Goal: Task Accomplishment & Management: Use online tool/utility

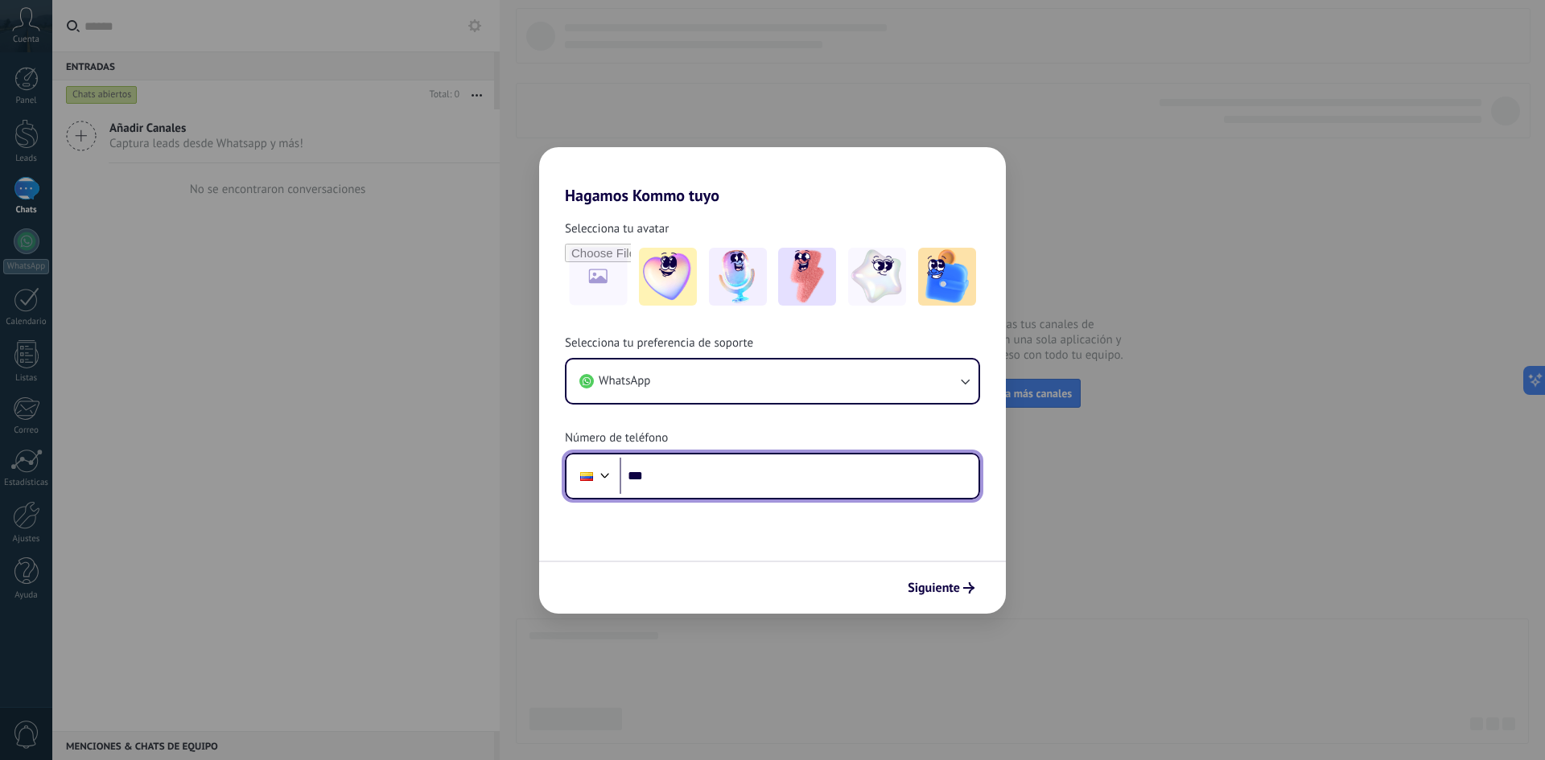
click at [758, 484] on input "***" at bounding box center [799, 476] width 359 height 37
click at [739, 484] on input "***" at bounding box center [799, 476] width 359 height 37
click at [771, 477] on input "***" at bounding box center [799, 476] width 359 height 37
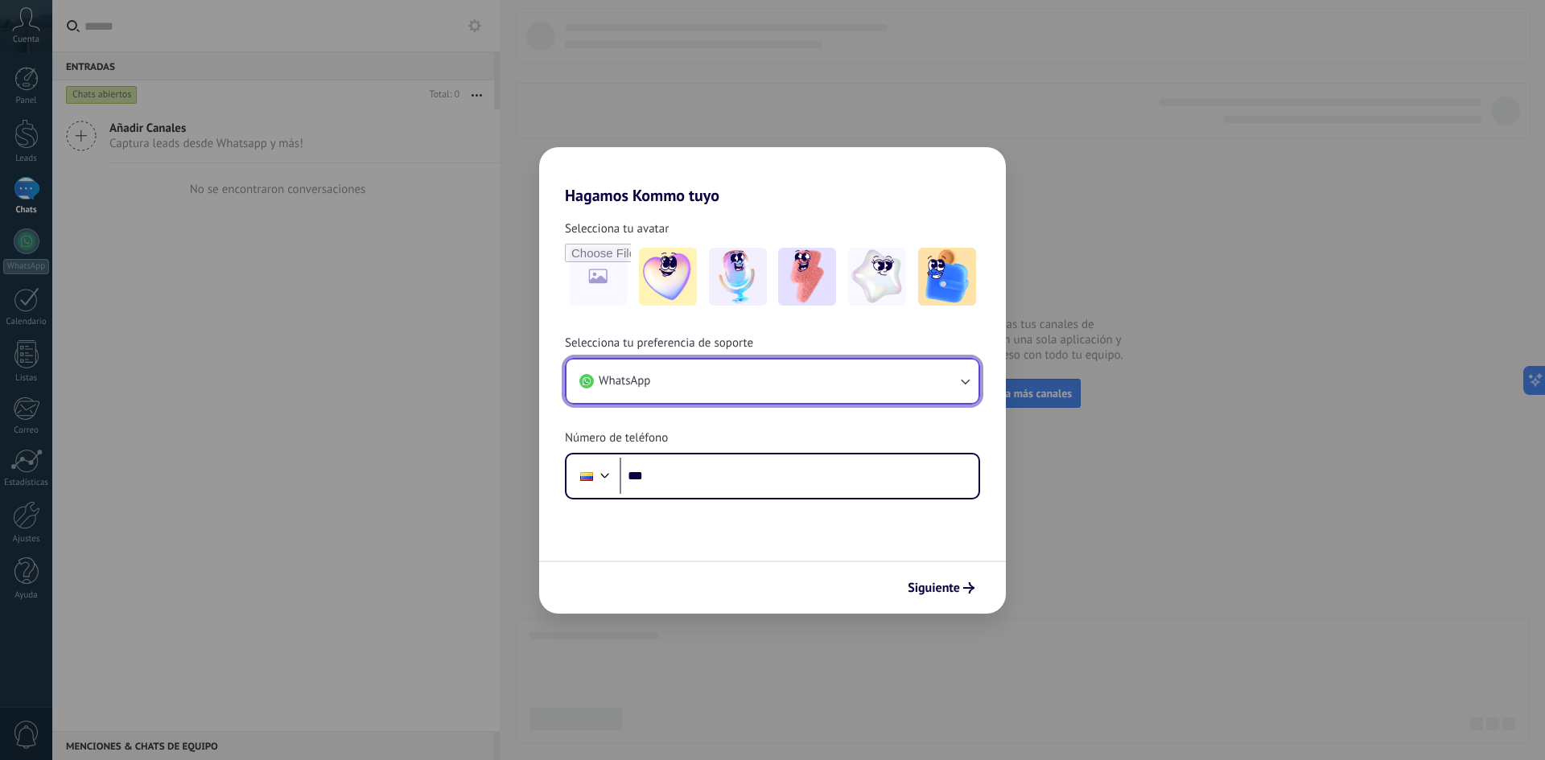
click at [807, 387] on button "WhatsApp" at bounding box center [772, 381] width 412 height 43
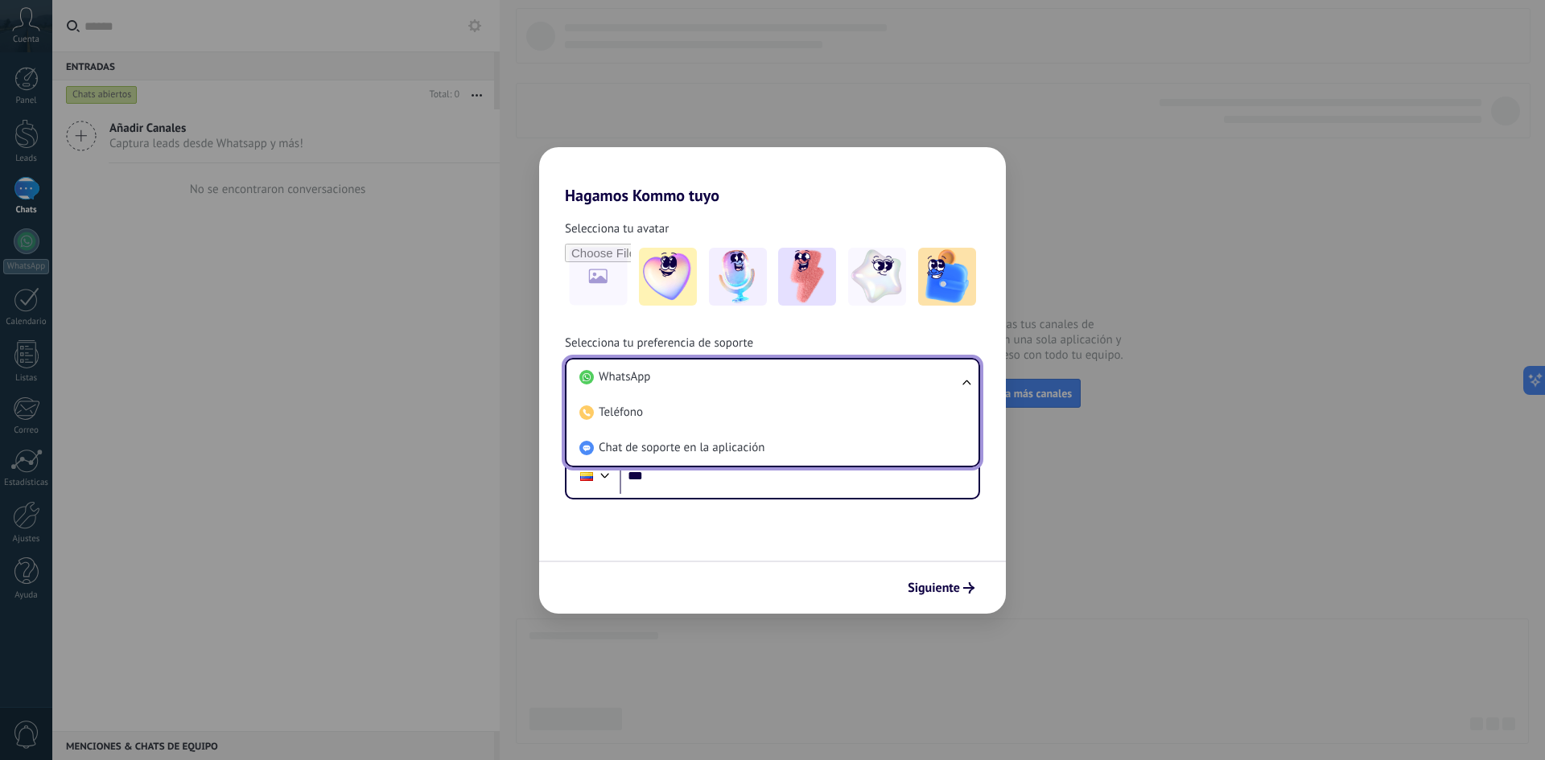
click at [807, 387] on li "WhatsApp" at bounding box center [769, 377] width 393 height 35
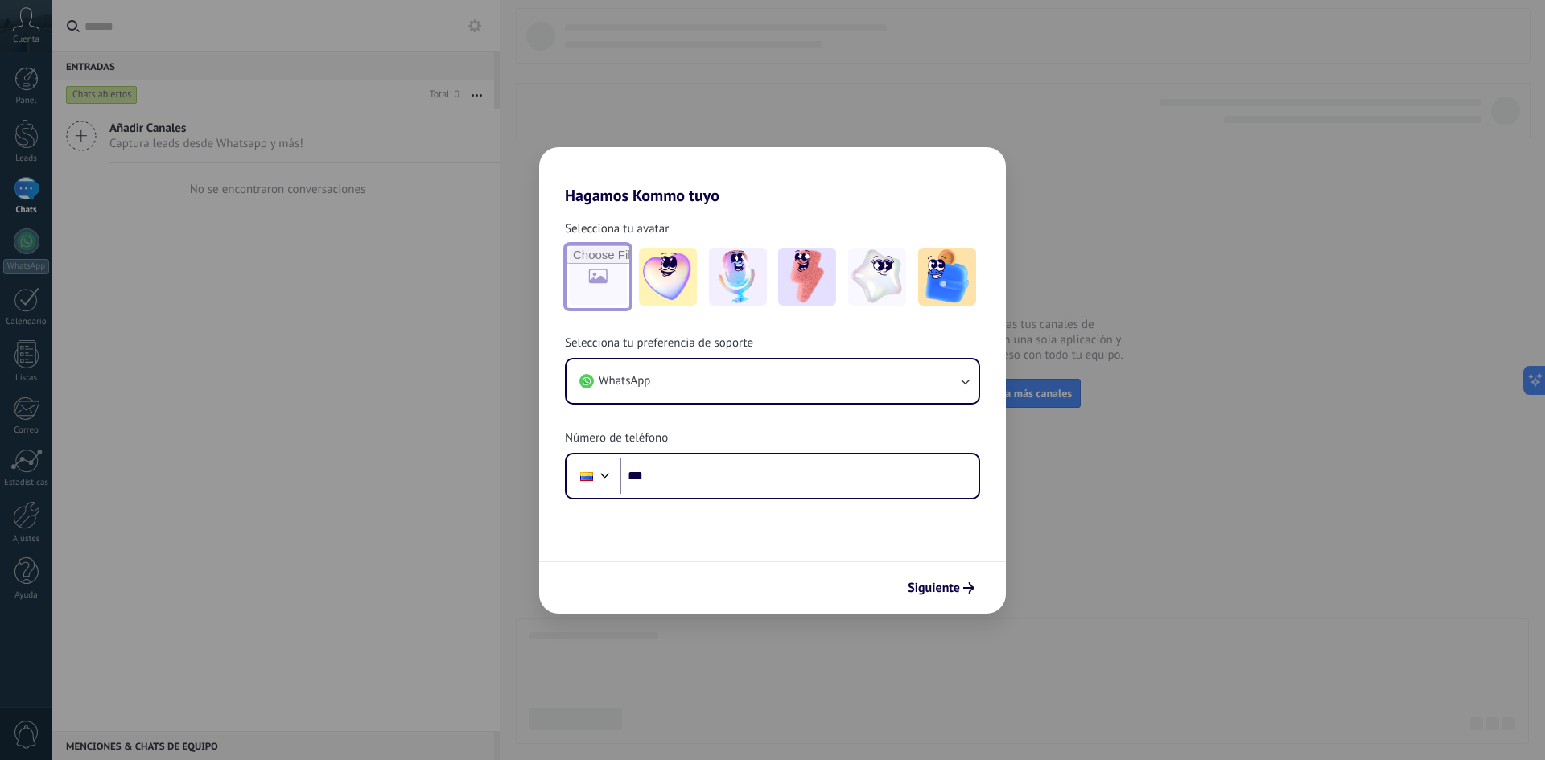
click at [599, 280] on input "file" at bounding box center [597, 276] width 63 height 63
click at [653, 286] on img at bounding box center [668, 277] width 58 height 58
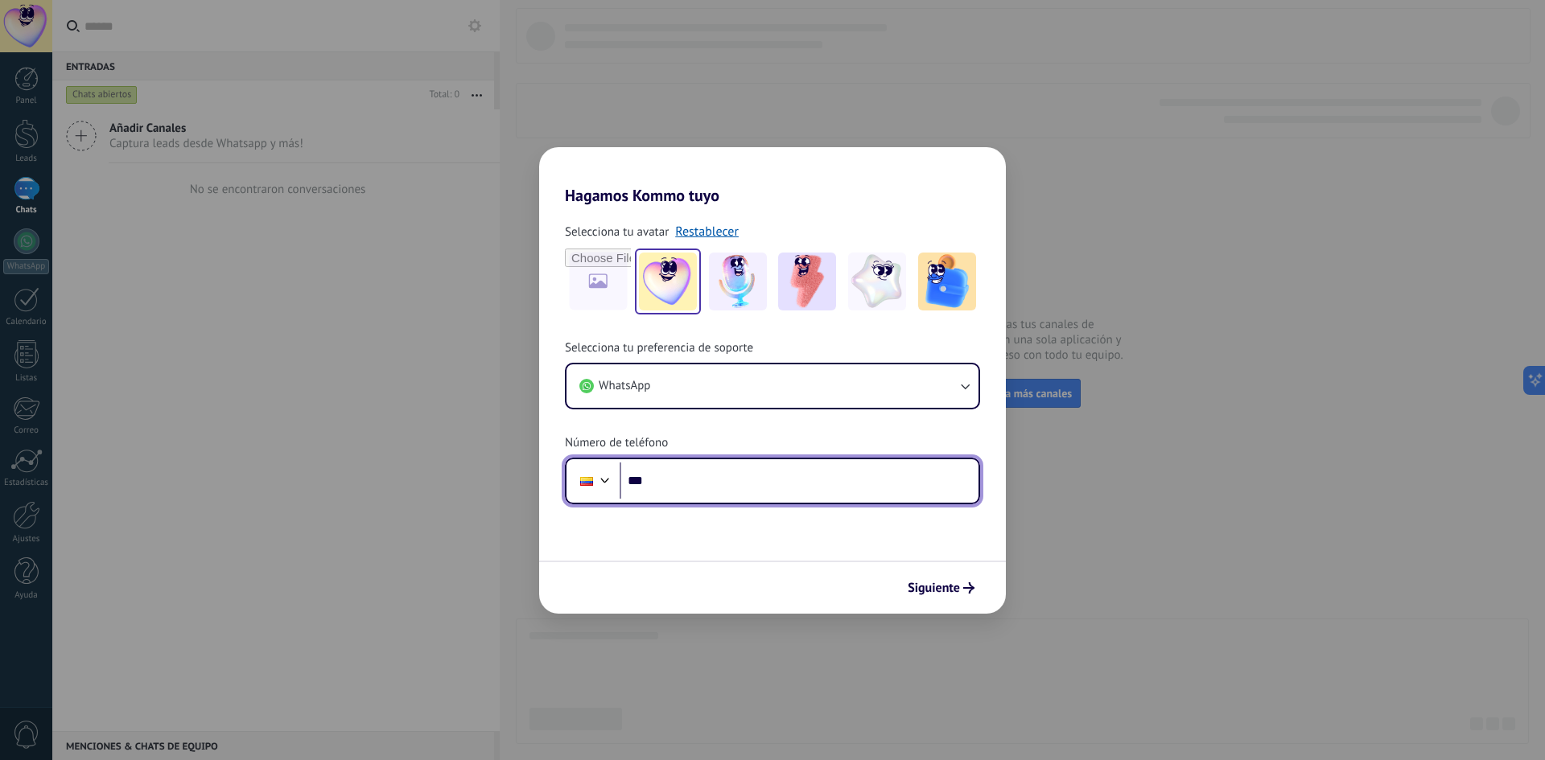
click at [729, 470] on input "***" at bounding box center [799, 481] width 359 height 37
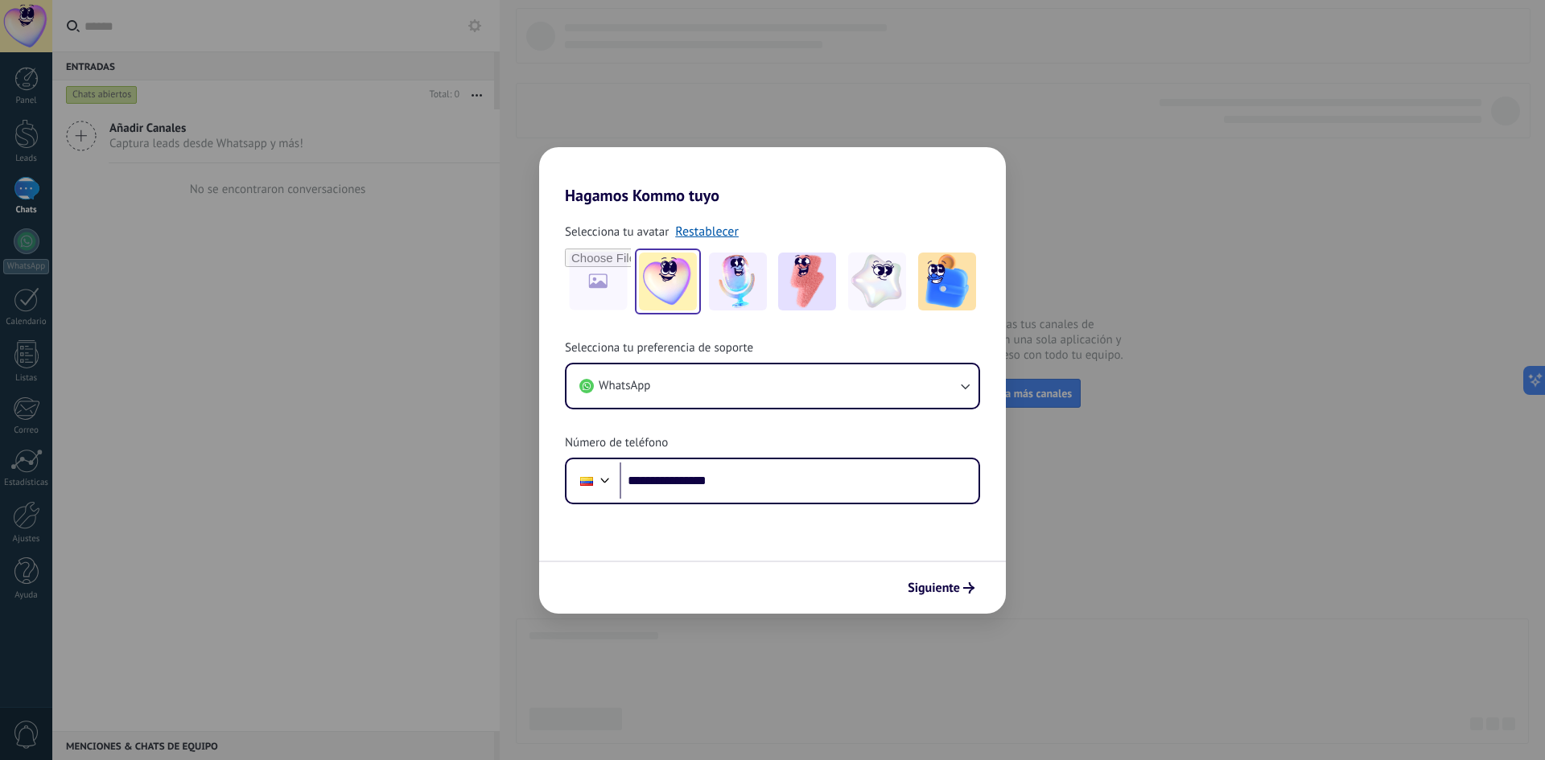
click at [776, 434] on div "**********" at bounding box center [772, 422] width 467 height 164
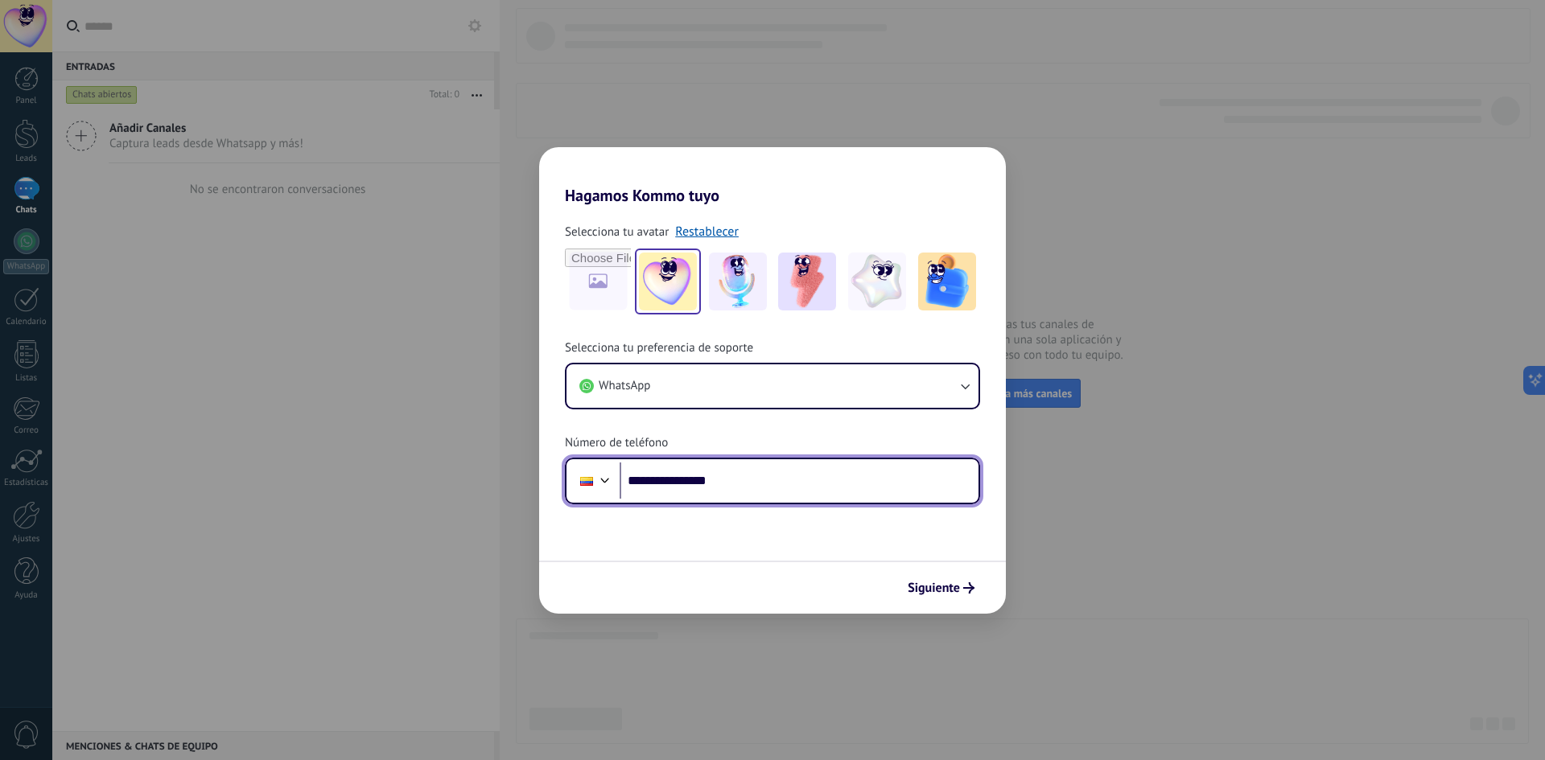
drag, startPoint x: 707, startPoint y: 480, endPoint x: 761, endPoint y: 479, distance: 53.9
click at [709, 480] on input "**********" at bounding box center [799, 481] width 359 height 37
click at [725, 485] on input "**********" at bounding box center [799, 481] width 359 height 37
type input "**********"
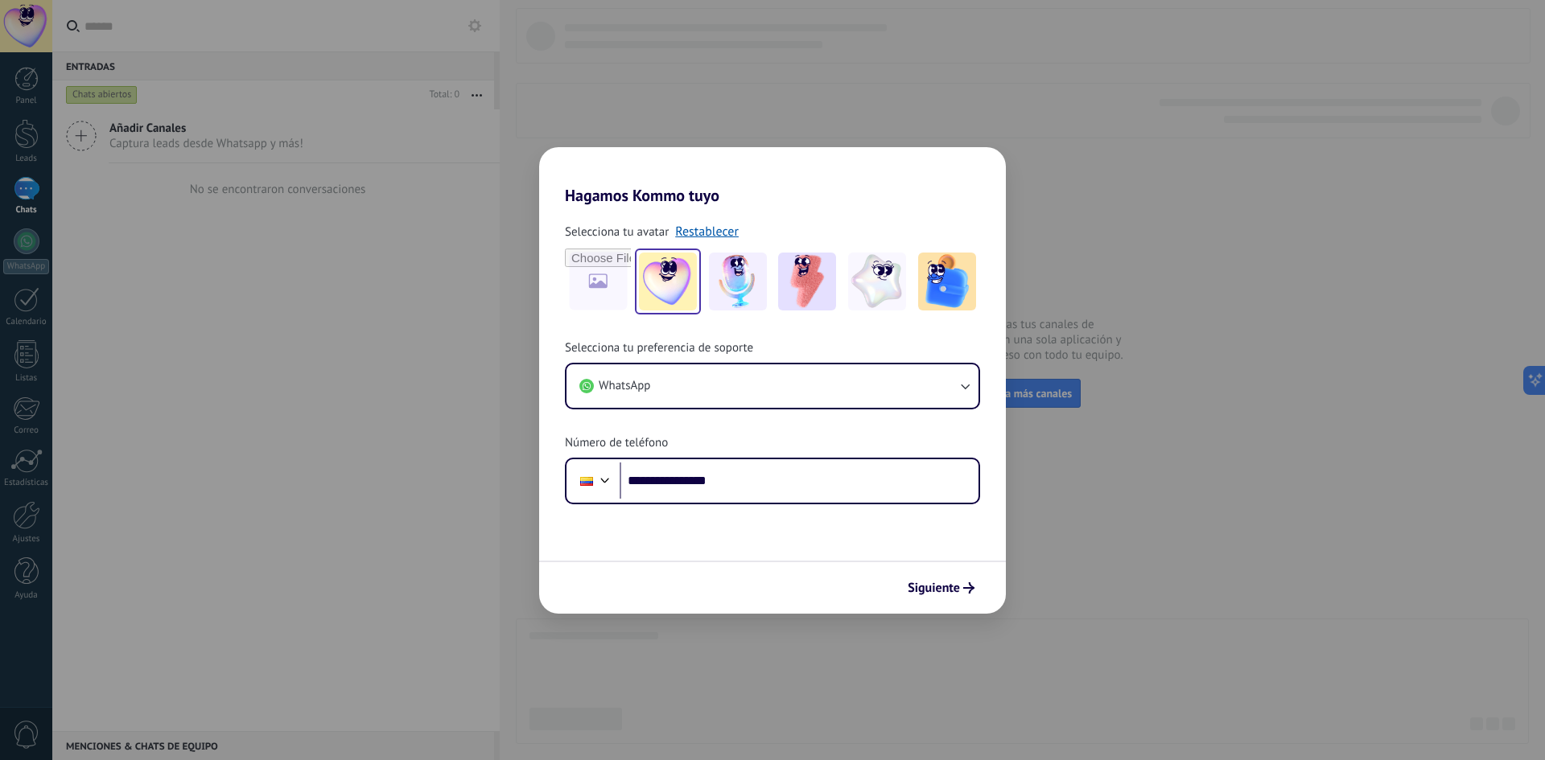
click at [770, 443] on div "**********" at bounding box center [772, 422] width 467 height 164
click at [958, 590] on span "Siguiente" at bounding box center [934, 588] width 52 height 11
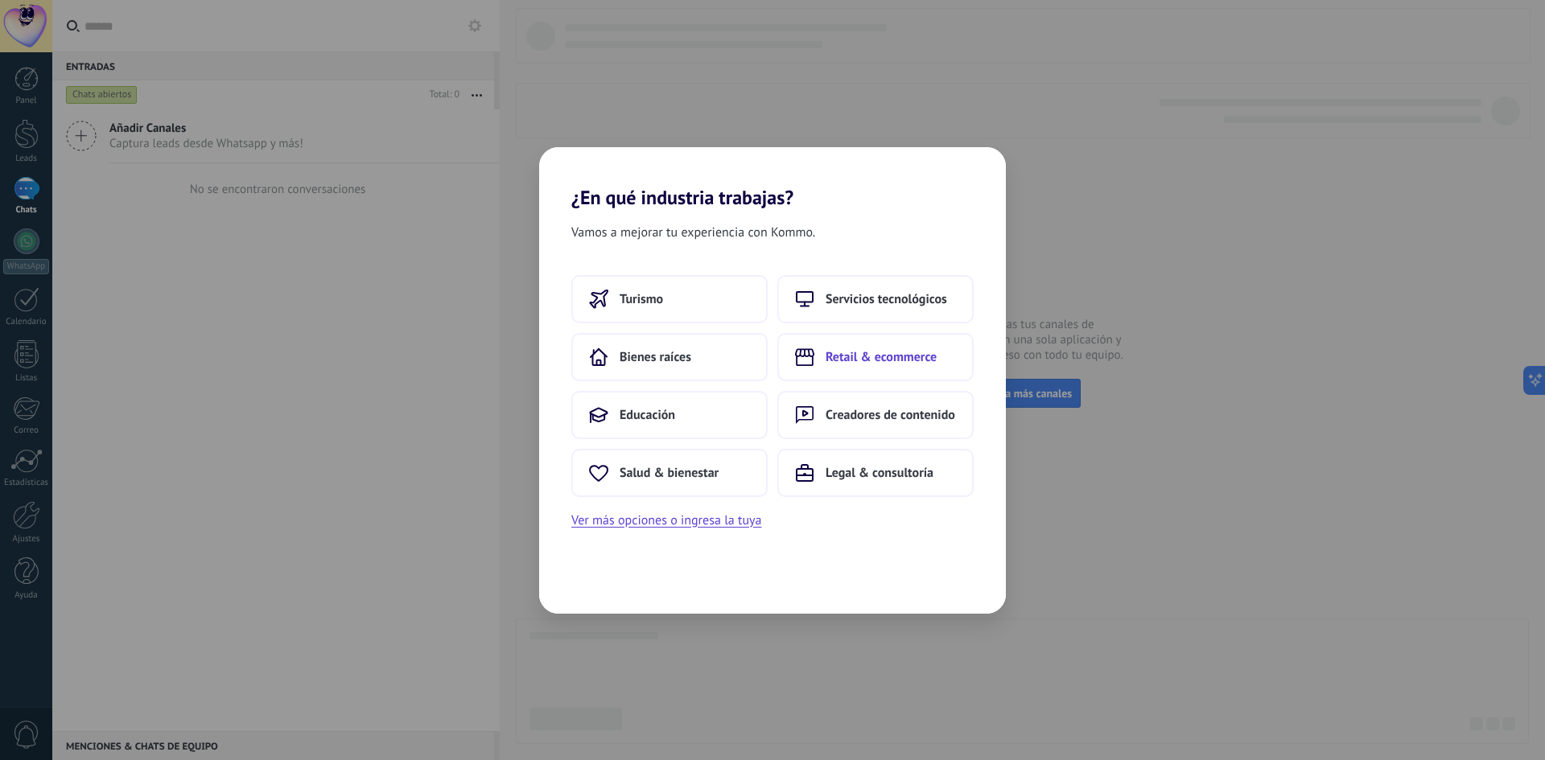
click at [884, 364] on span "Retail & ecommerce" at bounding box center [881, 357] width 111 height 16
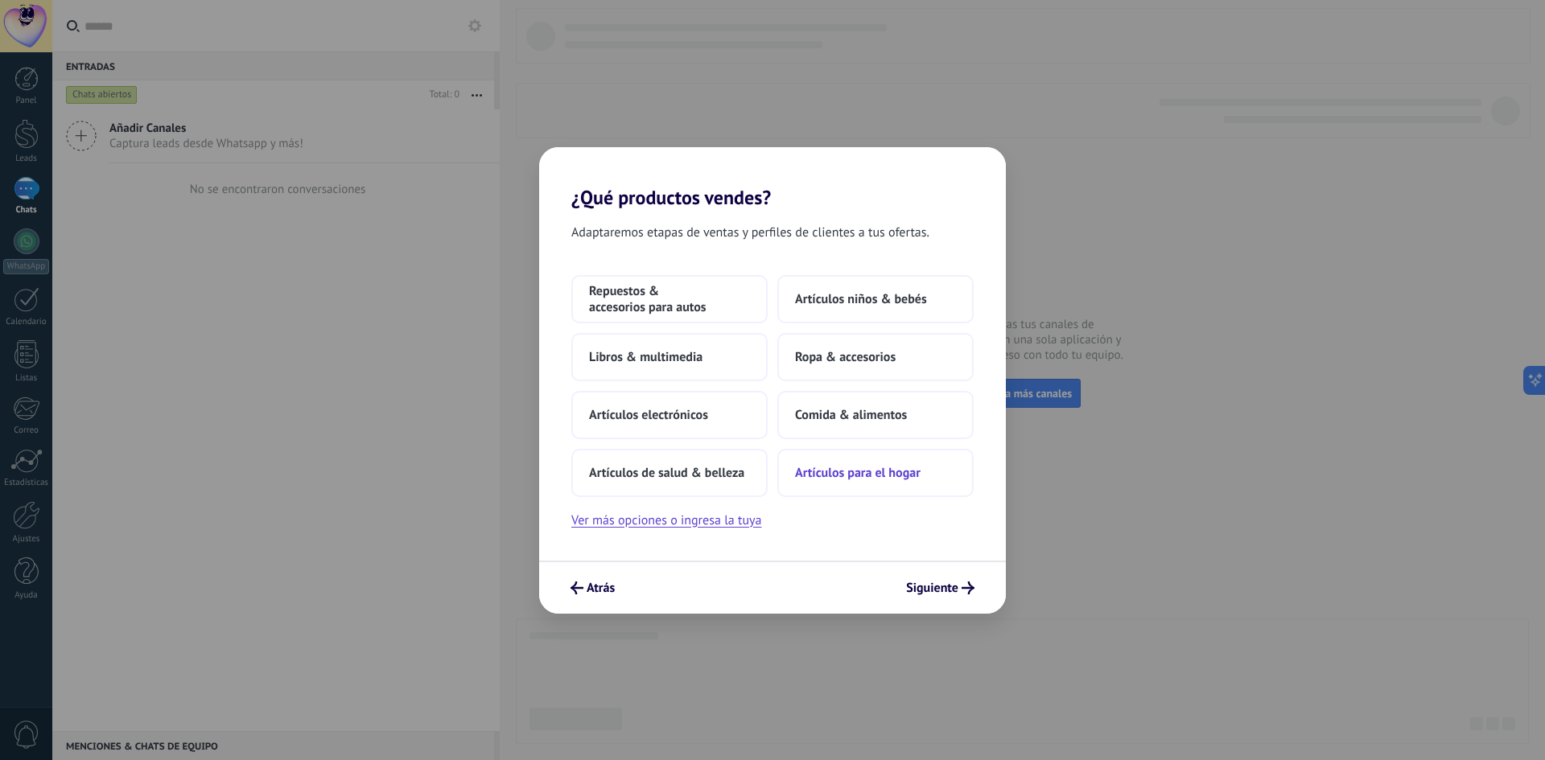
click at [826, 490] on button "Artículos para el hogar" at bounding box center [875, 473] width 196 height 48
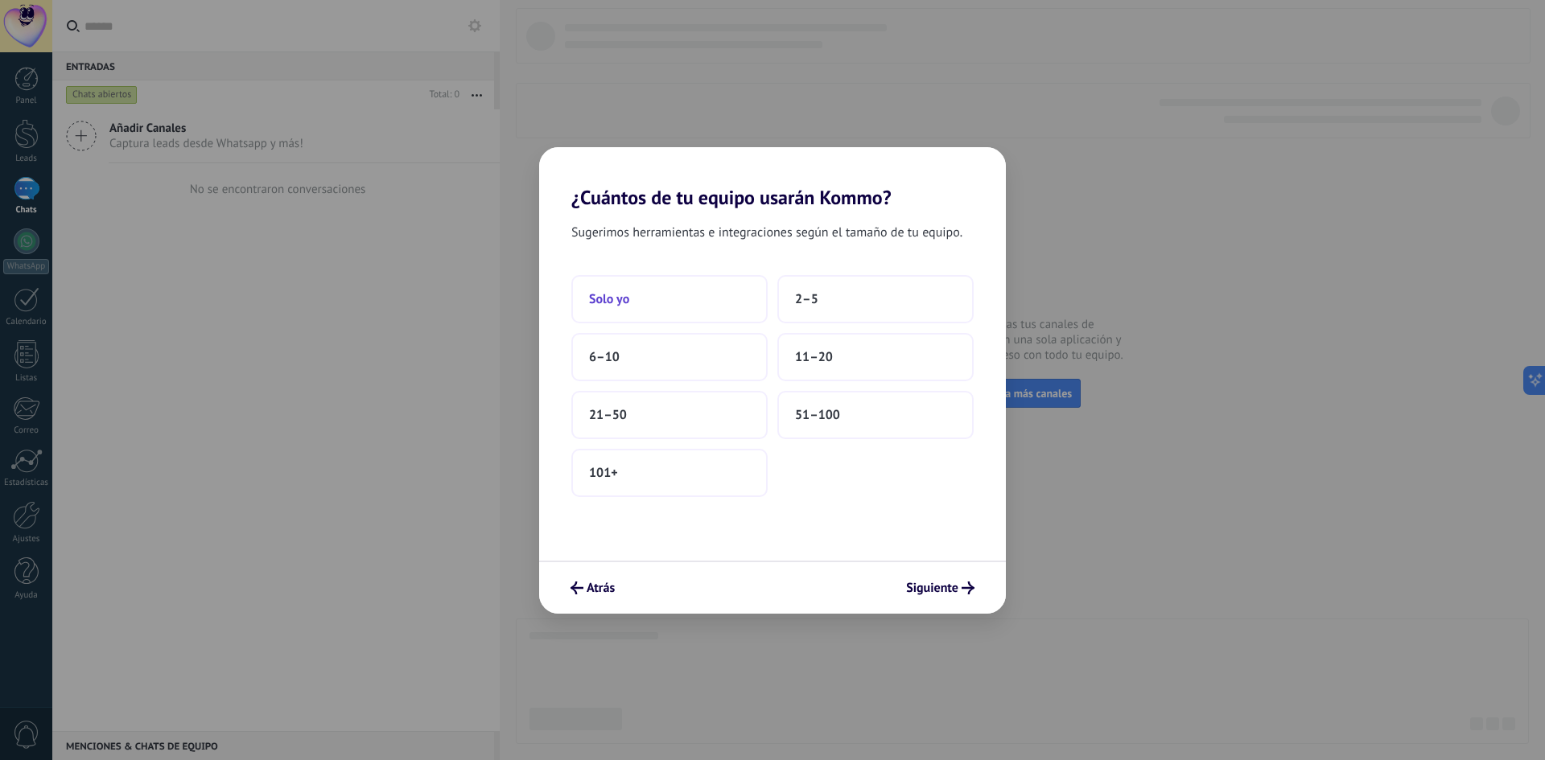
click at [701, 311] on button "Solo yo" at bounding box center [669, 299] width 196 height 48
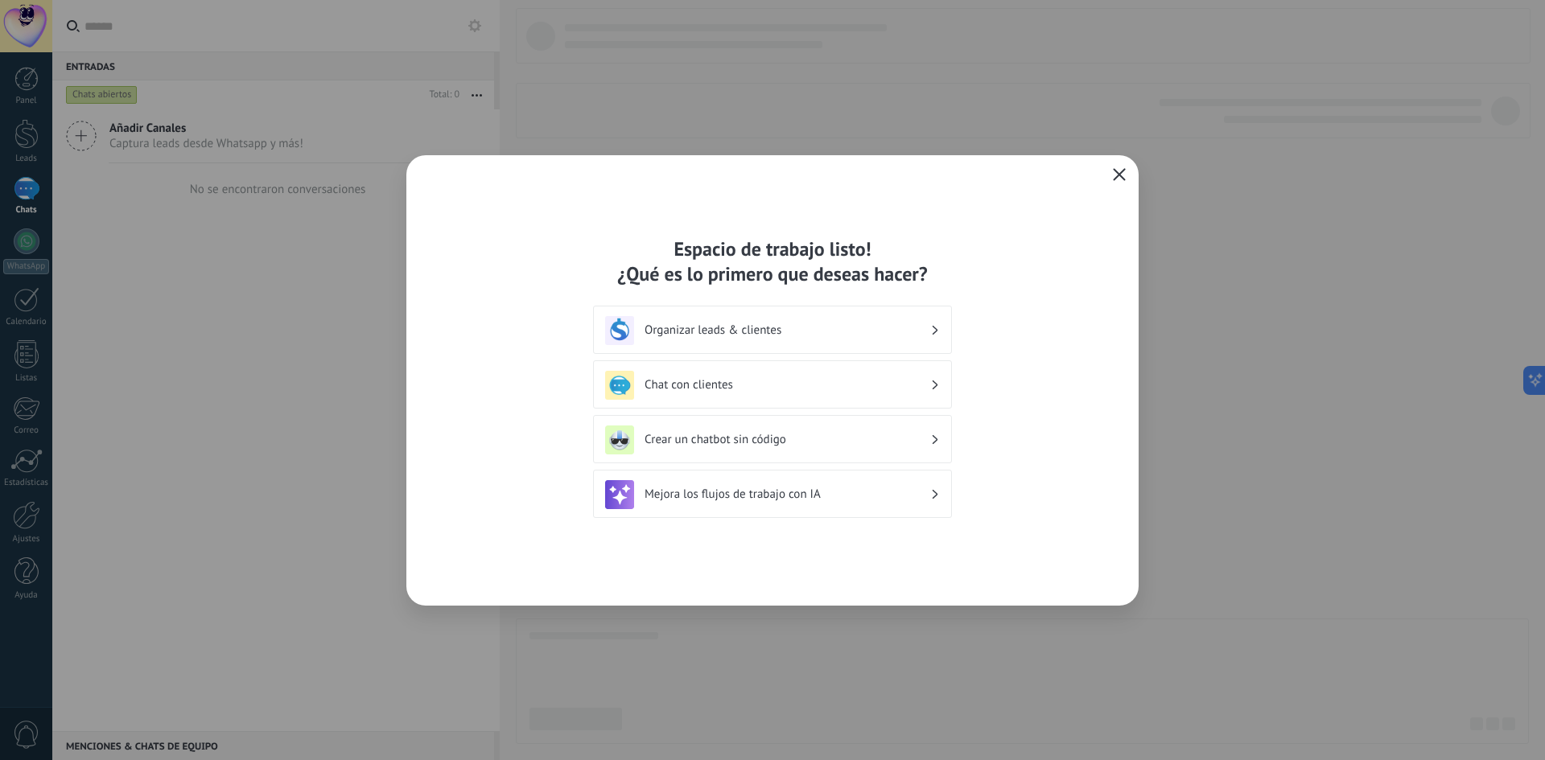
click at [796, 325] on h3 "Organizar leads & clientes" at bounding box center [787, 330] width 286 height 15
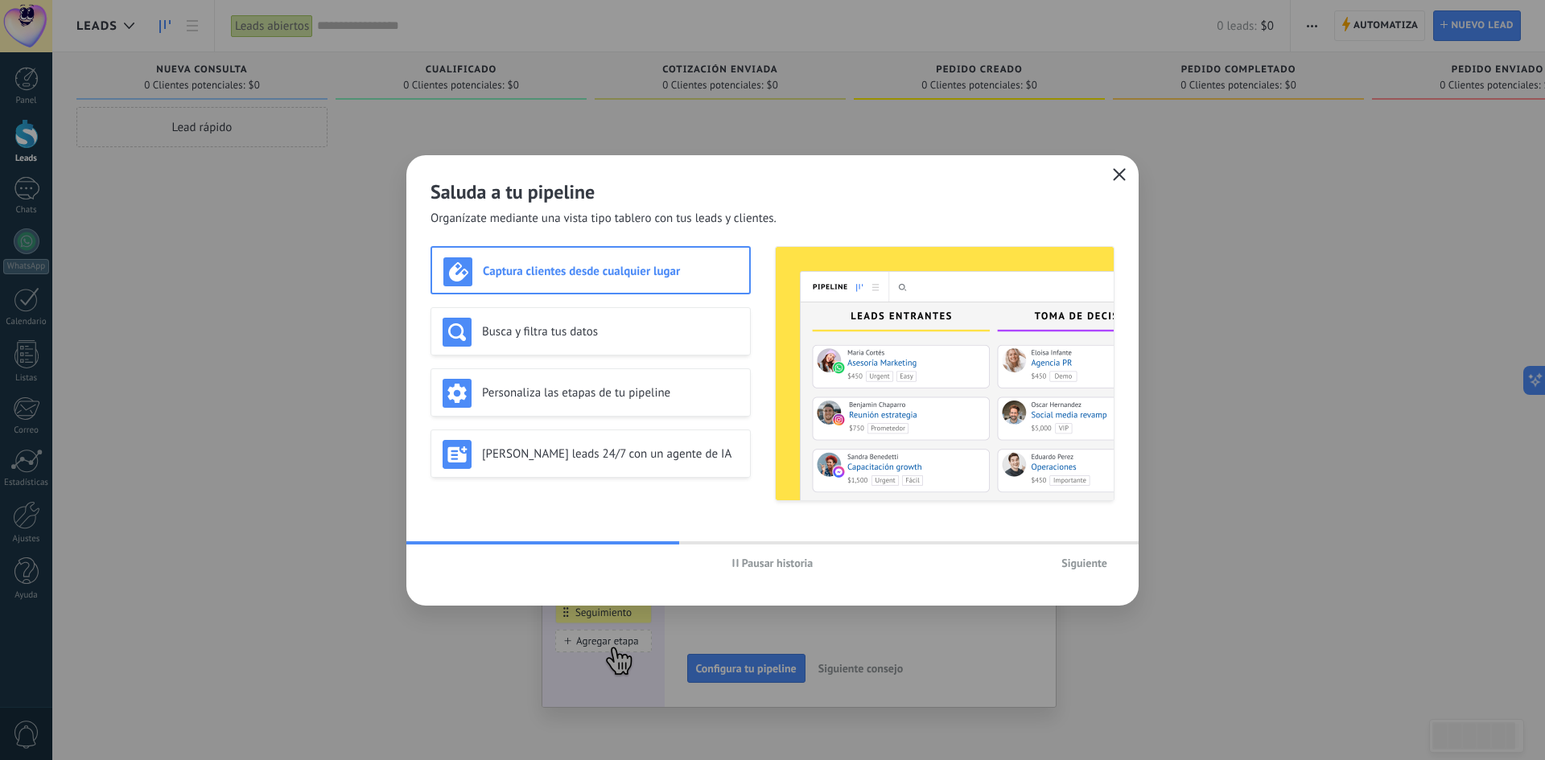
click at [1123, 181] on span "button" at bounding box center [1119, 175] width 13 height 14
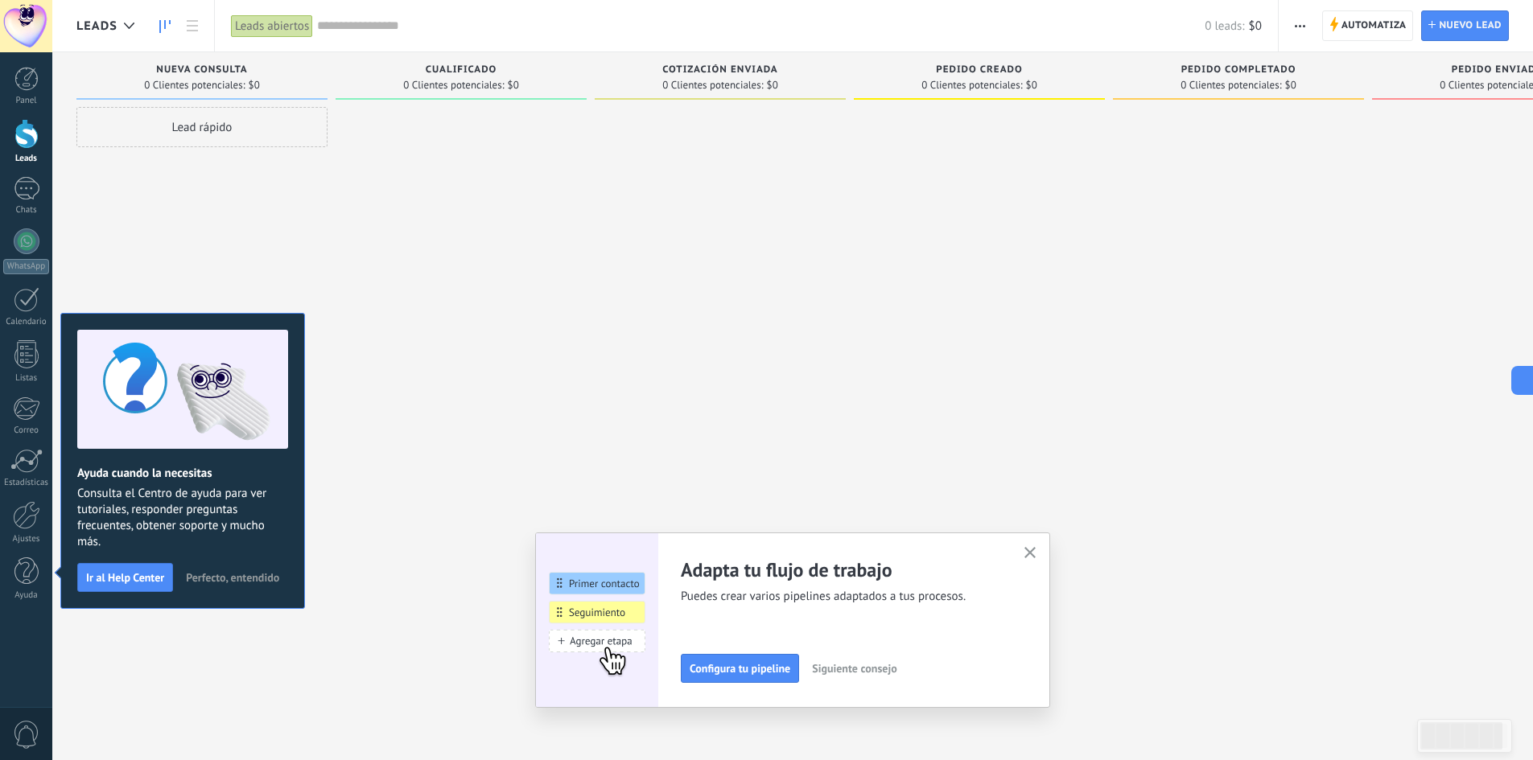
click at [1034, 555] on use "button" at bounding box center [1030, 553] width 12 height 12
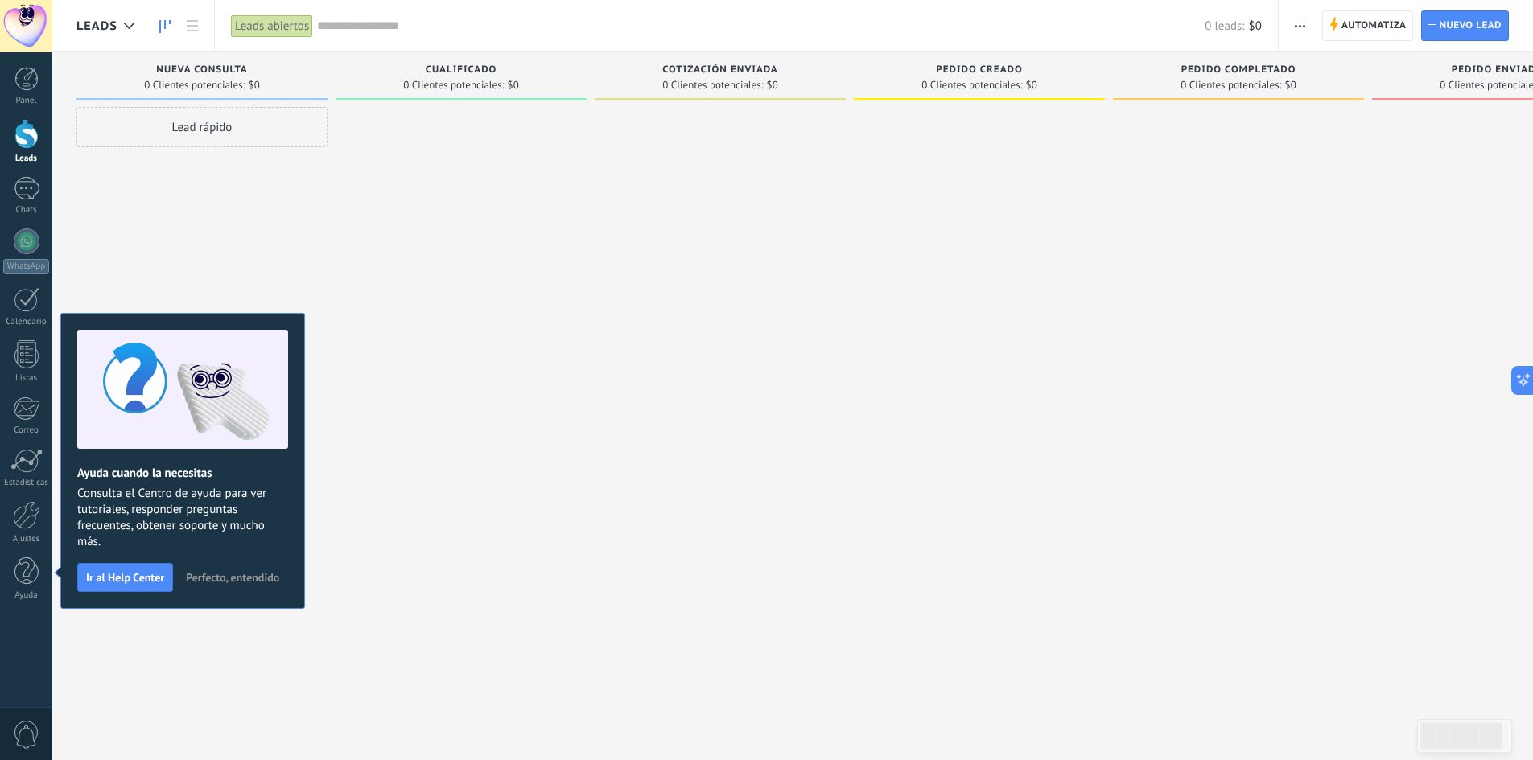
click at [433, 318] on div at bounding box center [461, 382] width 251 height 550
click at [406, 530] on div at bounding box center [461, 382] width 251 height 550
click at [209, 578] on span "Perfecto, entendido" at bounding box center [232, 577] width 93 height 11
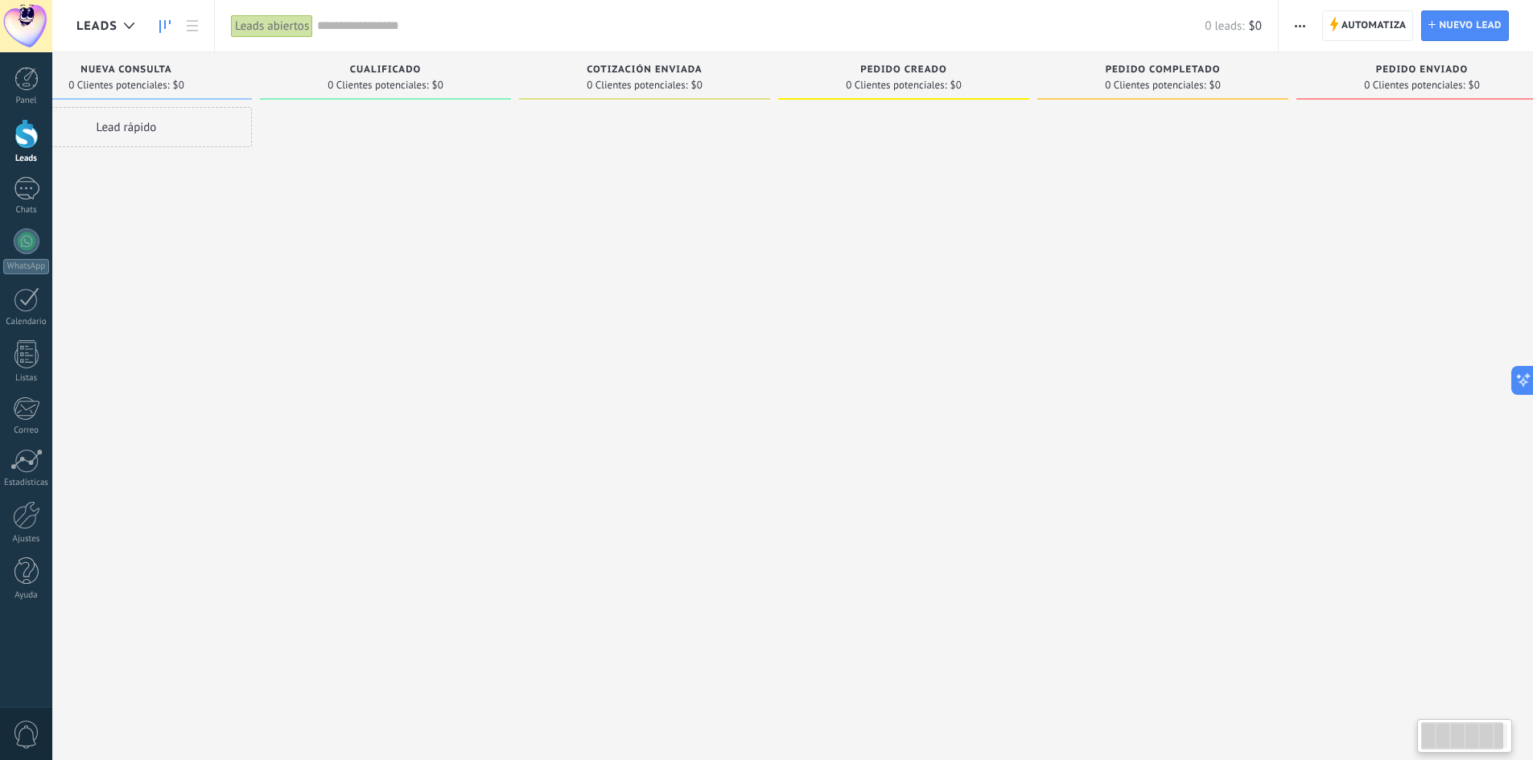
scroll to position [0, 114]
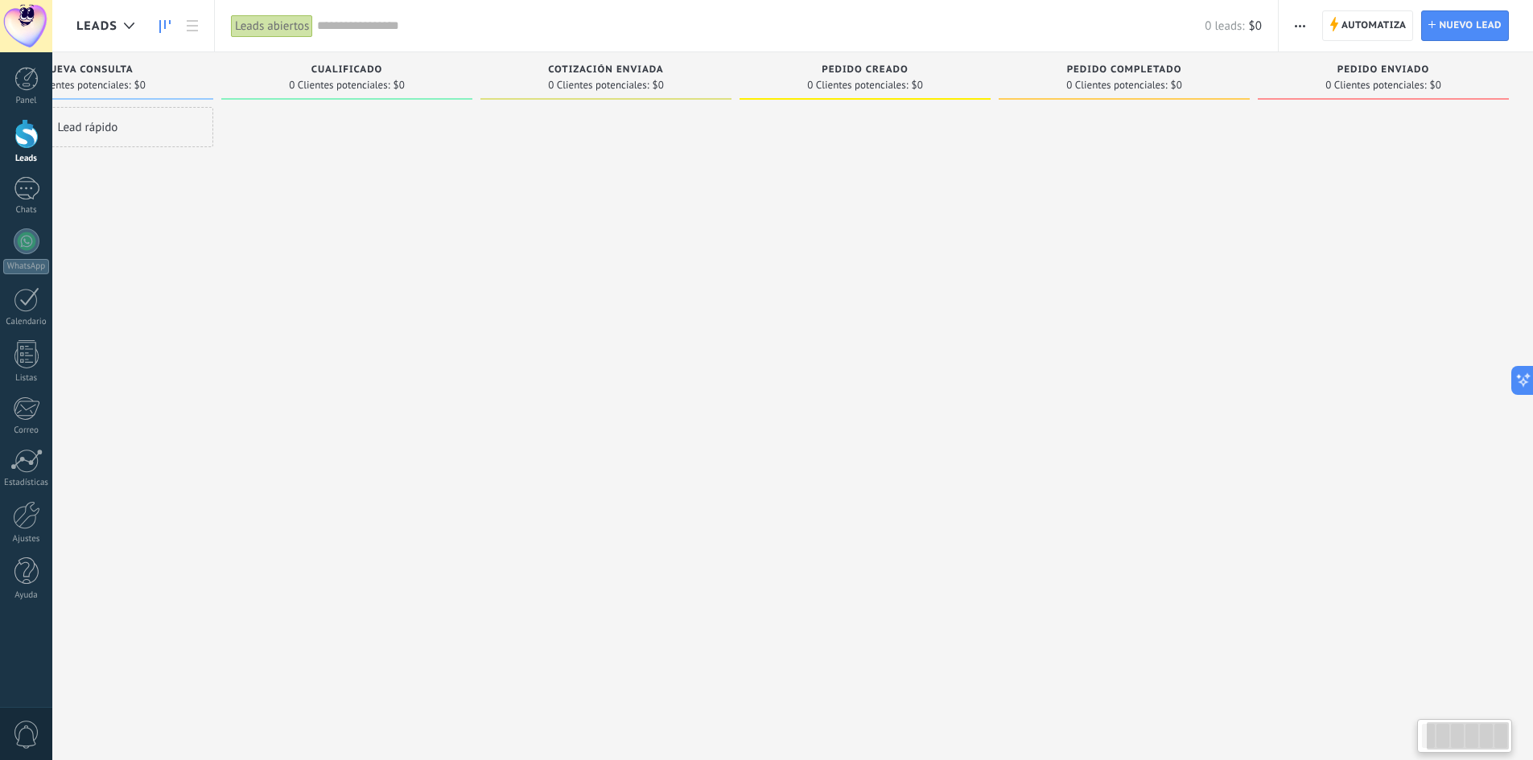
drag, startPoint x: 1107, startPoint y: 300, endPoint x: 440, endPoint y: 236, distance: 670.1
click at [544, 248] on div "Leads Entrantes Solicitudes: 0 0 0 0 0 0 0 0 0 Nueva consulta 0 Clientes potenc…" at bounding box center [747, 354] width 1571 height 605
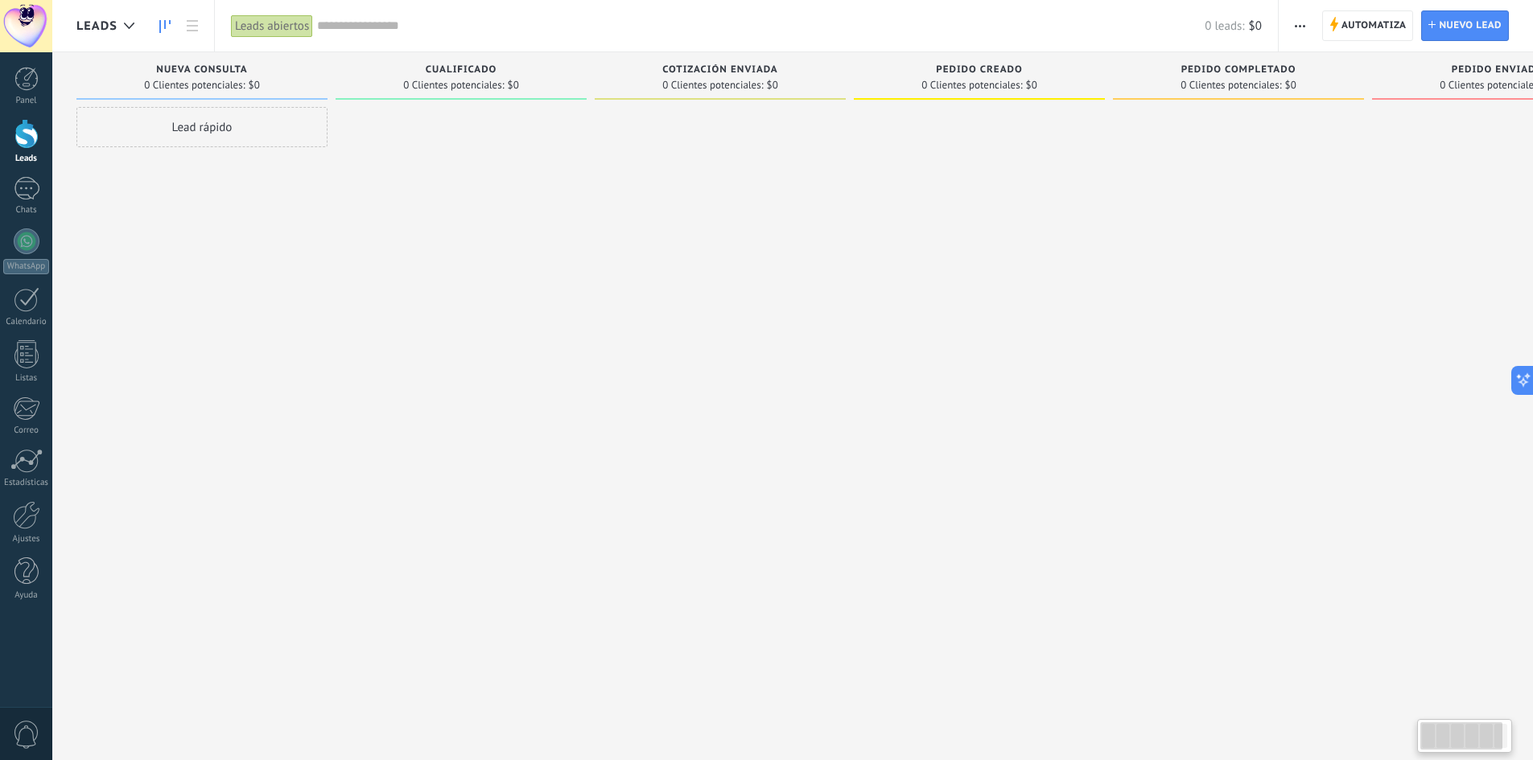
drag, startPoint x: 397, startPoint y: 233, endPoint x: 681, endPoint y: 109, distance: 308.8
click at [1015, 255] on div "Leads Entrantes Solicitudes: 0 0 0 0 0 0 0 0 0 Nueva consulta 0 Clientes potenc…" at bounding box center [861, 354] width 1571 height 605
drag, startPoint x: 151, startPoint y: 65, endPoint x: 224, endPoint y: 65, distance: 72.4
click at [224, 65] on div "Nueva consulta" at bounding box center [201, 71] width 235 height 14
drag, startPoint x: 250, startPoint y: 65, endPoint x: 364, endPoint y: 96, distance: 118.3
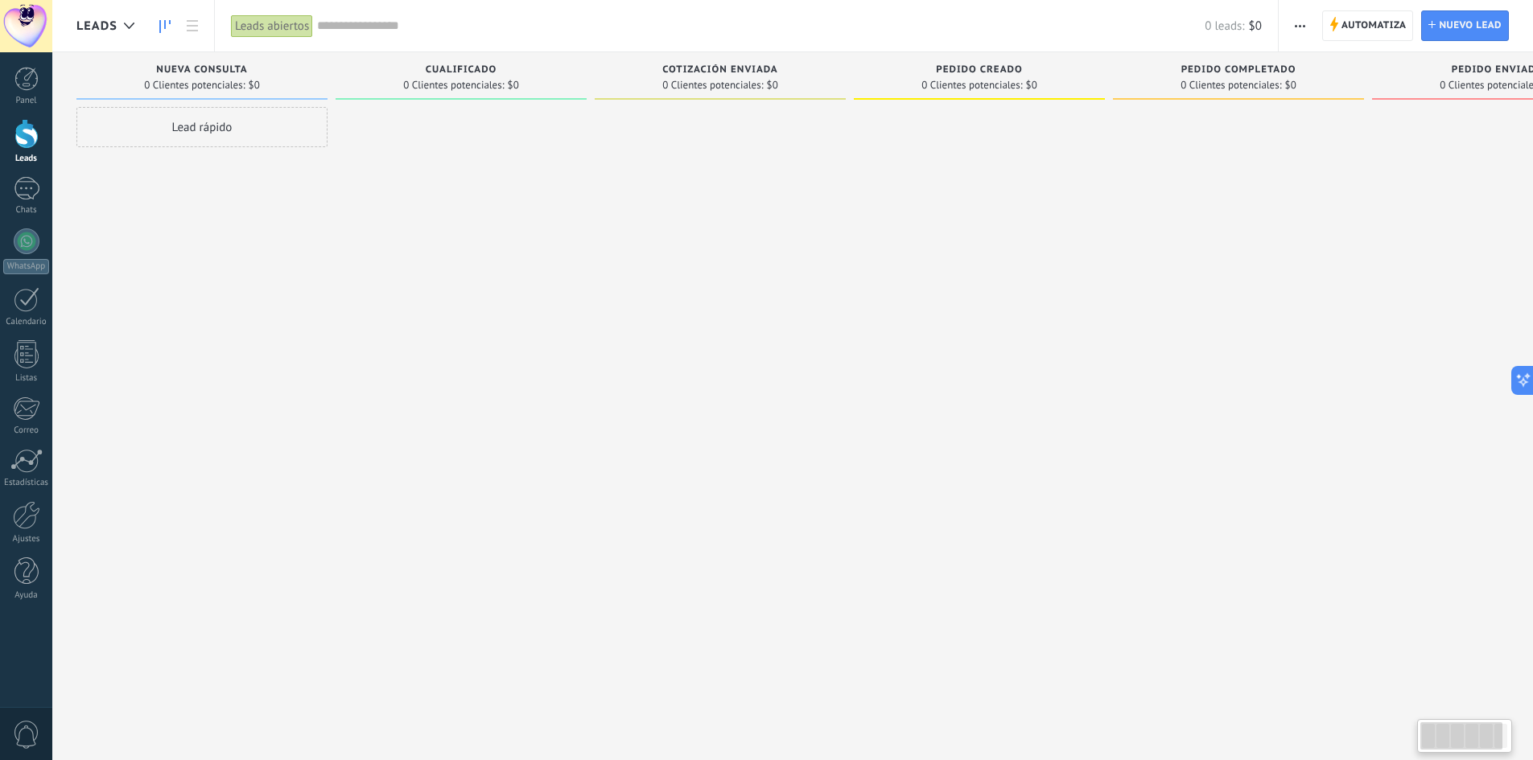
click at [364, 96] on div "Leads Entrantes Solicitudes: 0 0 0 0 0 0 0 0 0 Nueva consulta 0 Clientes potenc…" at bounding box center [861, 354] width 1571 height 605
drag, startPoint x: 417, startPoint y: 73, endPoint x: 450, endPoint y: 72, distance: 33.0
click at [450, 72] on div "Cualificado" at bounding box center [461, 71] width 235 height 14
drag, startPoint x: 653, startPoint y: 68, endPoint x: 782, endPoint y: 76, distance: 129.0
click at [782, 76] on div "Cotización enviada" at bounding box center [720, 71] width 235 height 14
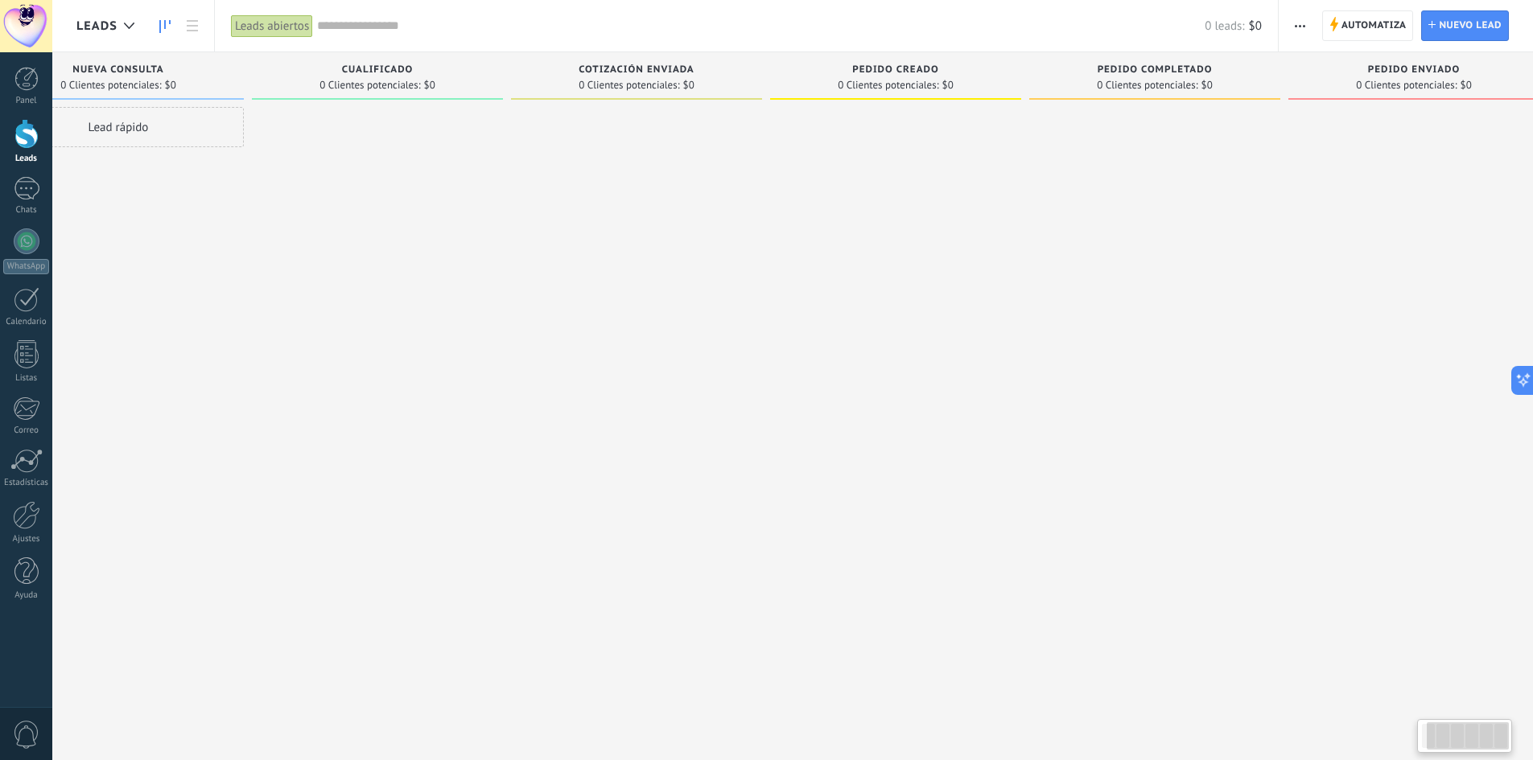
scroll to position [0, 114]
drag, startPoint x: 1196, startPoint y: 220, endPoint x: 871, endPoint y: 220, distance: 325.1
click at [871, 220] on div "Leads Entrantes Solicitudes: 0 0 0 0 0 0 0 0 0 Nueva consulta 0 Clientes potenc…" at bounding box center [747, 354] width 1571 height 605
drag, startPoint x: 1059, startPoint y: 74, endPoint x: 1011, endPoint y: 76, distance: 48.3
click at [1056, 84] on div "Pedido completado 0 Clientes potenciales: $0" at bounding box center [1123, 75] width 251 height 47
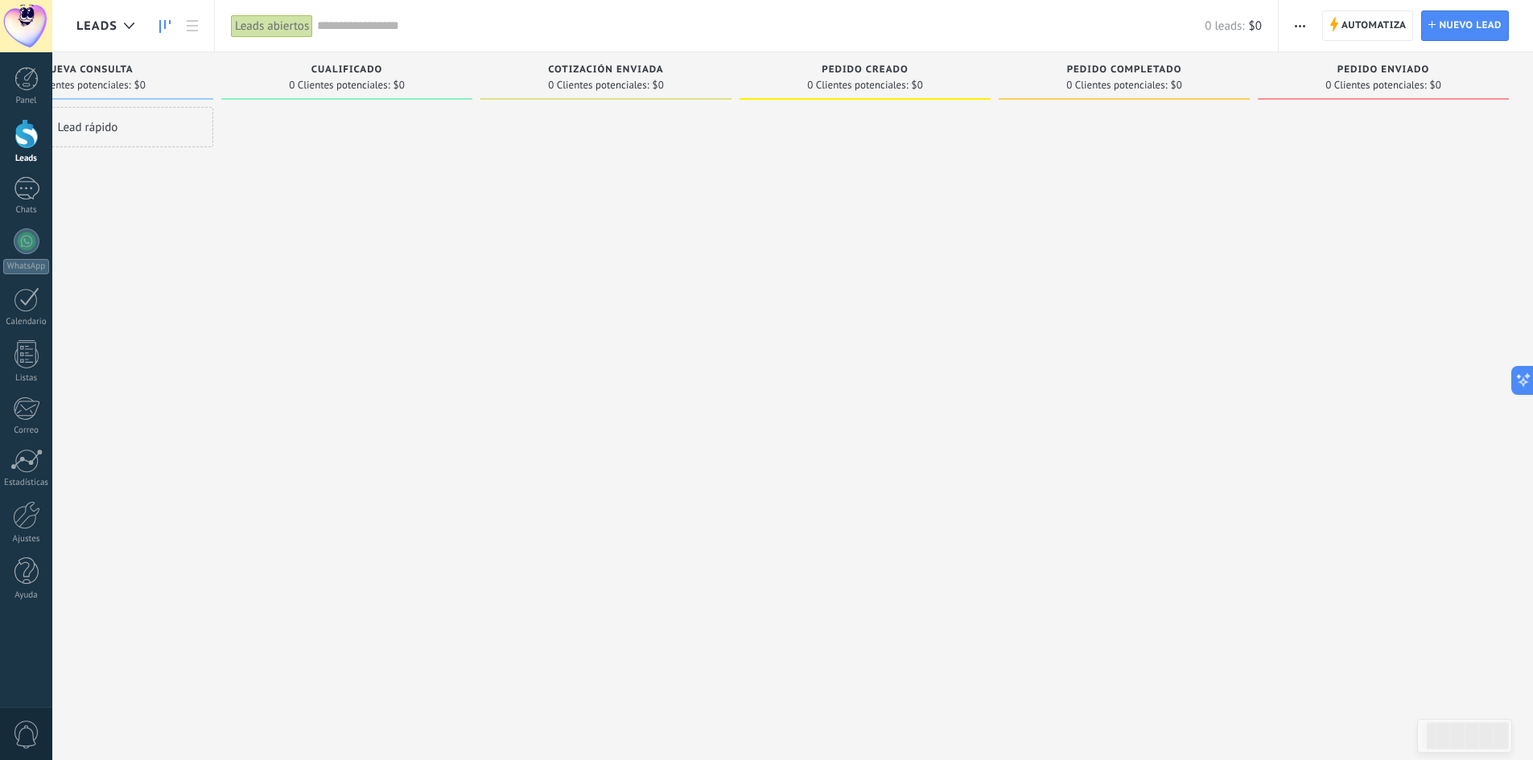
scroll to position [0, 0]
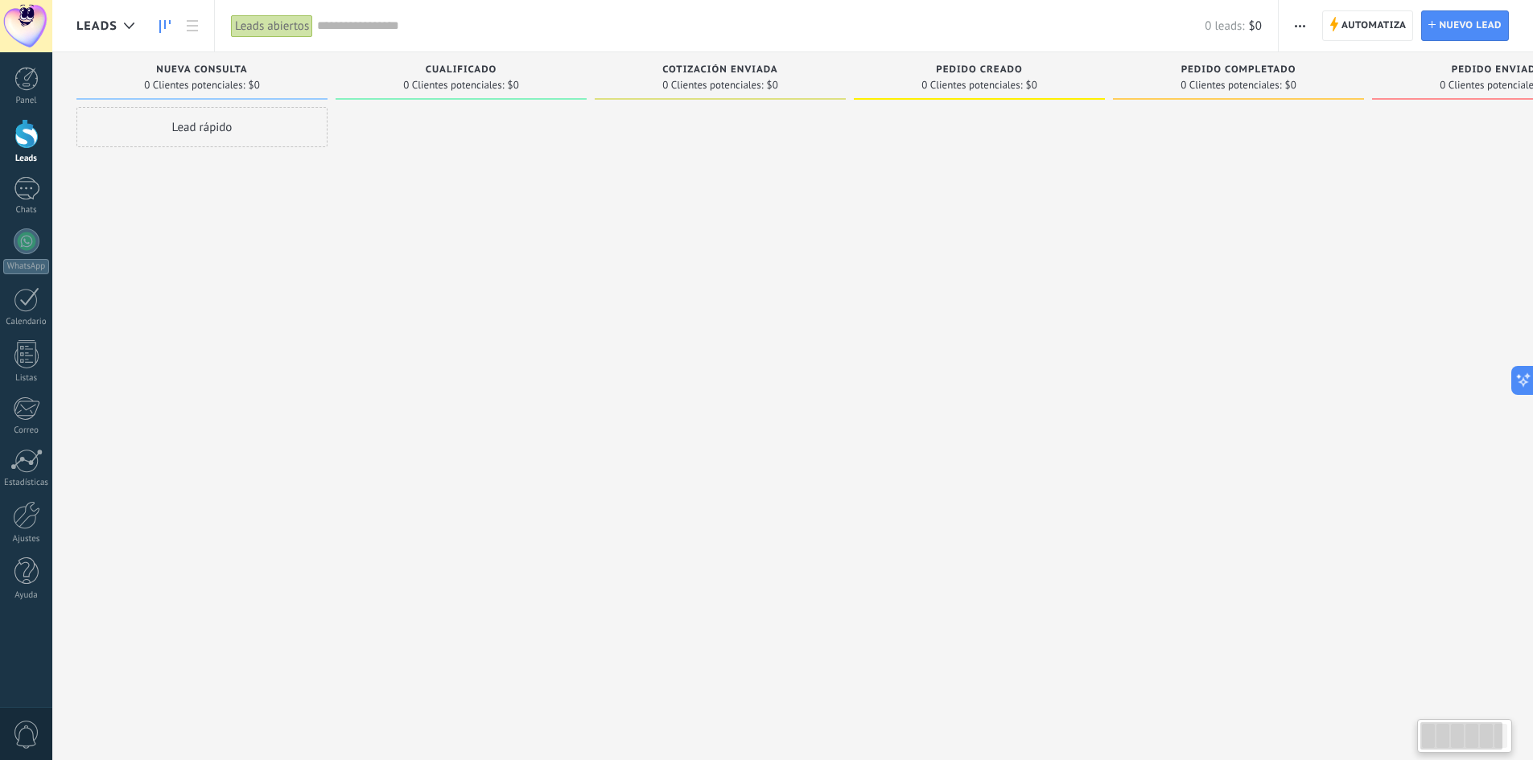
drag, startPoint x: 468, startPoint y: 179, endPoint x: 868, endPoint y: 222, distance: 402.1
click at [1033, 204] on div "Leads Entrantes Solicitudes: 0 0 0 0 0 0 0 0 0 Nueva consulta 0 Clientes potenc…" at bounding box center [861, 354] width 1571 height 605
click at [19, 513] on div at bounding box center [26, 515] width 27 height 28
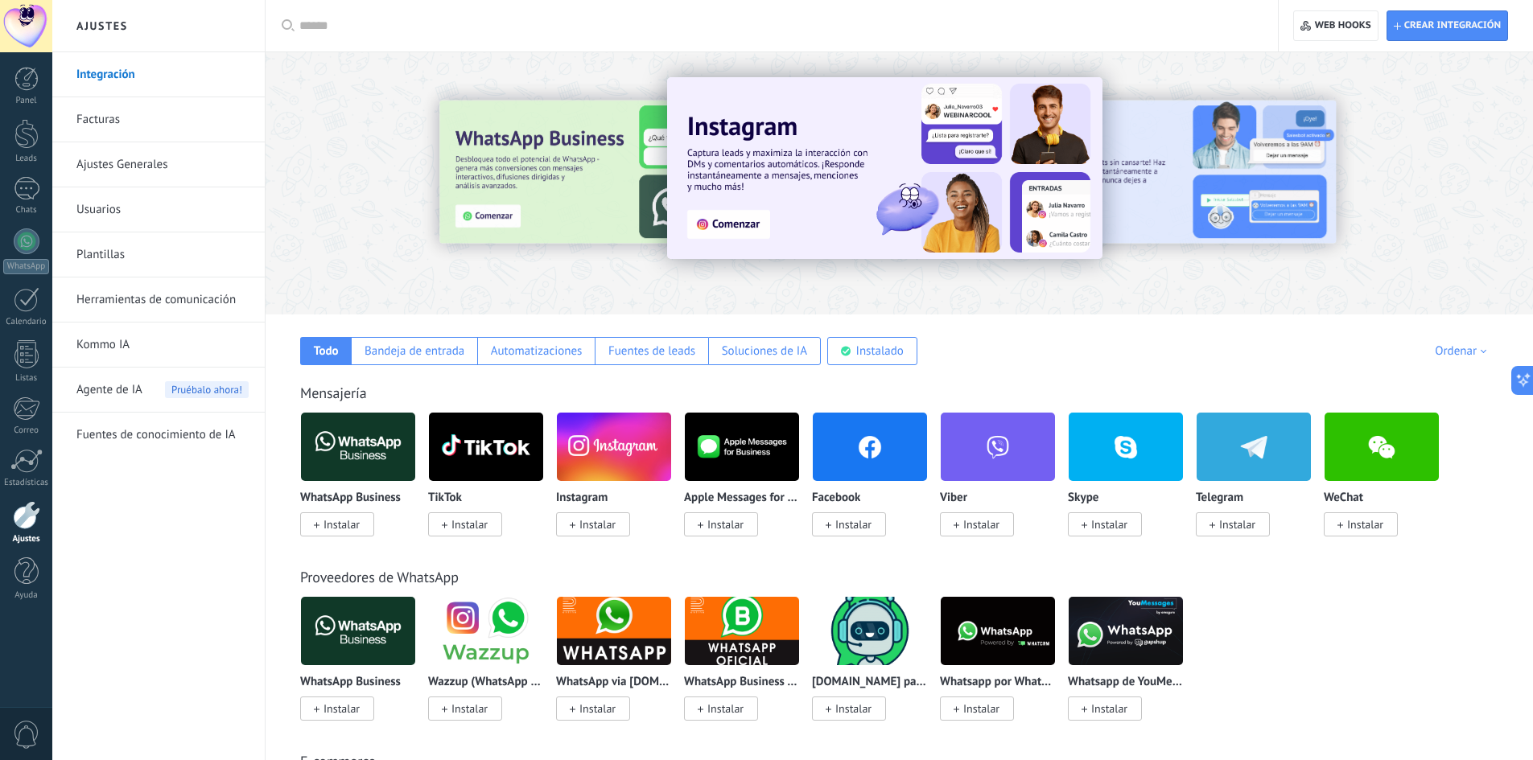
click at [113, 84] on link "Integración" at bounding box center [162, 74] width 172 height 45
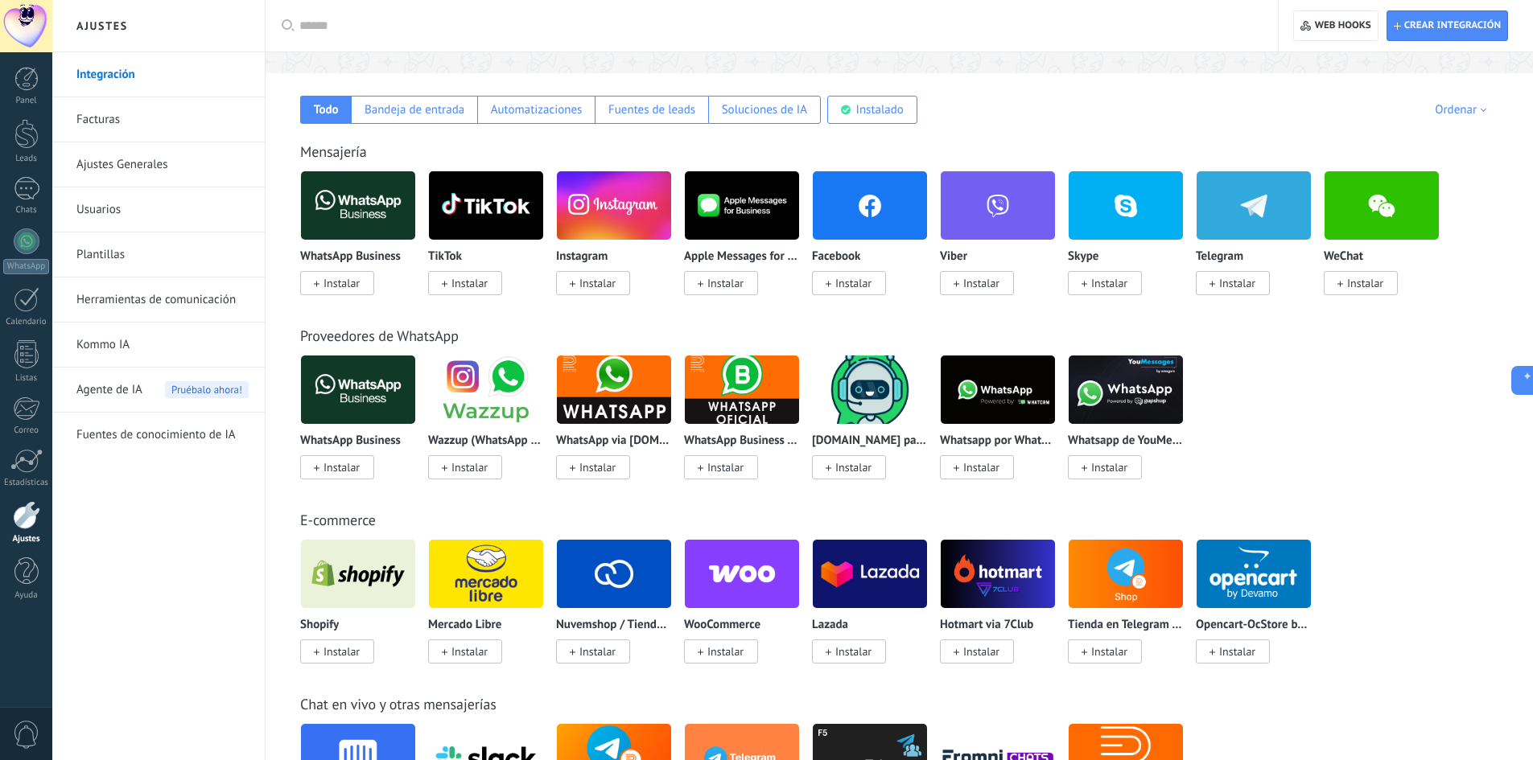
scroll to position [322, 0]
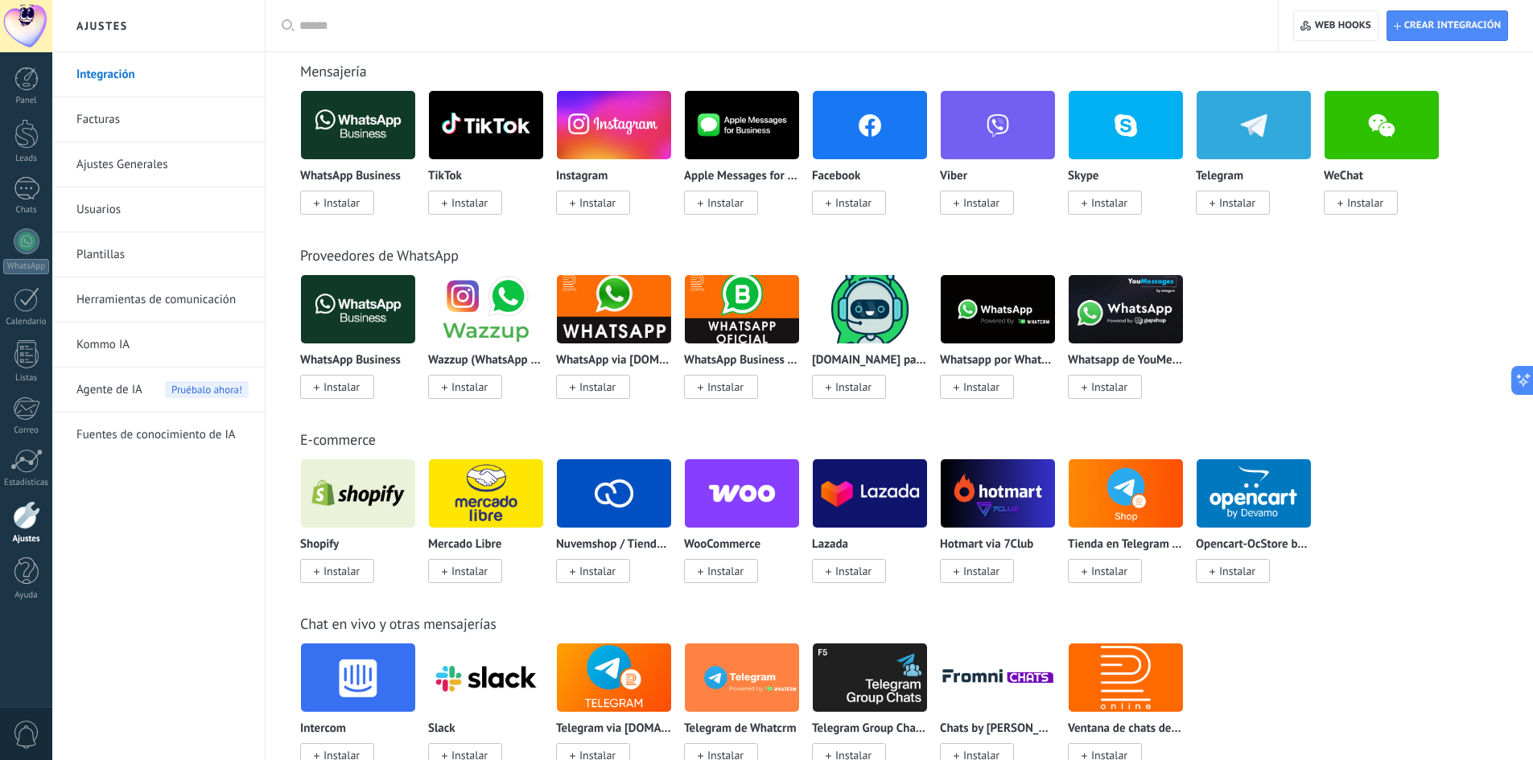
drag, startPoint x: 328, startPoint y: 257, endPoint x: 463, endPoint y: 257, distance: 134.4
click at [463, 257] on div "Proveedores de WhatsApp WhatsApp Business Instalar Wazzup (WhatsApp & Instagram…" at bounding box center [899, 306] width 1235 height 184
drag, startPoint x: 321, startPoint y: 237, endPoint x: 293, endPoint y: 237, distance: 28.2
click at [293, 237] on div "Proveedores de WhatsApp WhatsApp Business Instalar Wazzup (WhatsApp & Instagram…" at bounding box center [899, 306] width 1235 height 184
click at [1262, 280] on div "WhatsApp Business Instalar Wazzup (WhatsApp & Instagram) Instalar WhatsApp via …" at bounding box center [907, 346] width 1215 height 144
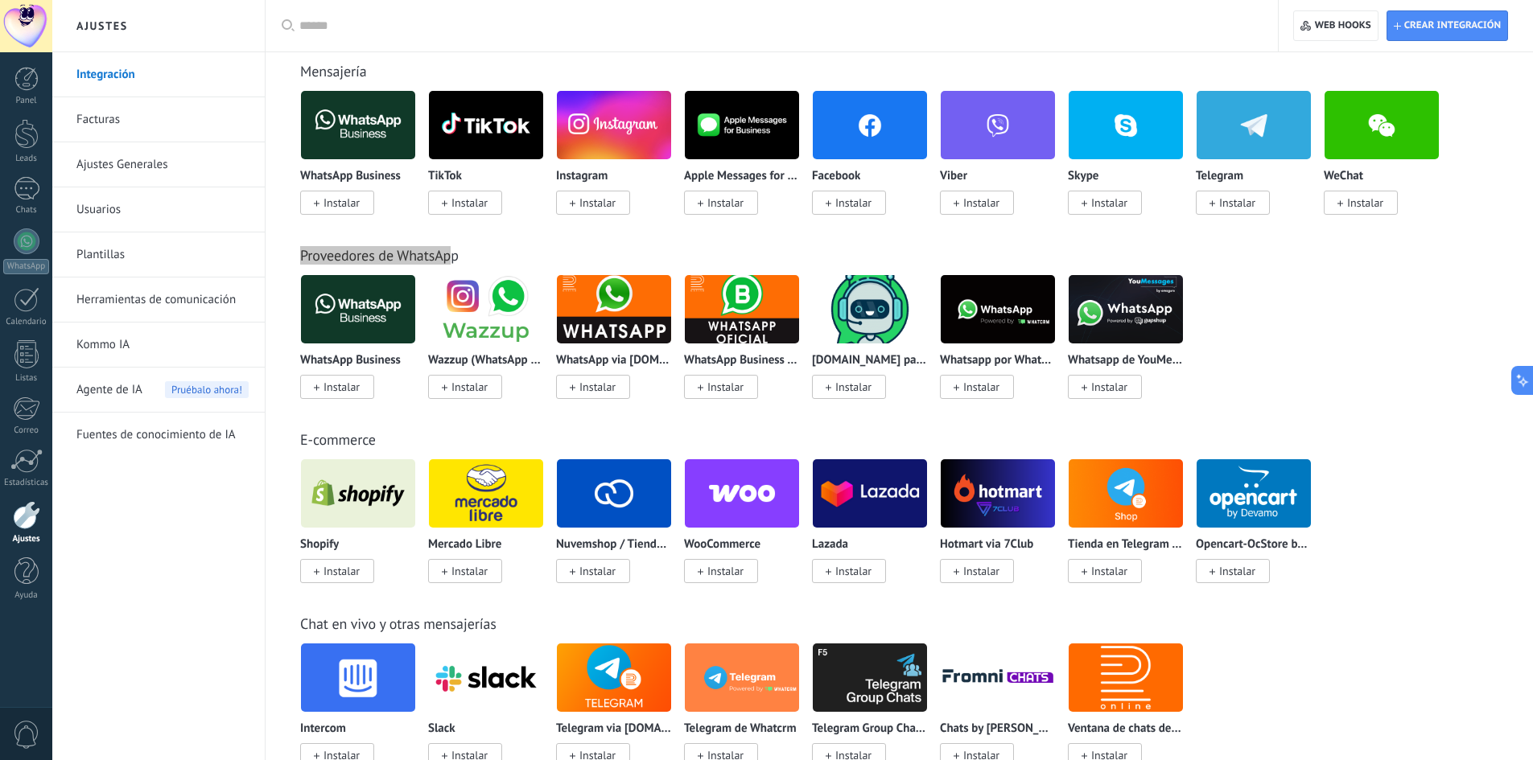
scroll to position [402, 0]
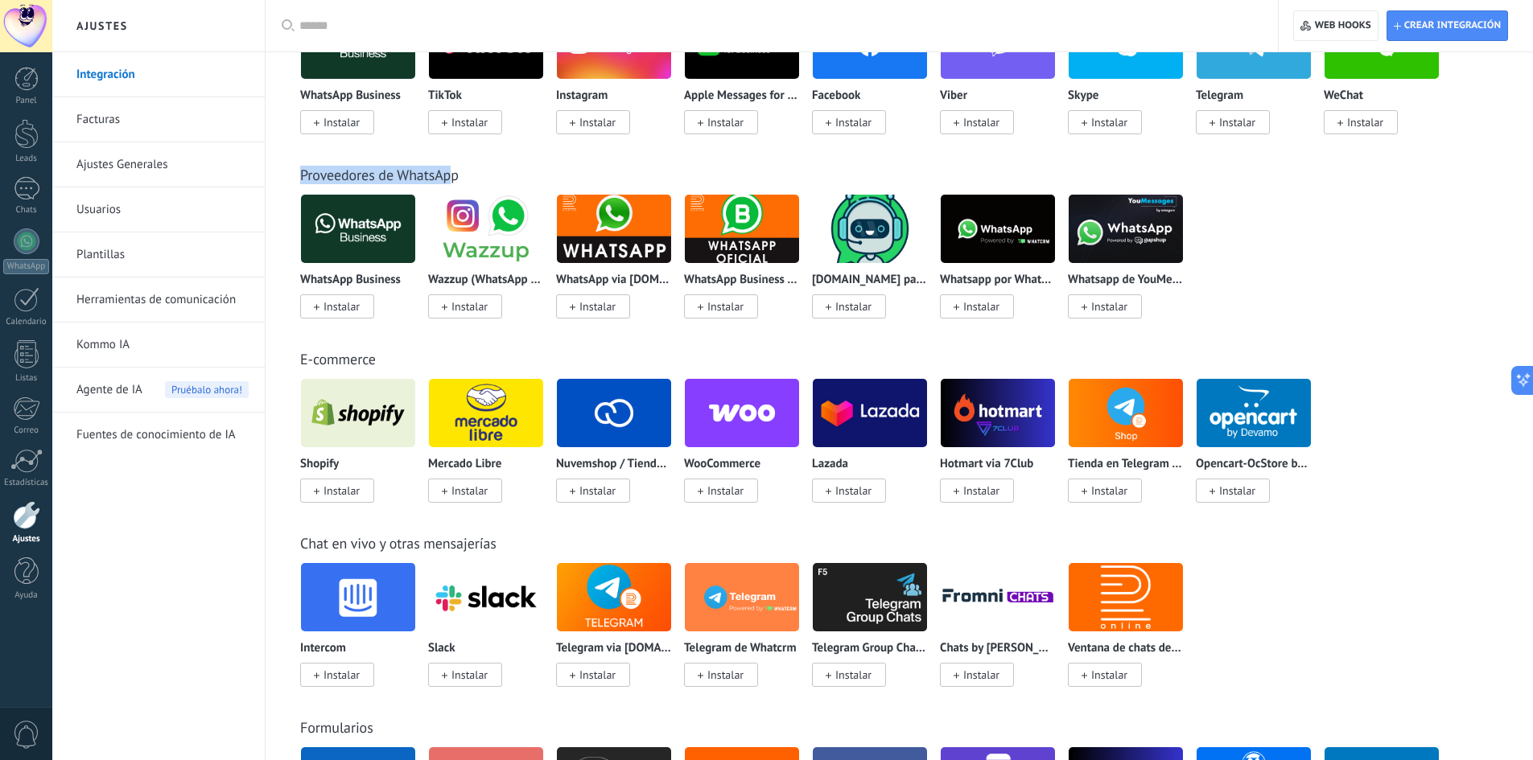
drag, startPoint x: 294, startPoint y: 355, endPoint x: 371, endPoint y: 360, distance: 77.4
click at [371, 360] on div "E-commerce Shopify Instalar Mercado Libre Instalar Nuvemshop / Tiendanube Insta…" at bounding box center [899, 410] width 1235 height 184
click at [410, 361] on div "E-commerce" at bounding box center [899, 359] width 1198 height 19
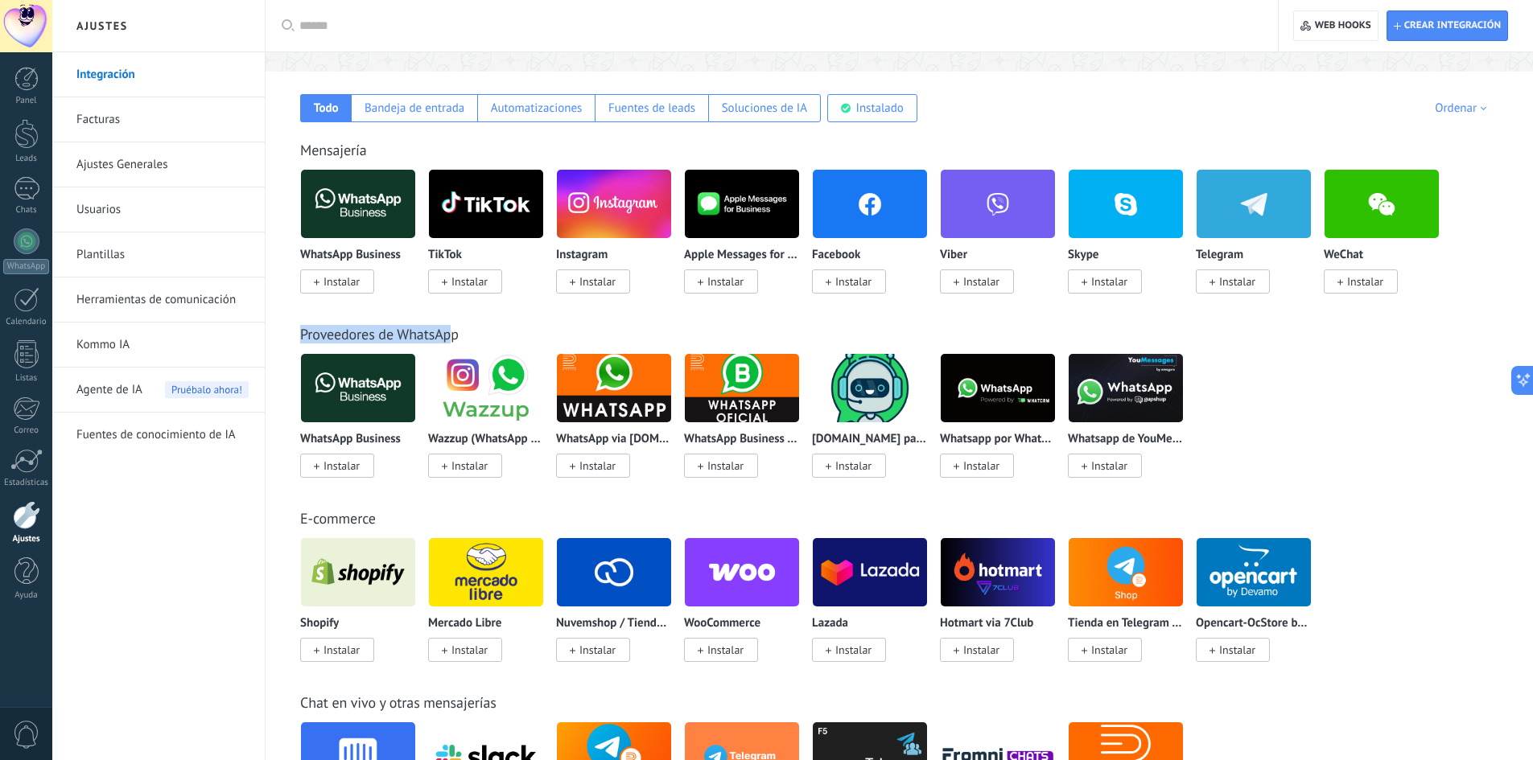
scroll to position [241, 0]
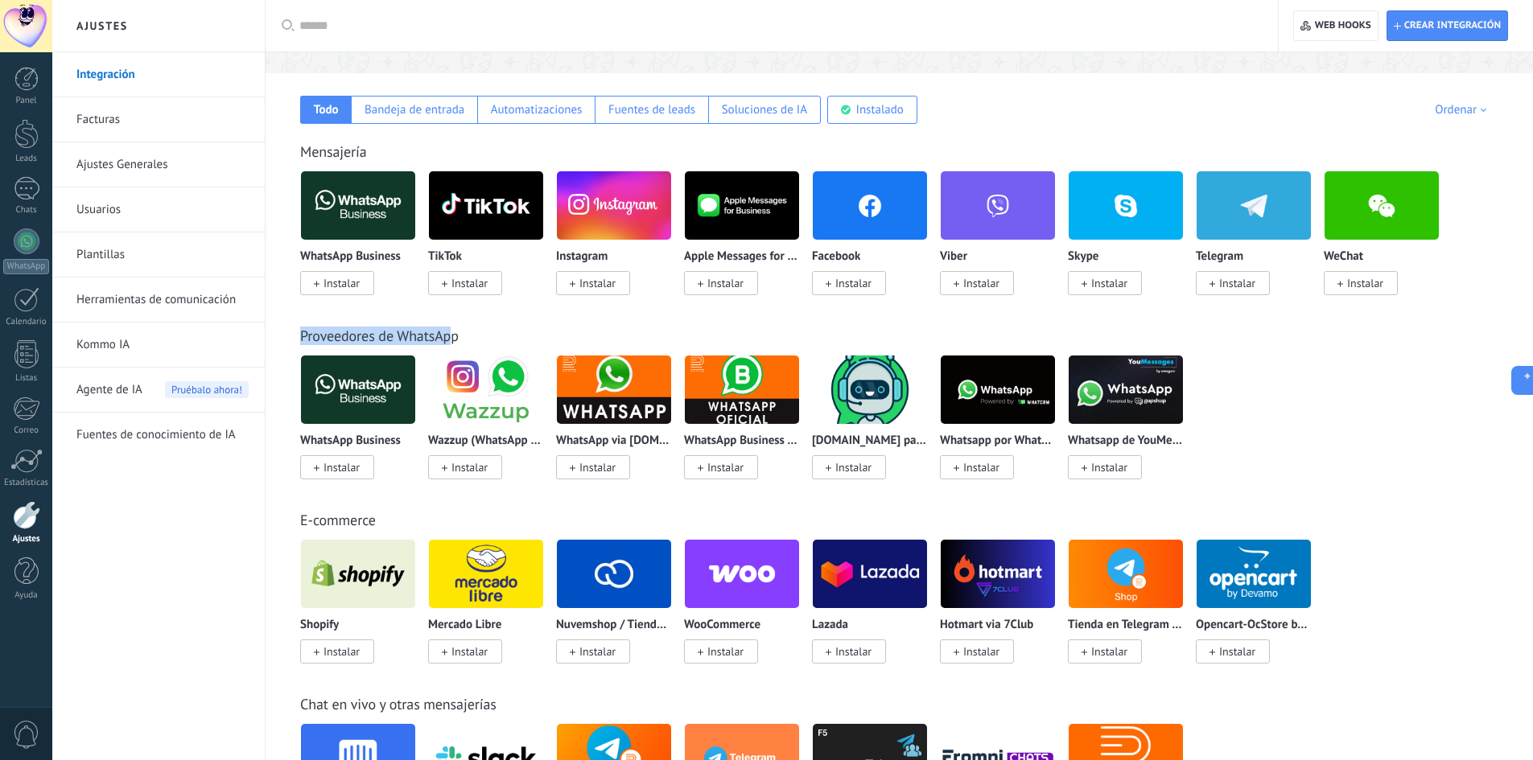
click at [491, 340] on div "Proveedores de WhatsApp" at bounding box center [899, 336] width 1198 height 19
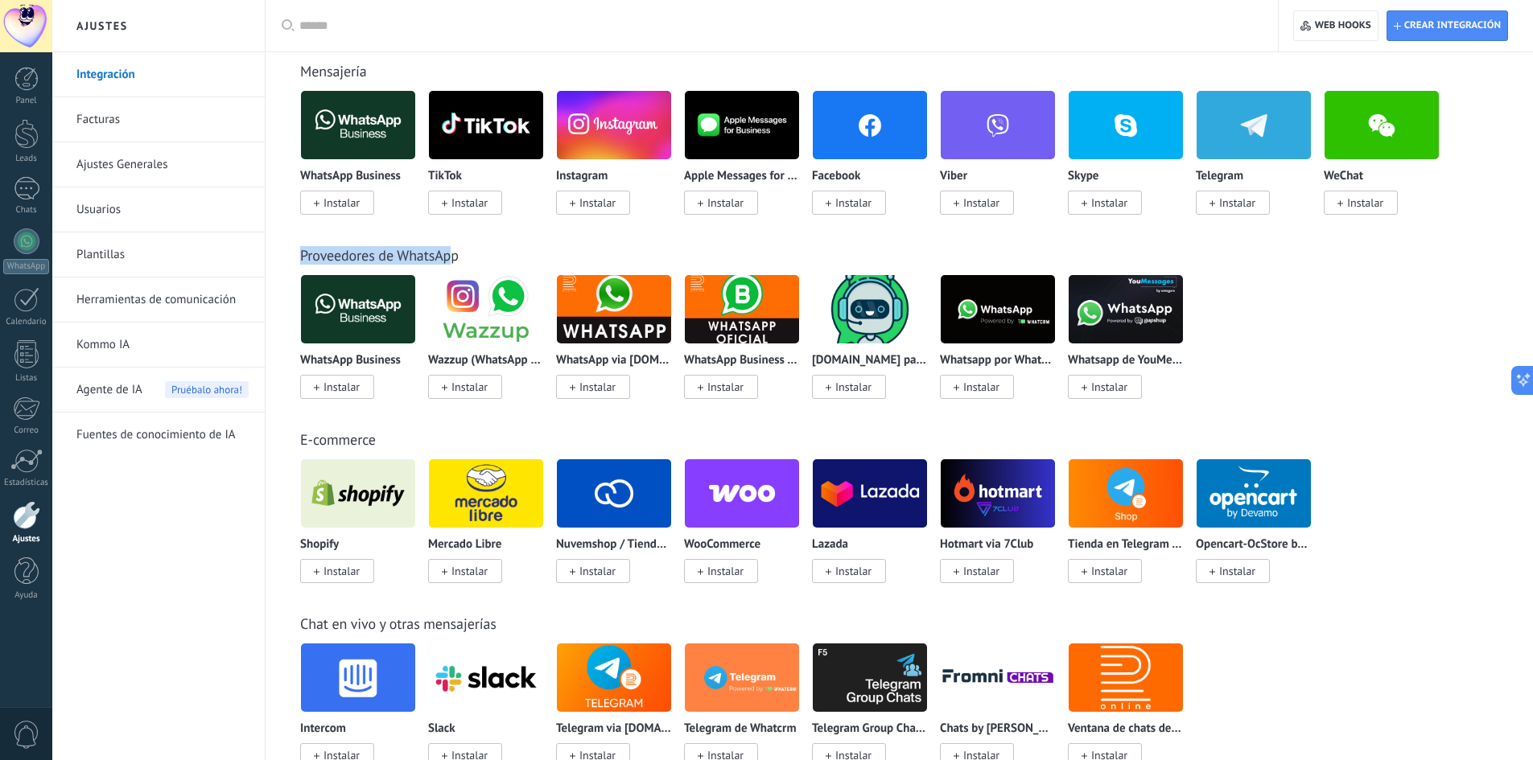
click at [481, 247] on div "Proveedores de WhatsApp" at bounding box center [899, 255] width 1198 height 19
click at [315, 254] on link "Proveedores de WhatsApp" at bounding box center [379, 255] width 159 height 19
drag, startPoint x: 299, startPoint y: 253, endPoint x: 472, endPoint y: 255, distance: 173.0
click at [472, 255] on div "Proveedores de WhatsApp WhatsApp Business Instalar Wazzup (WhatsApp & Instagram…" at bounding box center [899, 306] width 1235 height 184
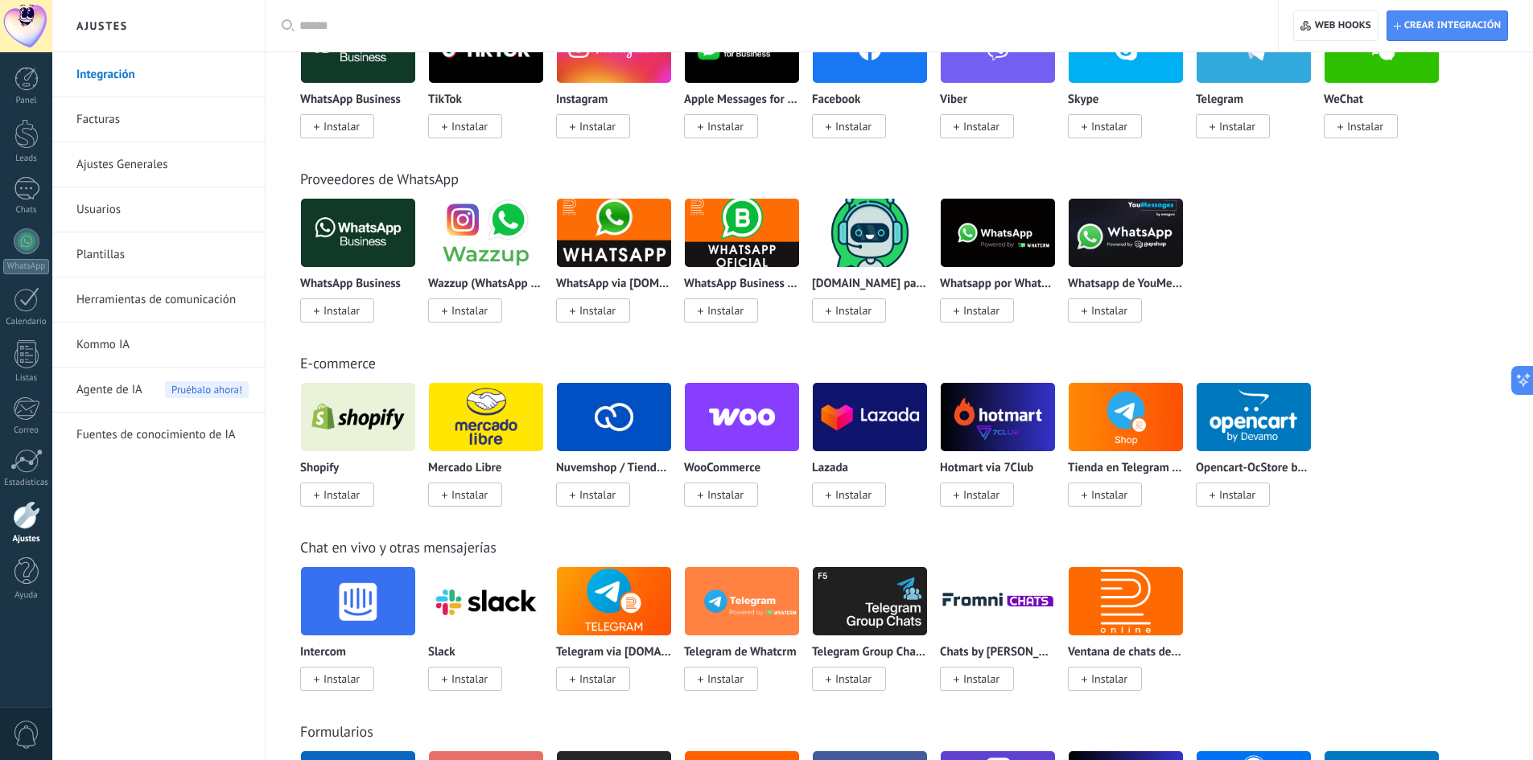
scroll to position [402, 0]
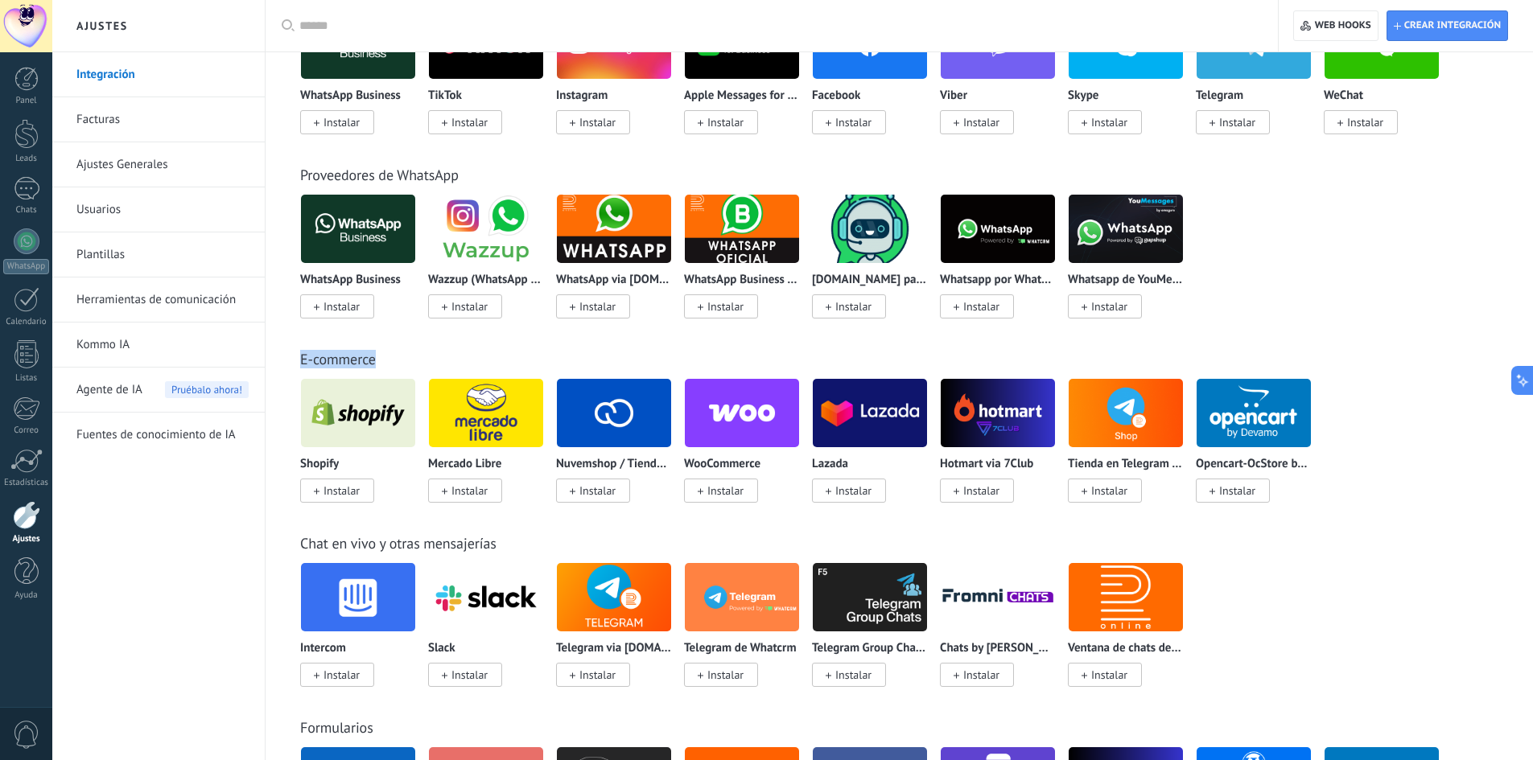
drag, startPoint x: 300, startPoint y: 357, endPoint x: 484, endPoint y: 357, distance: 184.3
click at [484, 357] on div "E-commerce" at bounding box center [899, 359] width 1198 height 19
click at [464, 356] on div "E-commerce" at bounding box center [899, 359] width 1198 height 19
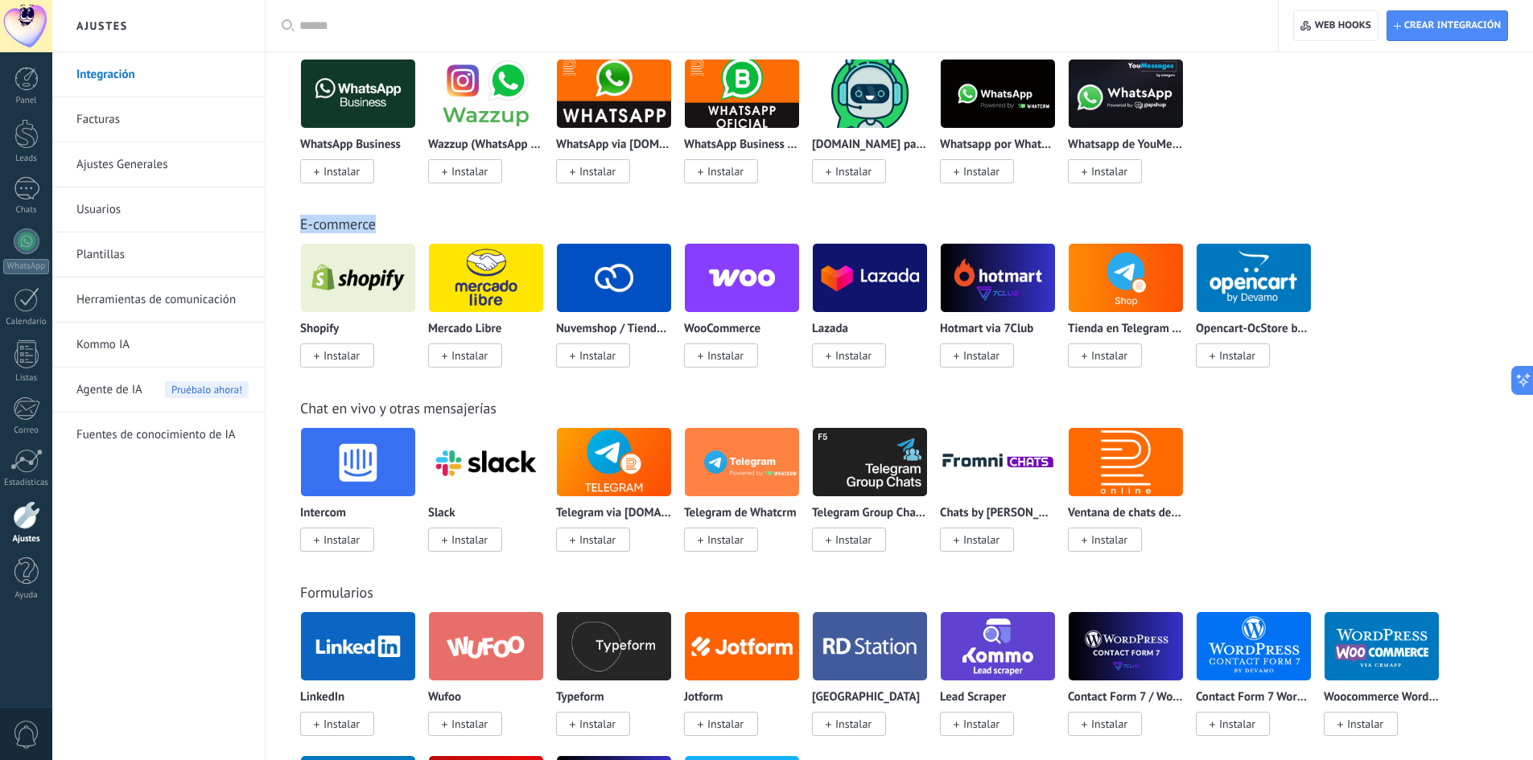
scroll to position [563, 0]
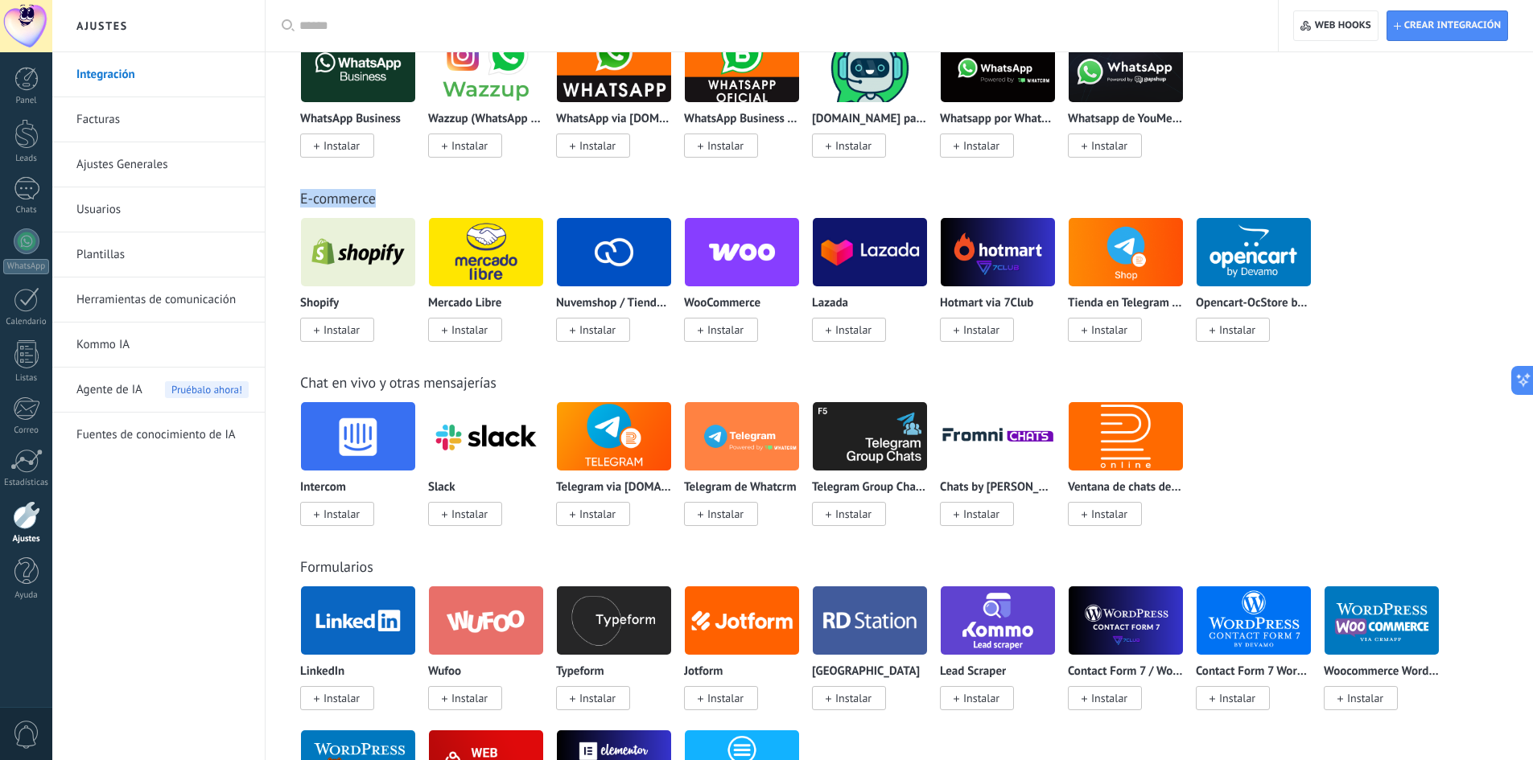
click at [513, 380] on div "Chat en vivo y otras mensajerías" at bounding box center [899, 382] width 1198 height 19
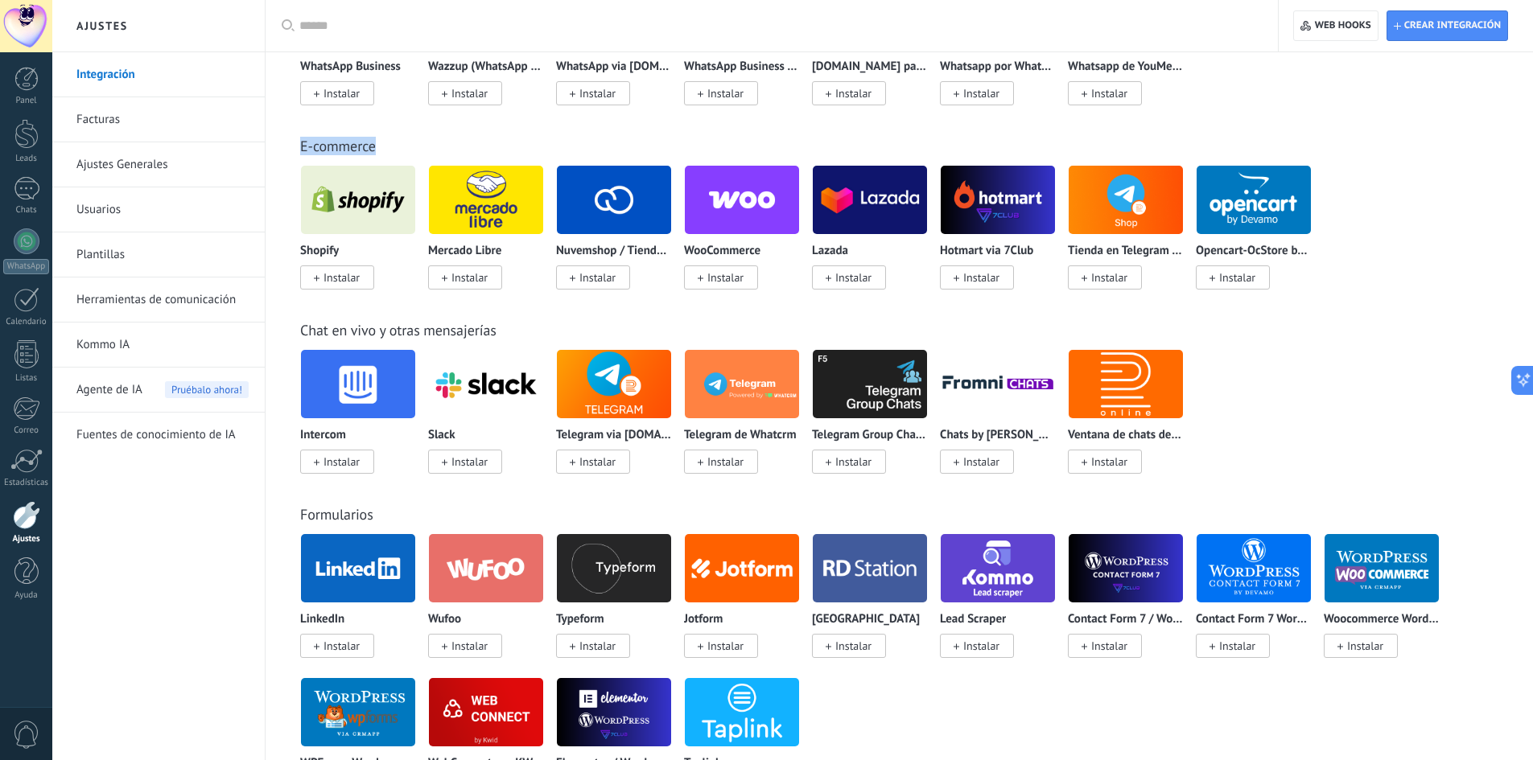
scroll to position [644, 0]
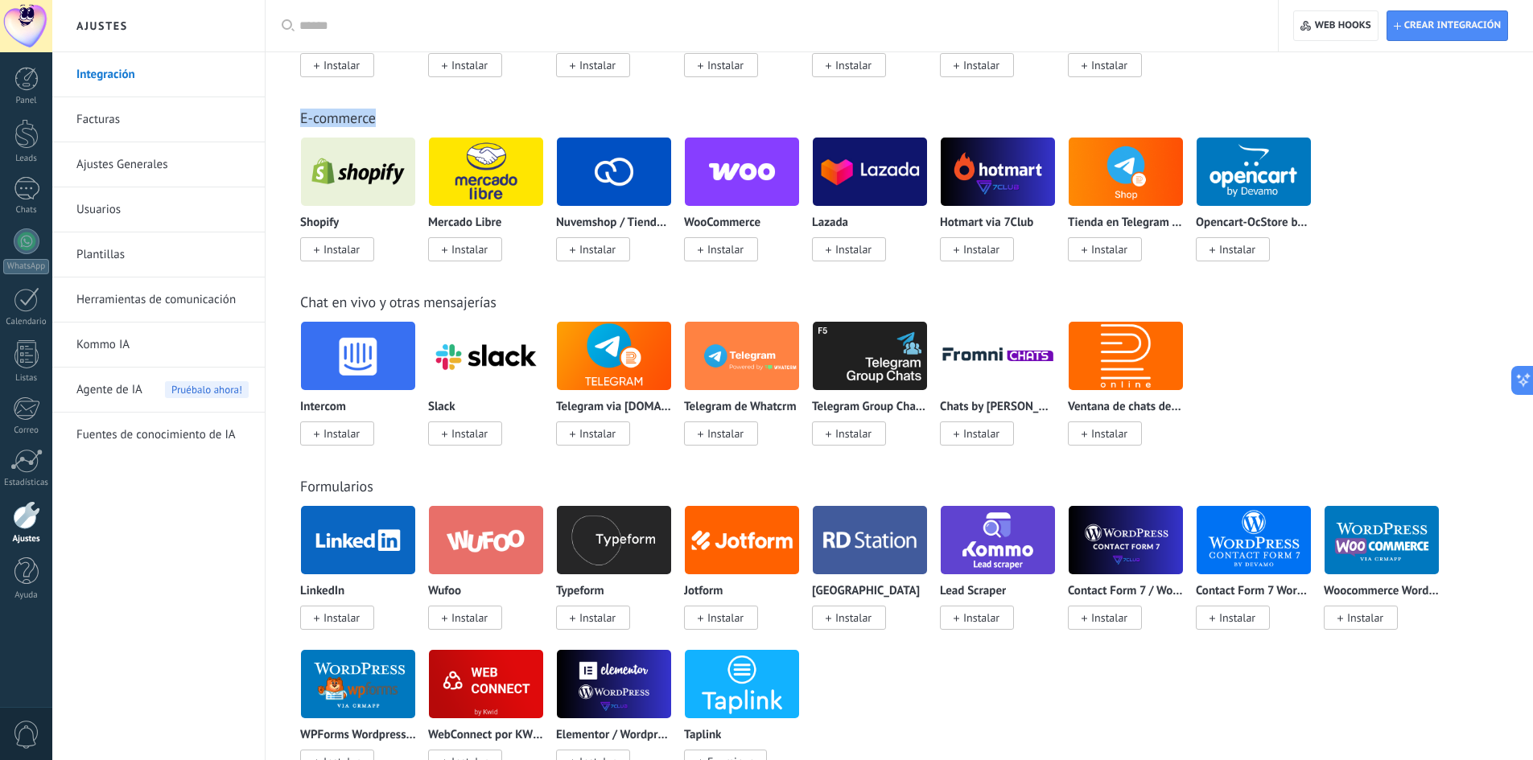
drag, startPoint x: 369, startPoint y: 303, endPoint x: 492, endPoint y: 303, distance: 122.3
click at [492, 303] on div "Chat en vivo y otras mensajerías Intercom Instalar Slack Instalar Telegram via …" at bounding box center [899, 353] width 1235 height 184
drag, startPoint x: 519, startPoint y: 296, endPoint x: 398, endPoint y: 299, distance: 120.7
click at [398, 299] on div "Chat en vivo y otras mensajerías" at bounding box center [899, 302] width 1198 height 19
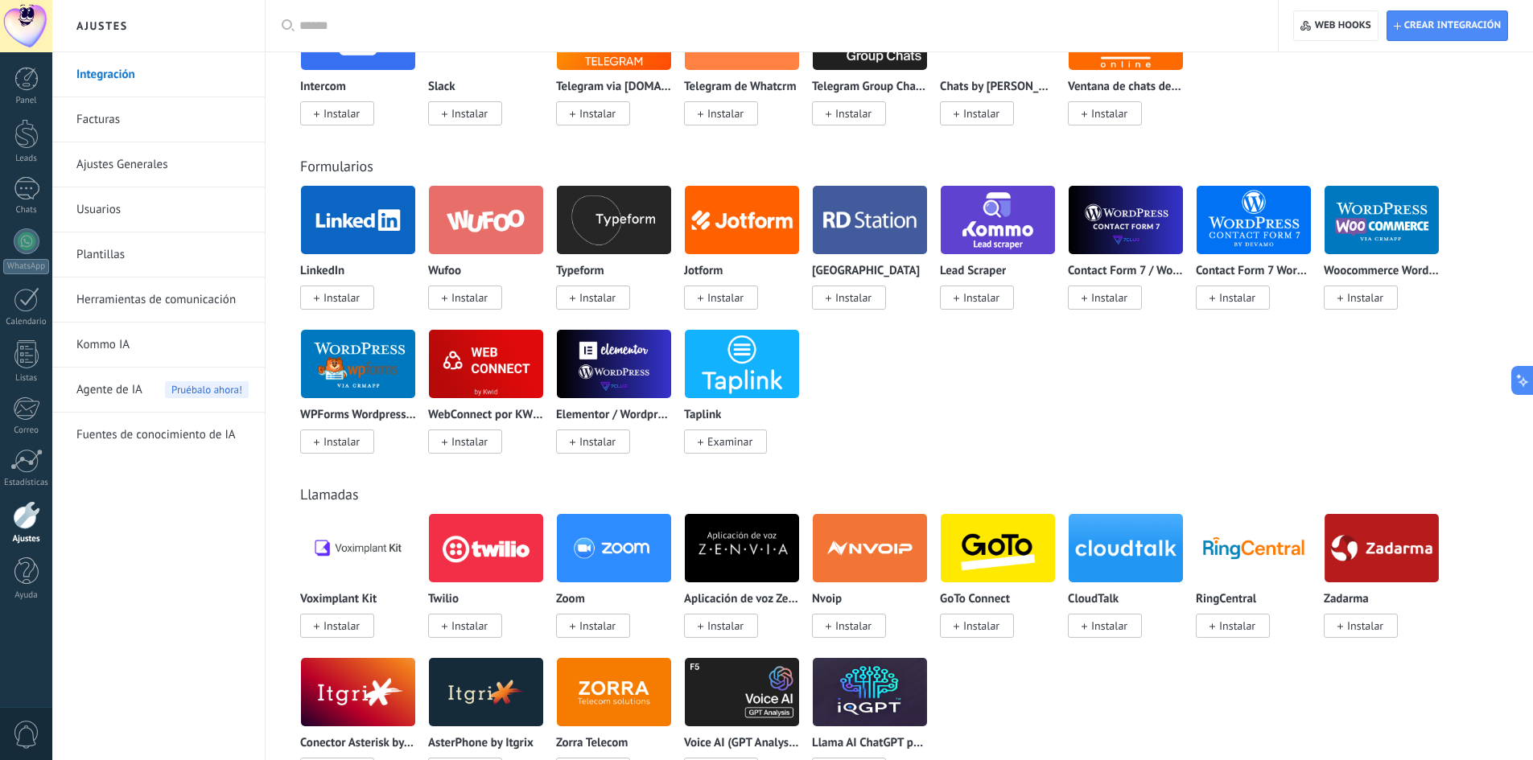
scroll to position [966, 0]
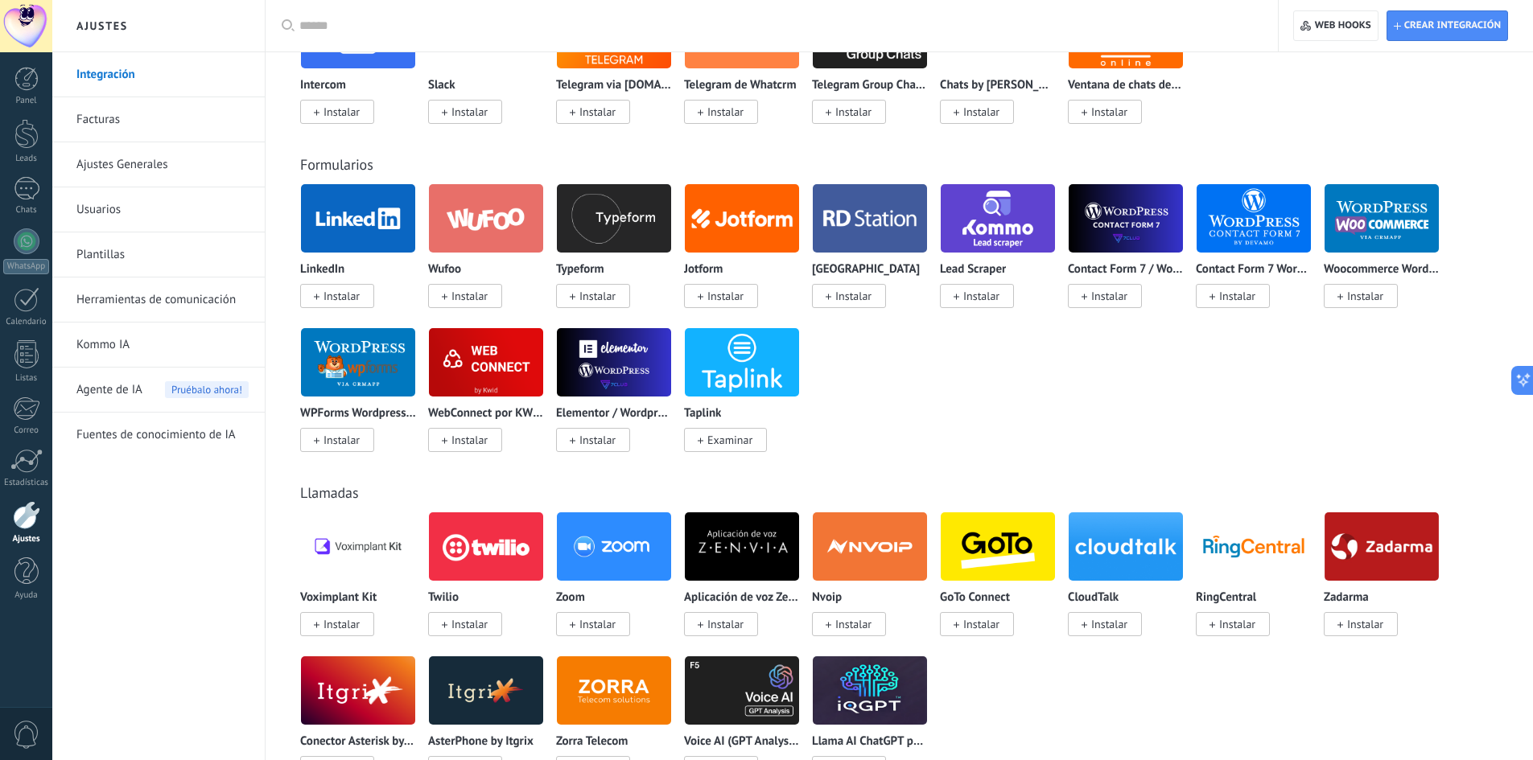
drag, startPoint x: 361, startPoint y: 165, endPoint x: 371, endPoint y: 165, distance: 9.7
click at [371, 165] on div "Formularios LinkedIn Instalar Wufoo Instalar Typeform Instalar Jotform Instalar…" at bounding box center [899, 287] width 1235 height 328
drag, startPoint x: 371, startPoint y: 164, endPoint x: 301, endPoint y: 167, distance: 70.1
click at [301, 167] on div "Formularios" at bounding box center [899, 164] width 1198 height 19
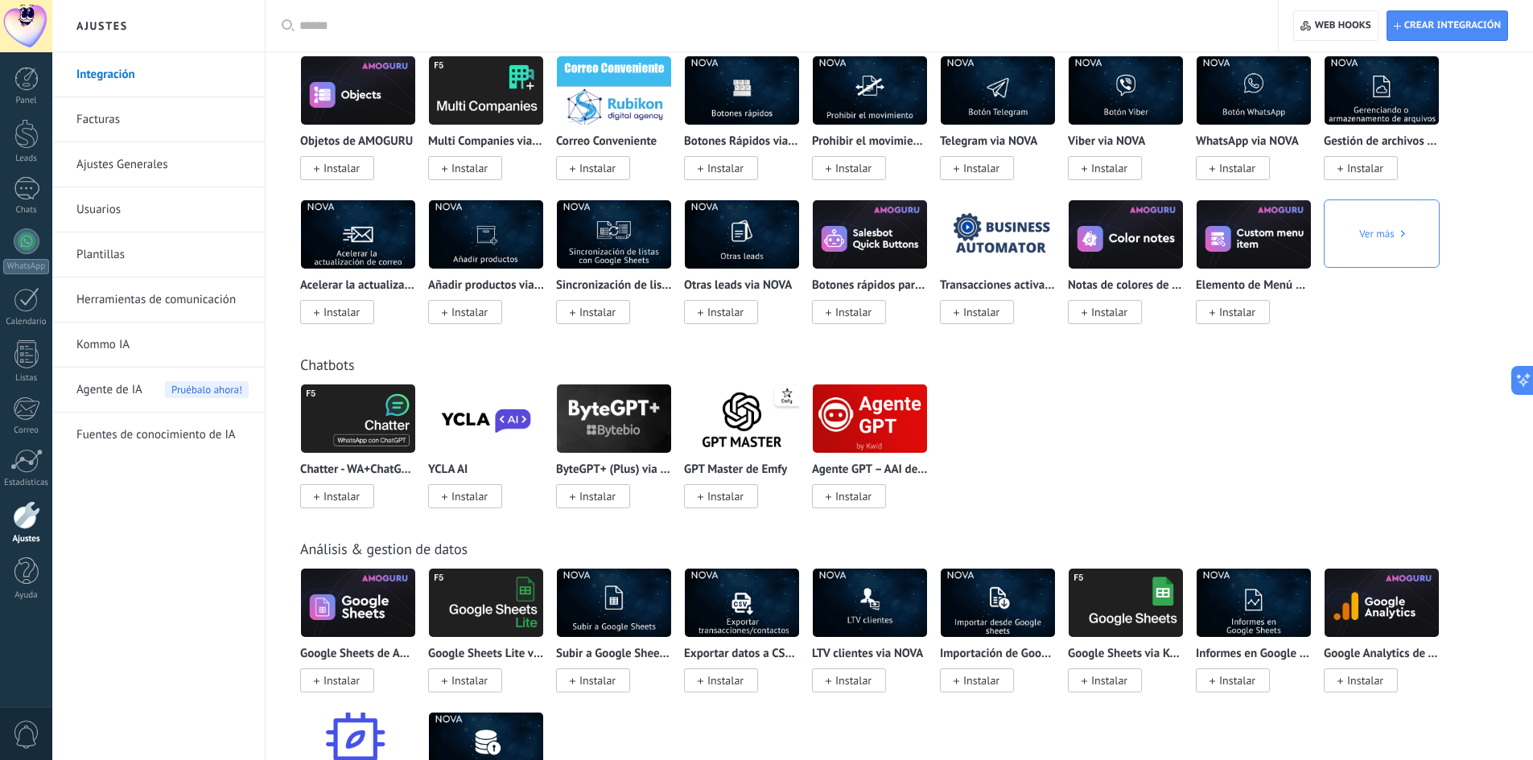
scroll to position [3138, 0]
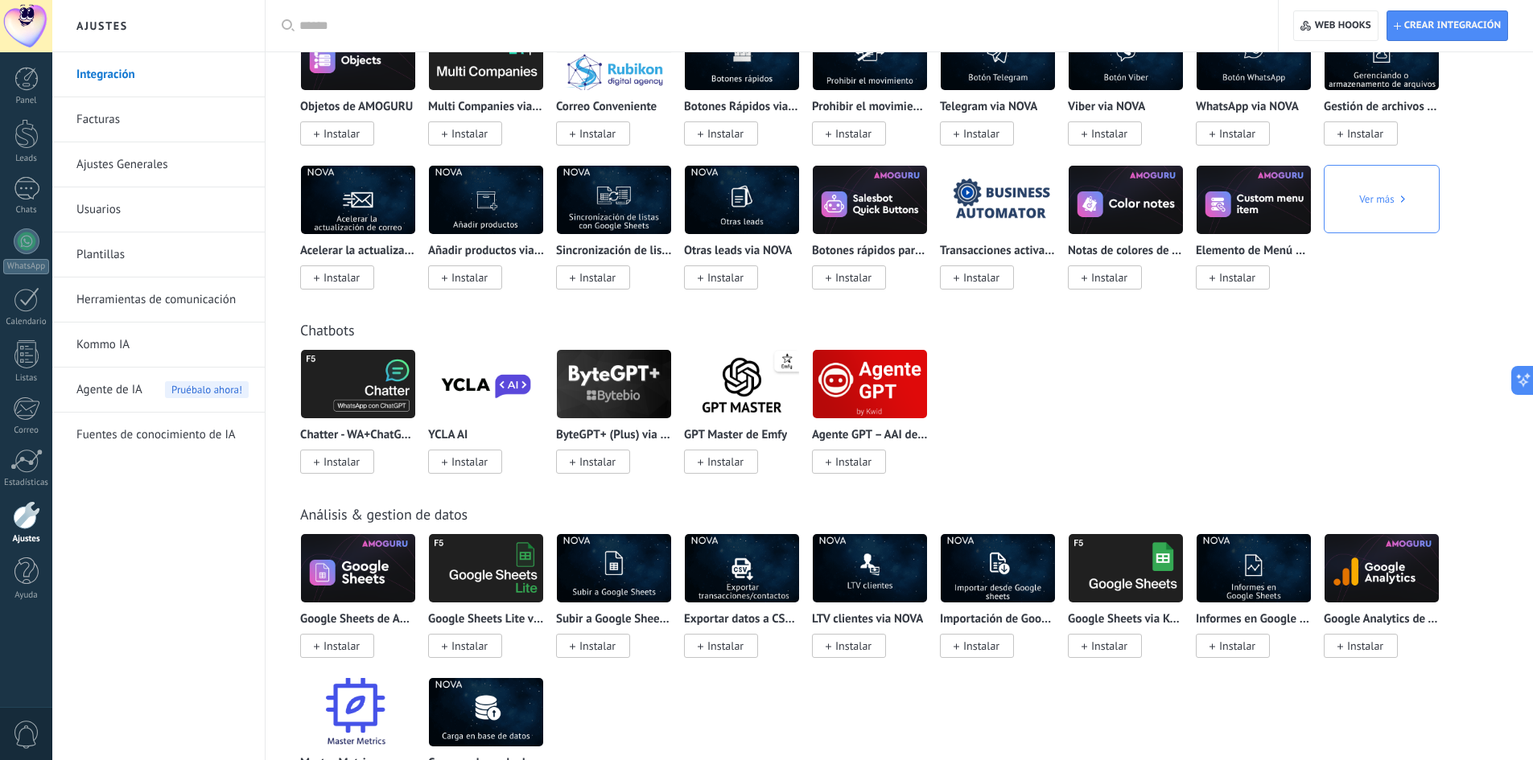
drag, startPoint x: 295, startPoint y: 318, endPoint x: 924, endPoint y: 442, distance: 640.5
click at [924, 442] on div "Chatbots Chatter - [GEOGRAPHIC_DATA]+ChatGPT via Komanda F5 Instalar YCLA AI In…" at bounding box center [899, 381] width 1235 height 184
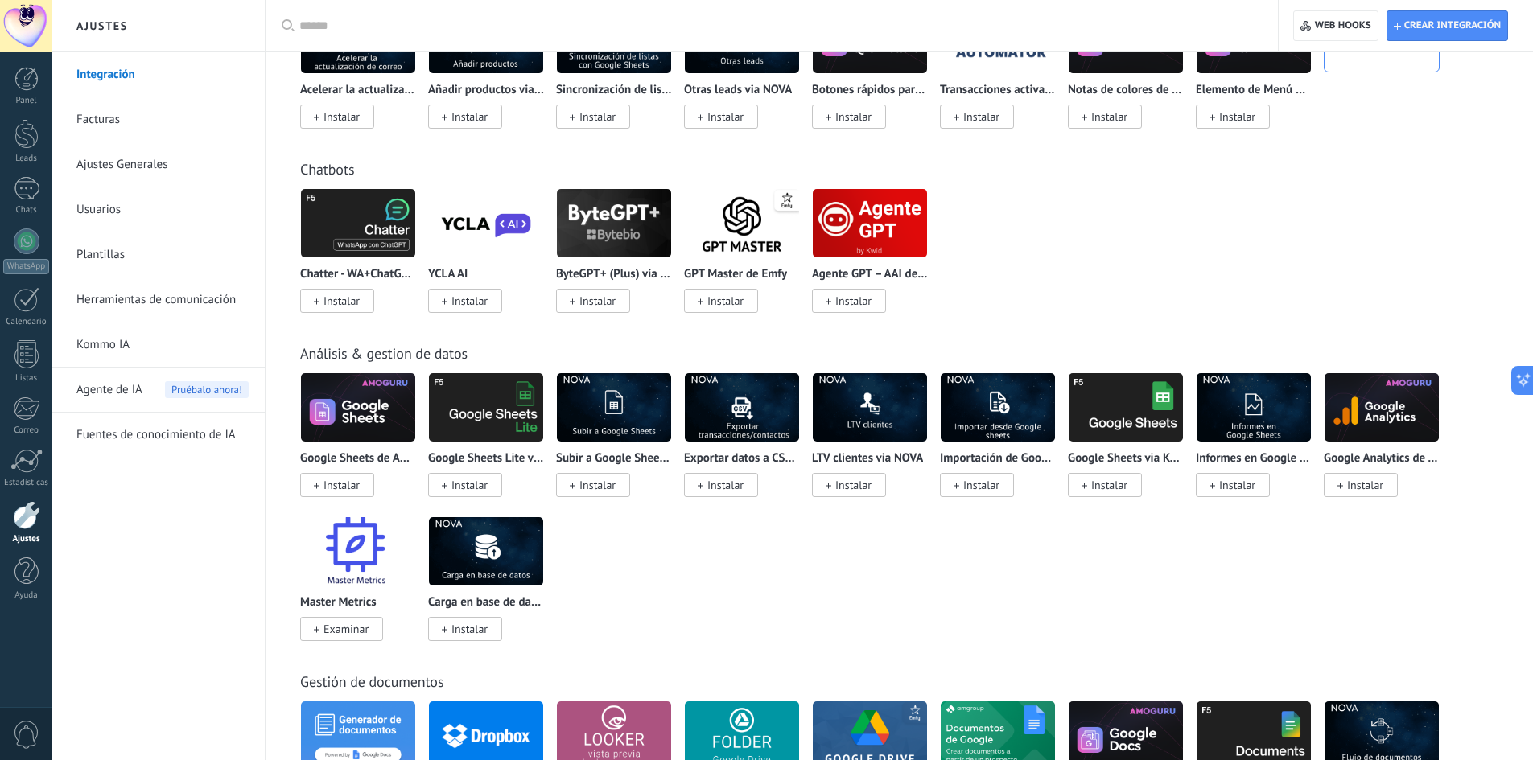
scroll to position [3379, 0]
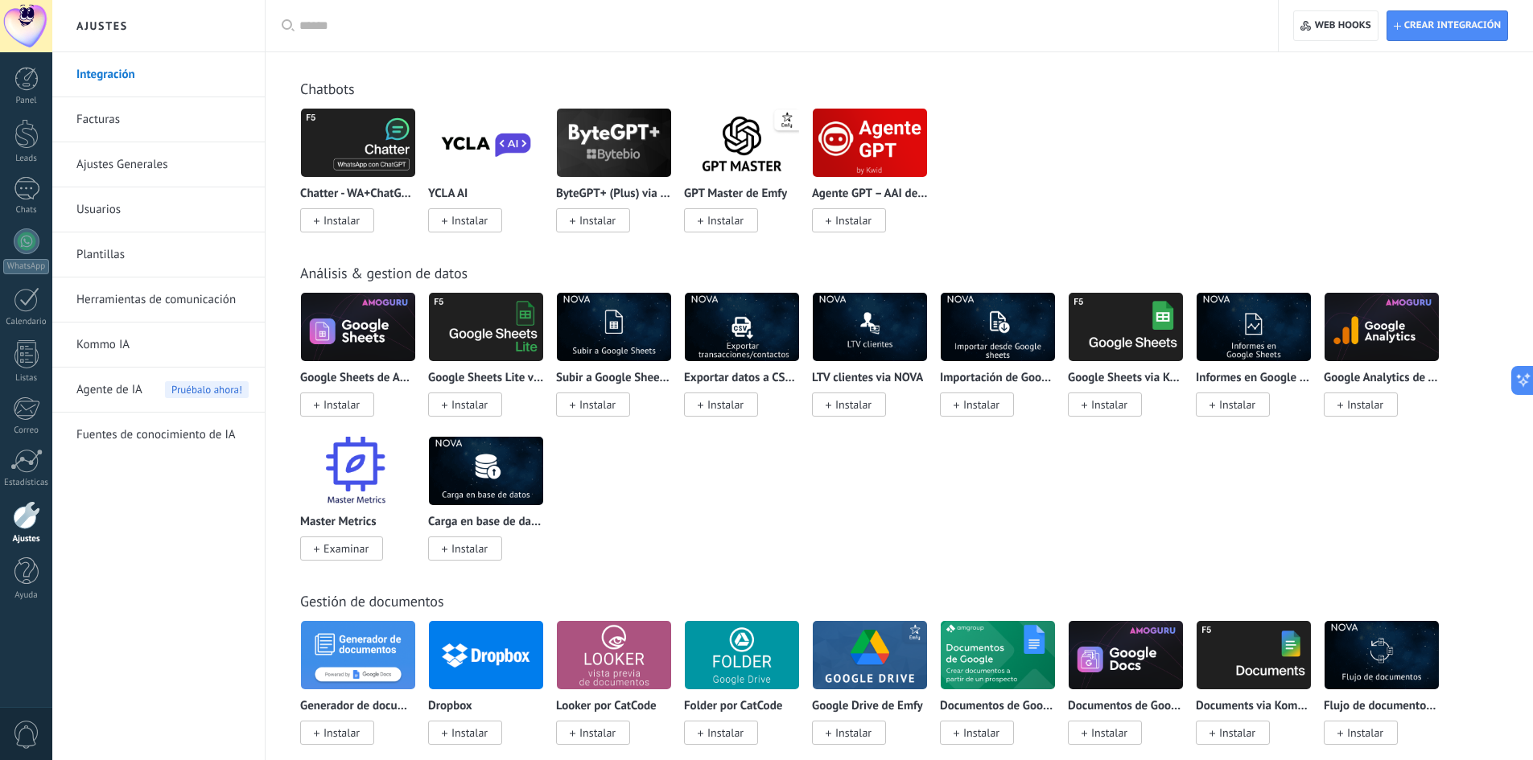
drag, startPoint x: 294, startPoint y: 270, endPoint x: 467, endPoint y: 285, distance: 174.4
click at [467, 285] on div "Análisis & gestion de datos Google Sheets de AMOGURU Instalar Google Sheets Lit…" at bounding box center [899, 396] width 1235 height 328
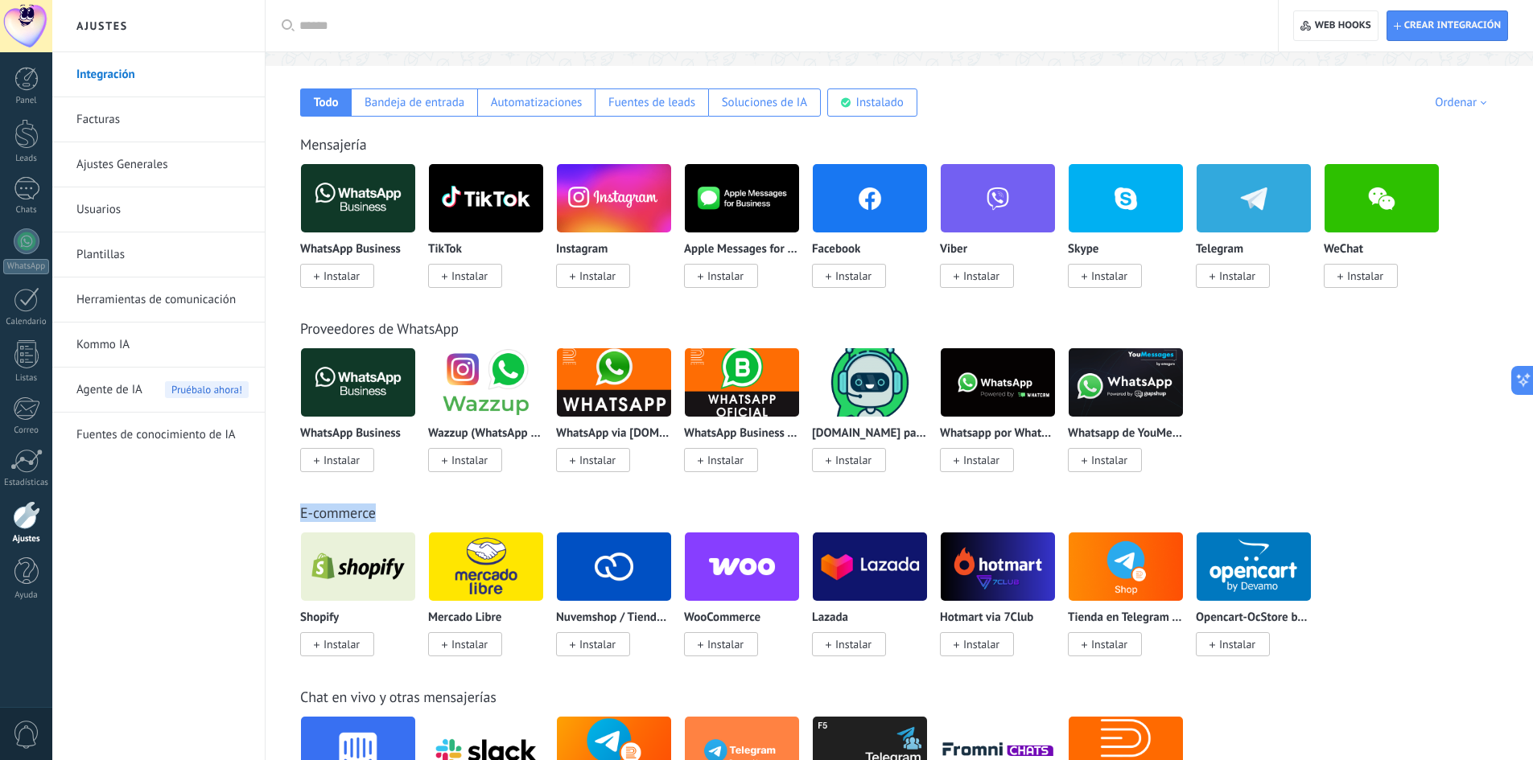
scroll to position [177, 0]
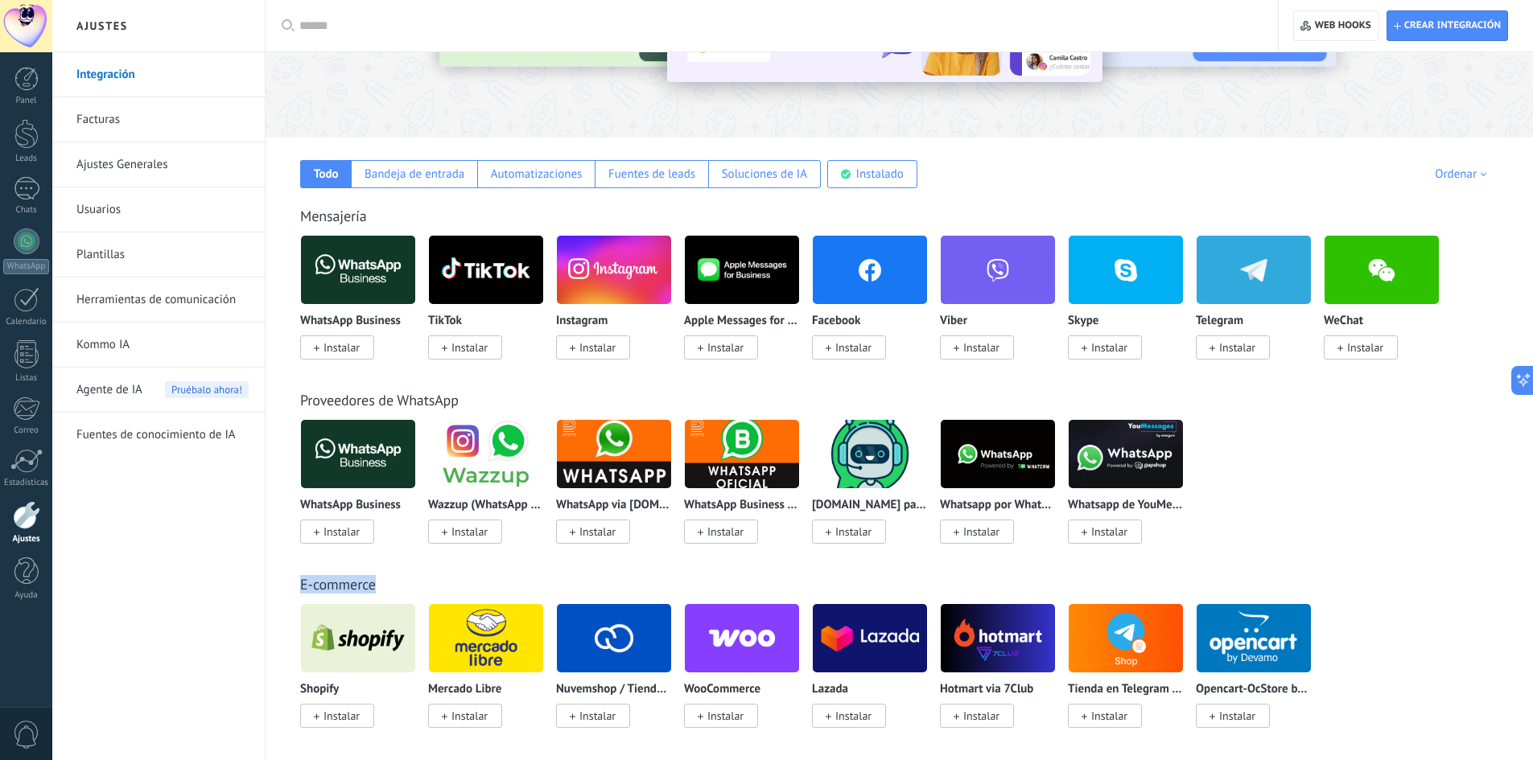
click at [606, 352] on span "Instalar" at bounding box center [597, 347] width 36 height 14
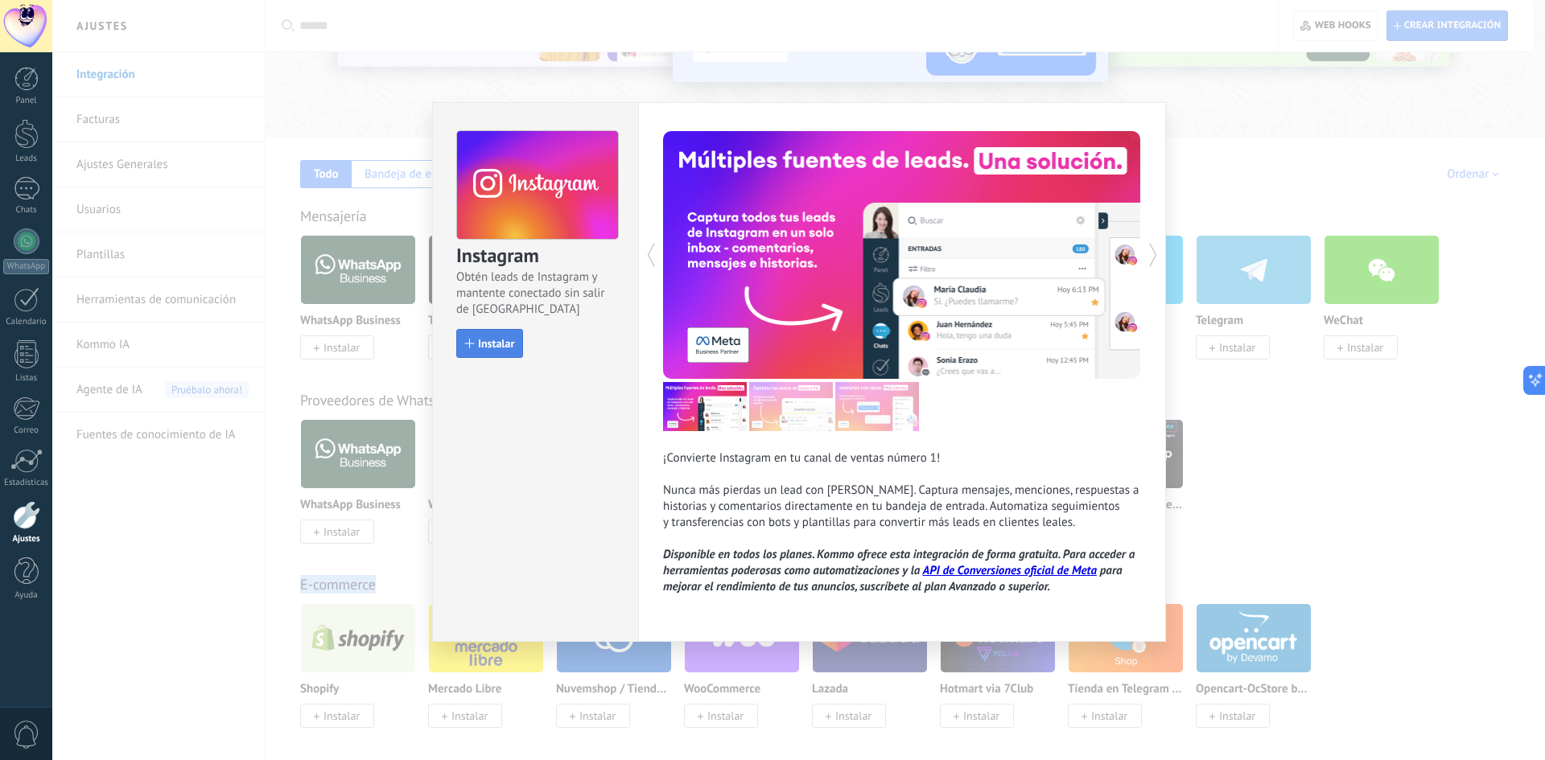
click at [486, 352] on button "Instalar" at bounding box center [489, 343] width 67 height 29
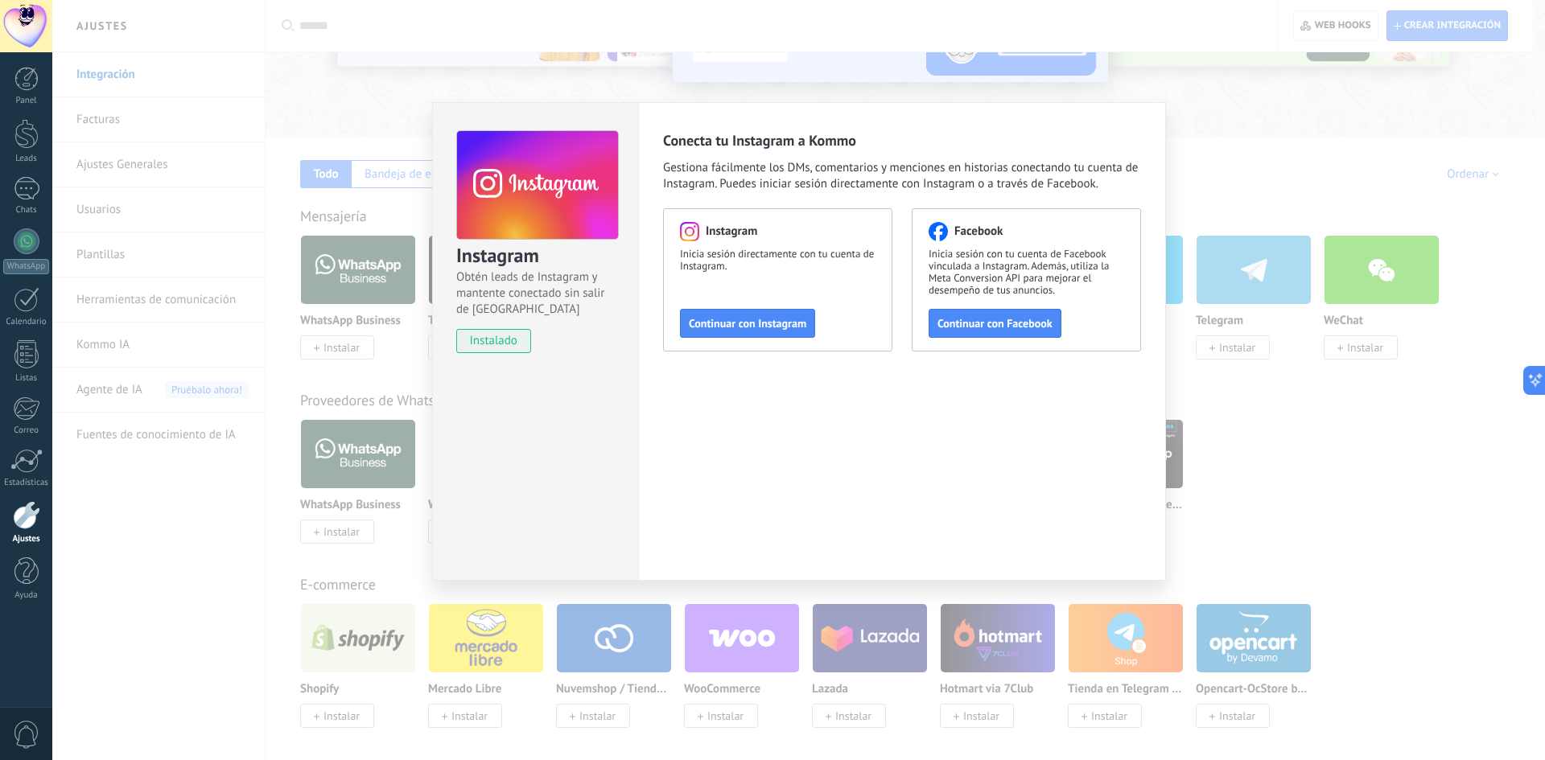
click at [1171, 133] on div "Instagram Obtén leads de Instagram y mantente conectado sin salir de Kommo inst…" at bounding box center [798, 380] width 1493 height 760
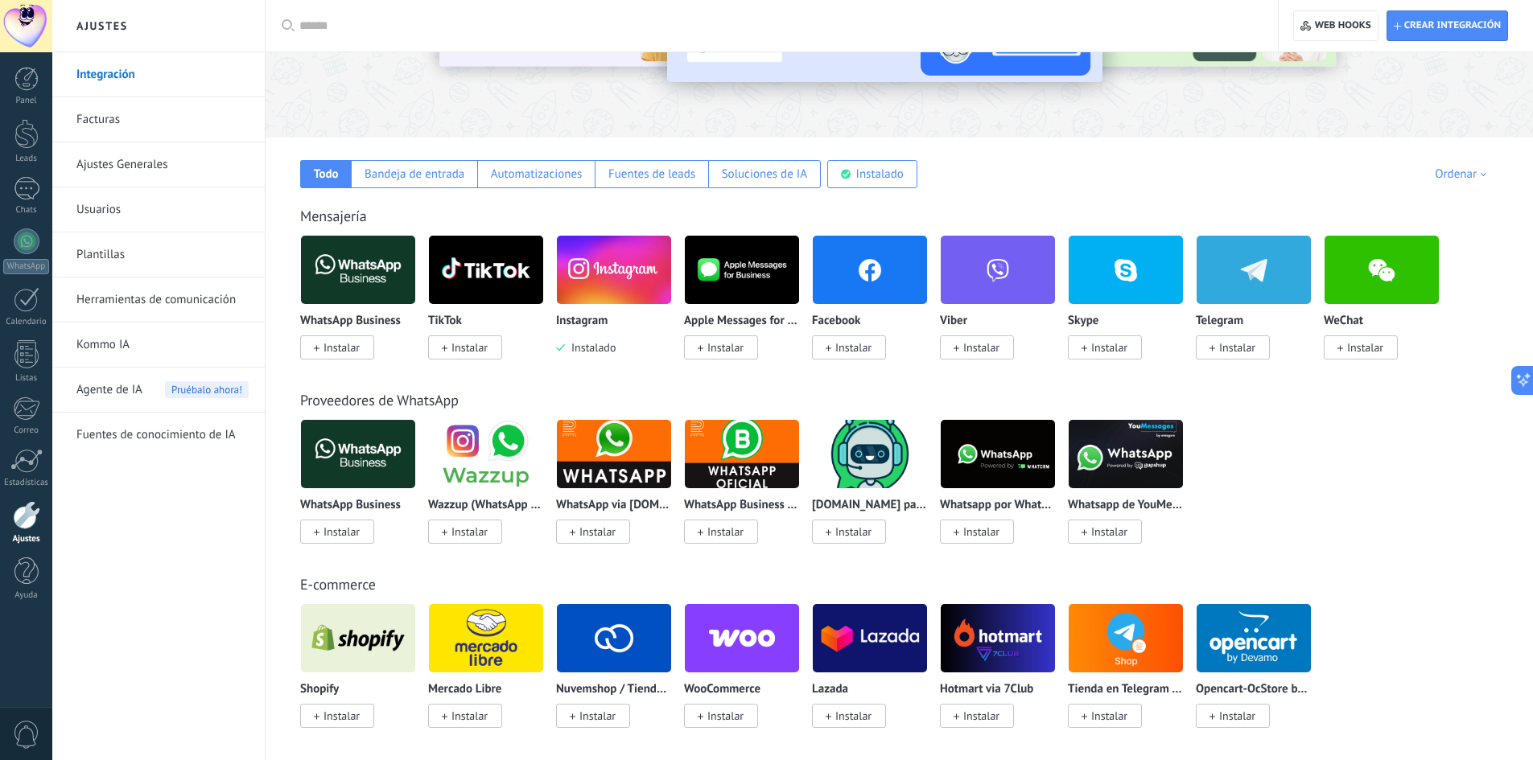
click at [860, 346] on span "Instalar" at bounding box center [853, 347] width 36 height 14
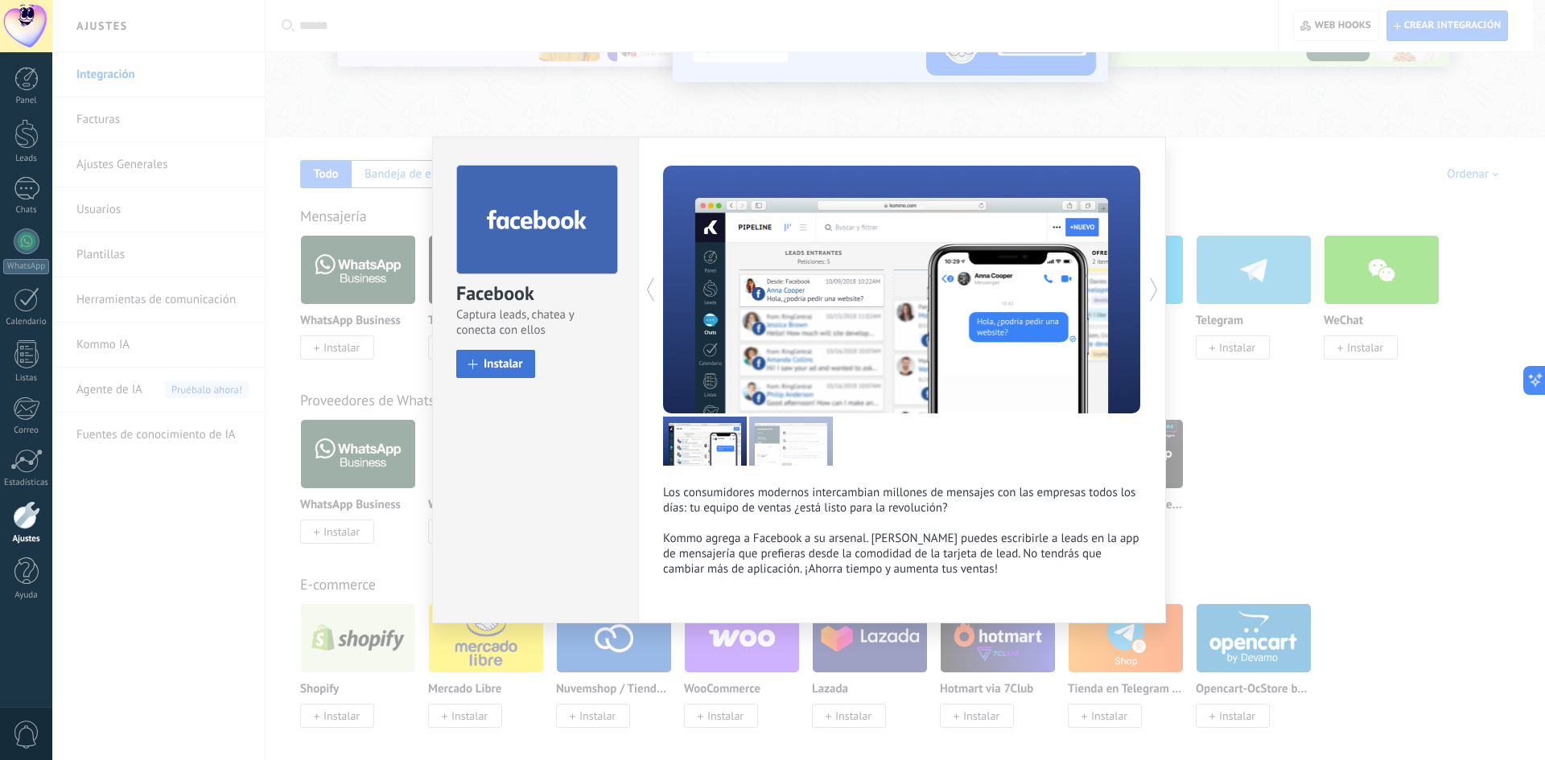
click at [476, 360] on span at bounding box center [473, 365] width 10 height 10
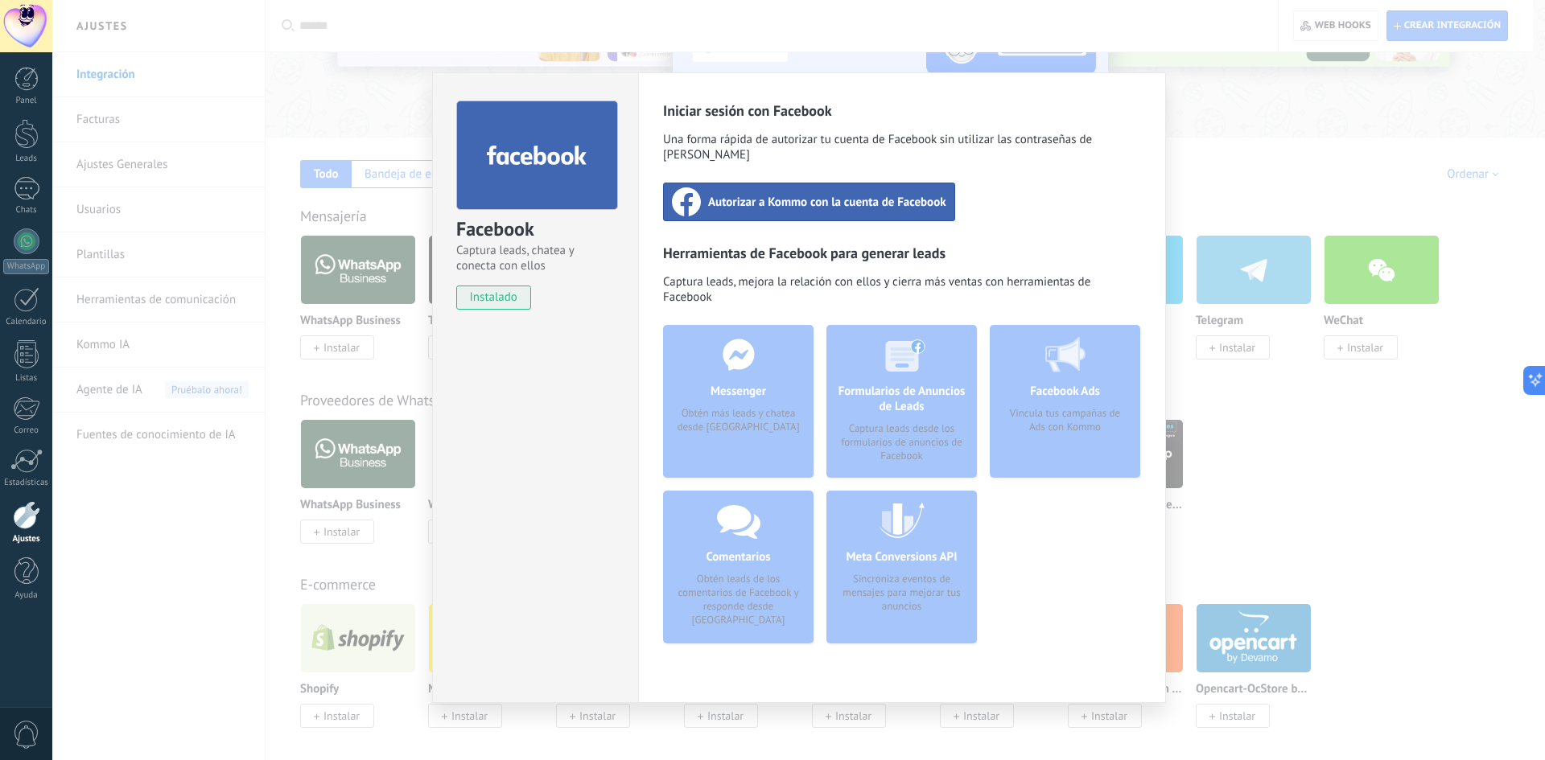
click at [1227, 196] on div "Facebook Captura leads, chatea y conecta con ellos instalado Desinstalar Inicia…" at bounding box center [798, 380] width 1493 height 760
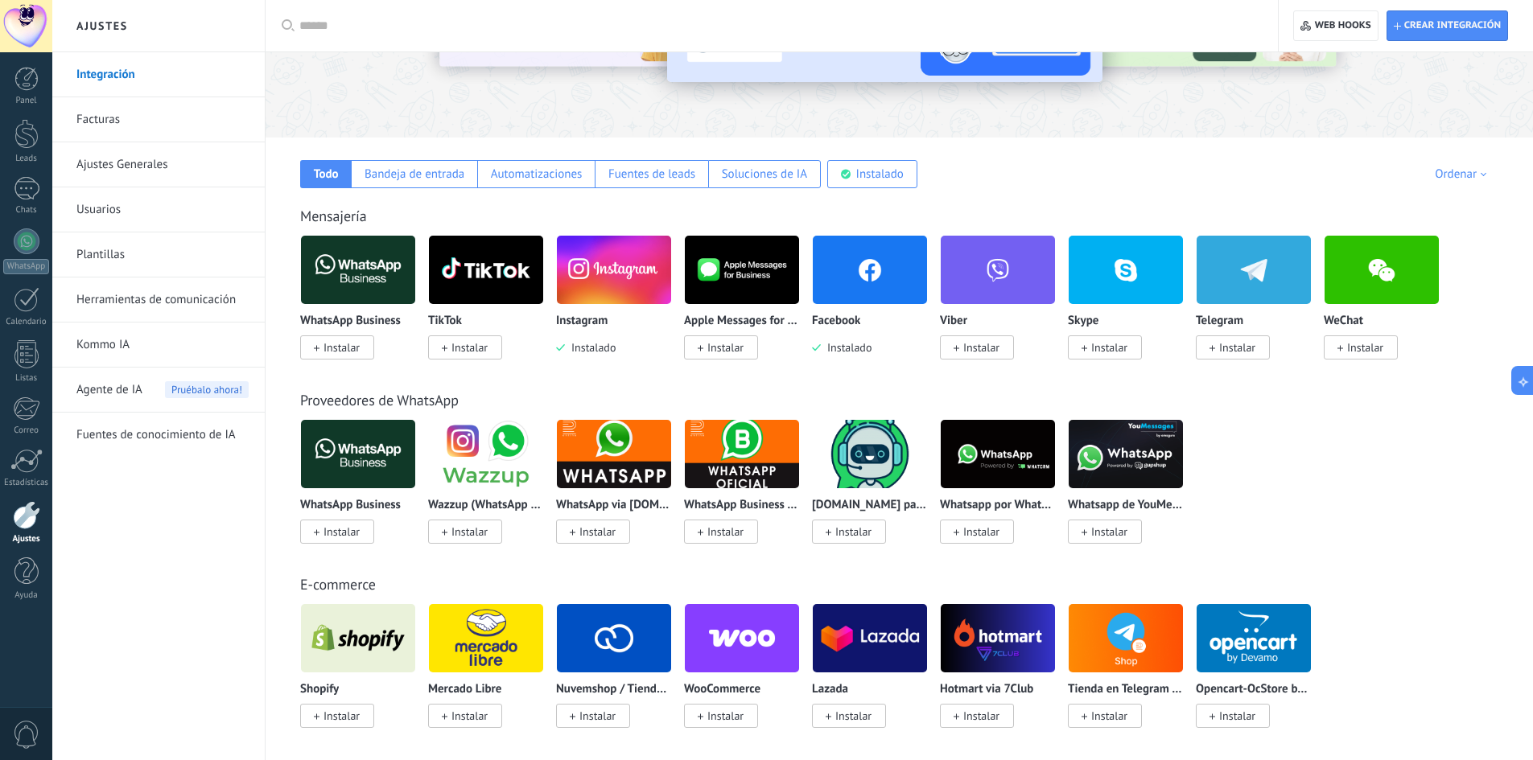
click at [360, 341] on span "Instalar" at bounding box center [341, 347] width 36 height 14
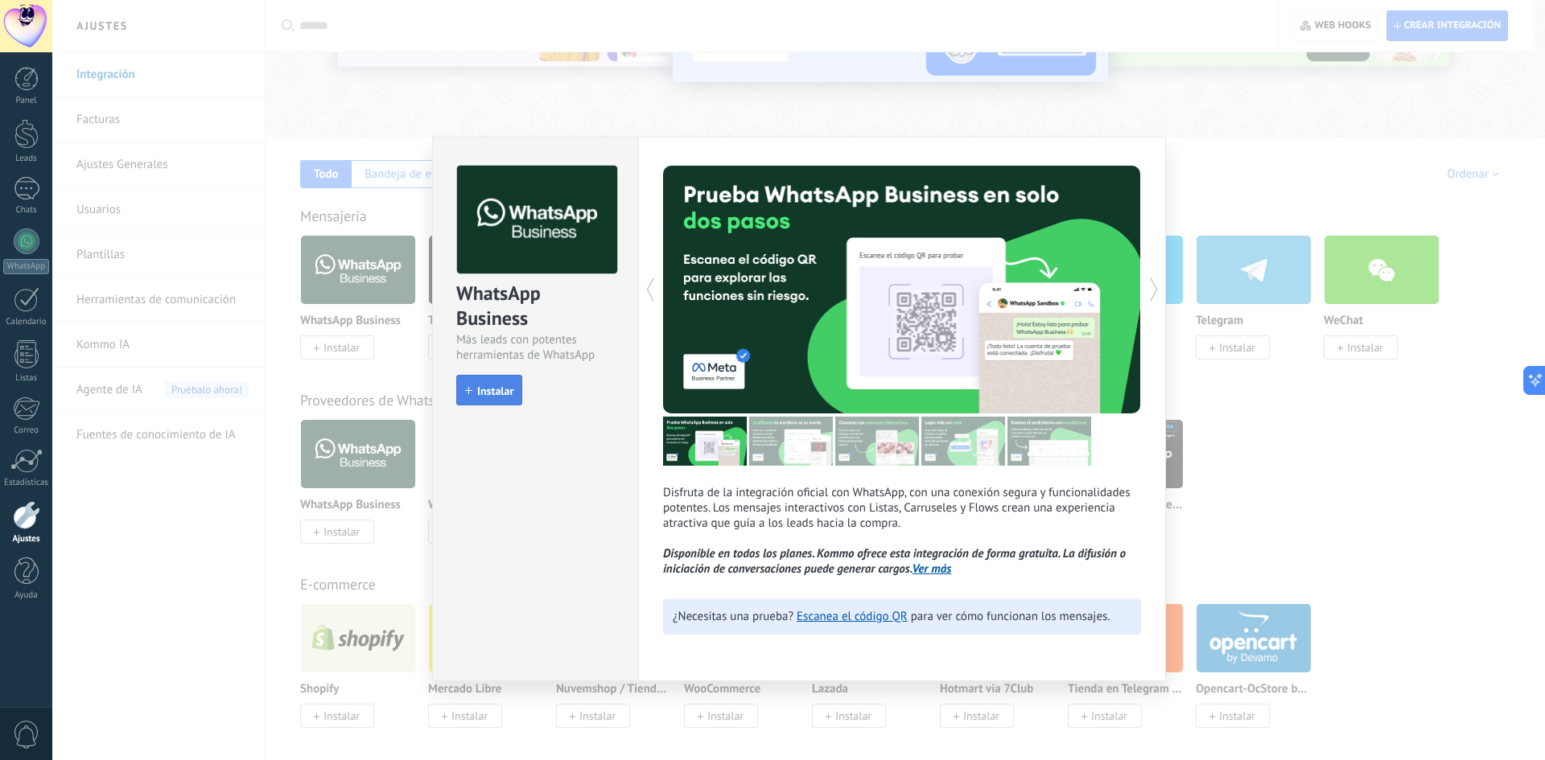
click at [486, 389] on span "Instalar" at bounding box center [495, 390] width 36 height 11
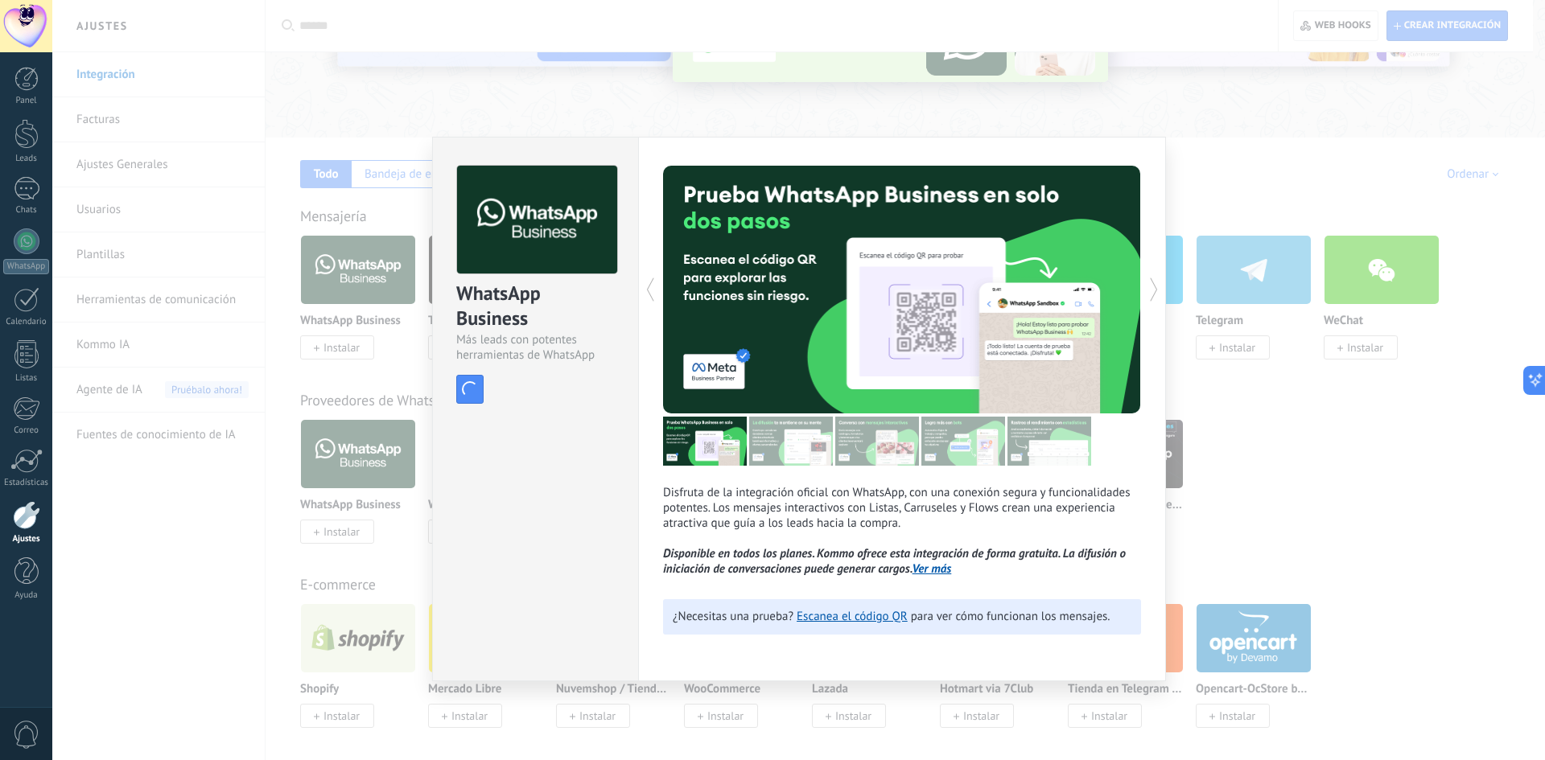
click at [1311, 433] on div "WhatsApp Business Más leads con potentes herramientas de WhatsApp install Insta…" at bounding box center [798, 380] width 1493 height 760
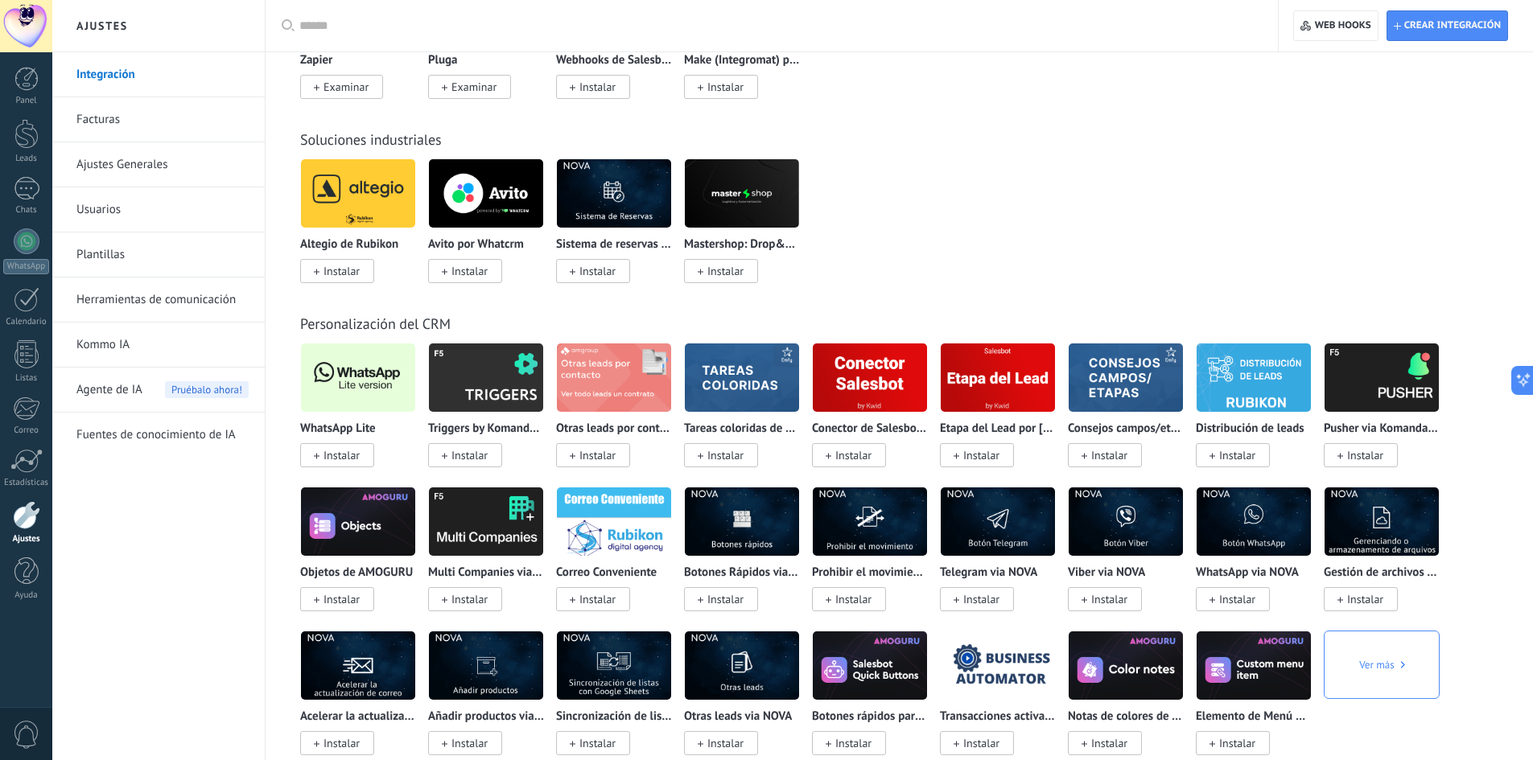
scroll to position [2671, 0]
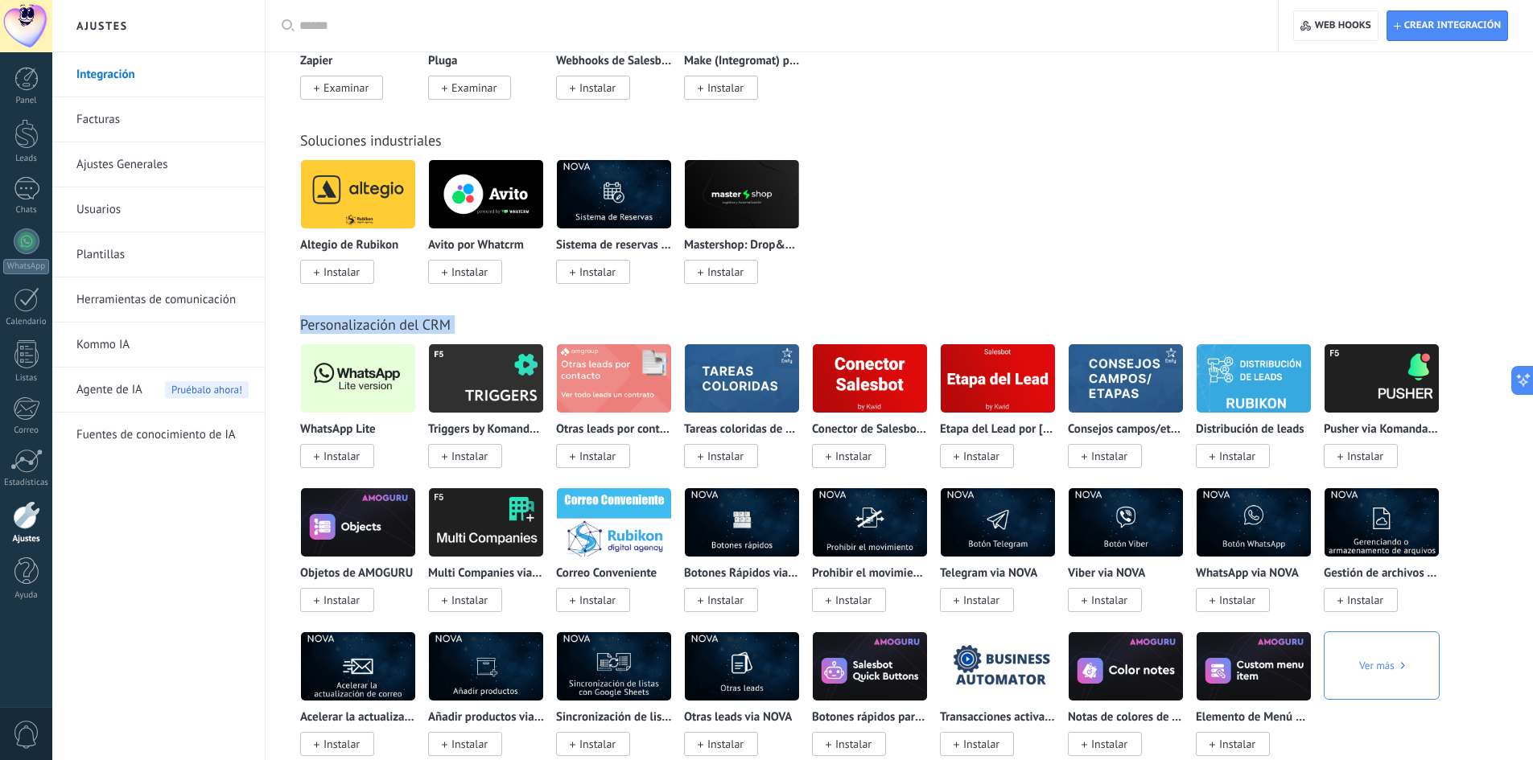
drag, startPoint x: 513, startPoint y: 342, endPoint x: 529, endPoint y: 344, distance: 16.2
click at [529, 343] on div "Personalización del CRM WhatsApp Lite Instalar Triggers by Komanda F5 Instalar …" at bounding box center [899, 519] width 1235 height 472
click at [722, 319] on div "Personalización del CRM" at bounding box center [899, 324] width 1198 height 19
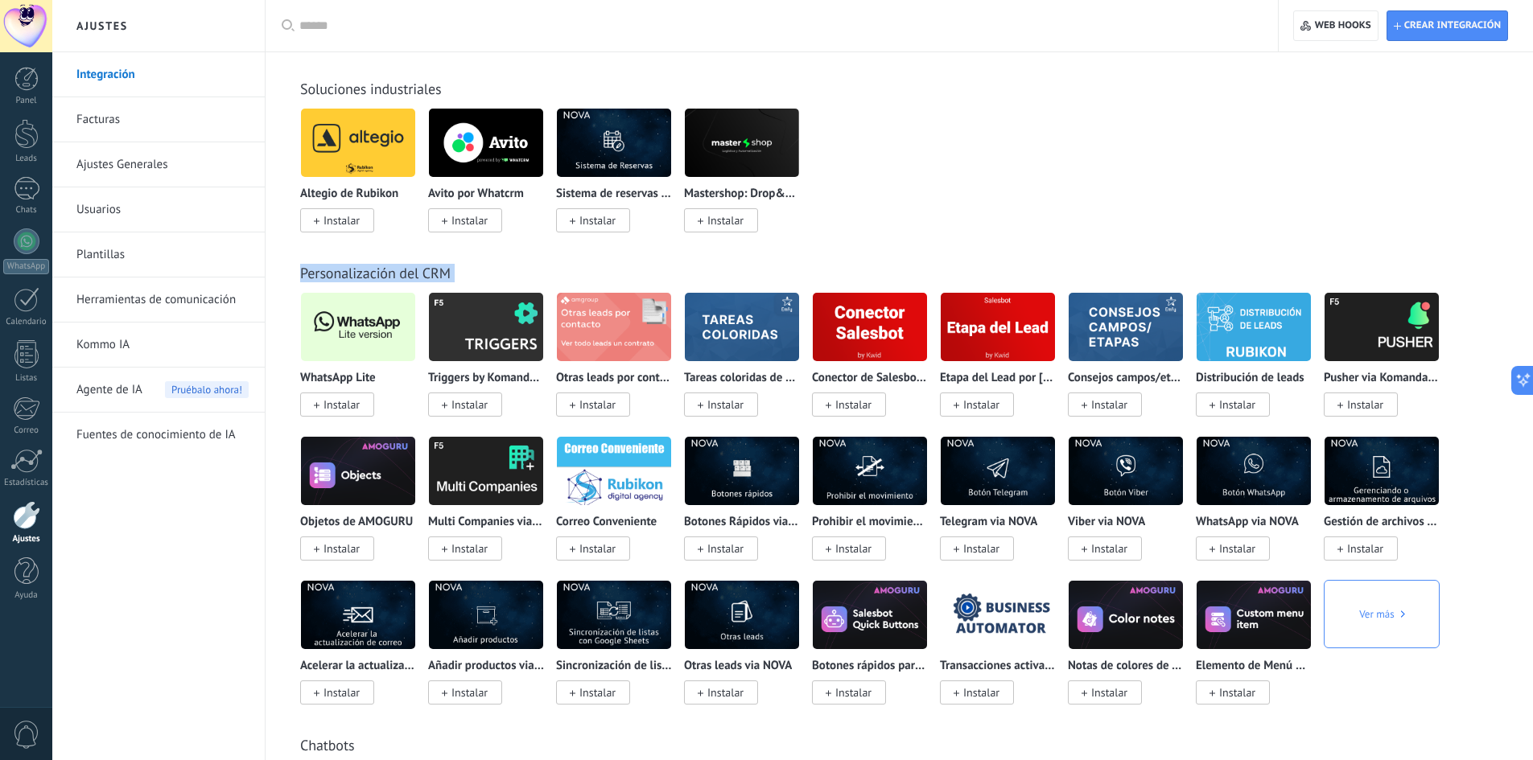
scroll to position [2752, 0]
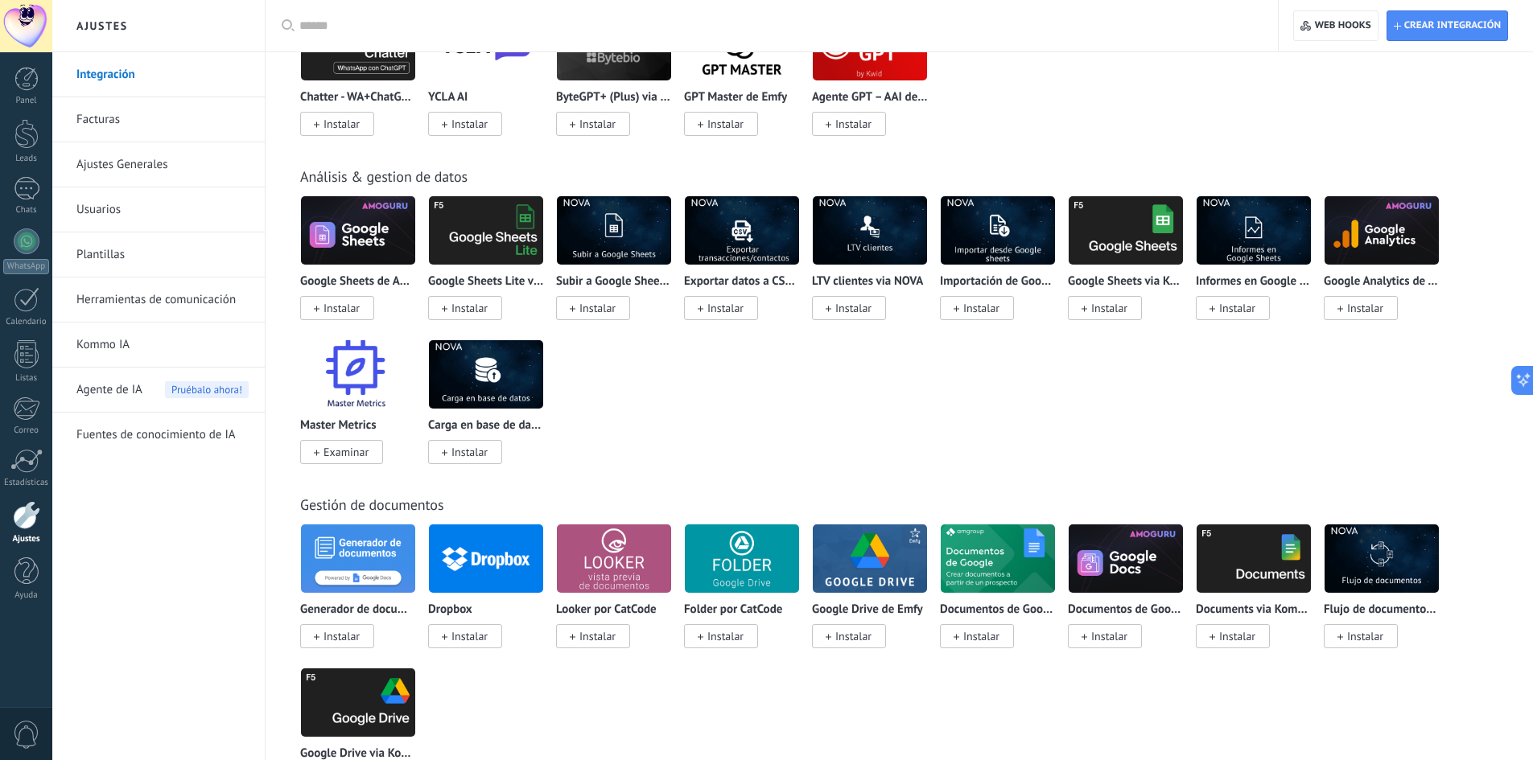
click at [874, 438] on div "Google Sheets de AMOGURU Instalar Google Sheets Lite via Komanda F5 Instalar Su…" at bounding box center [907, 340] width 1215 height 288
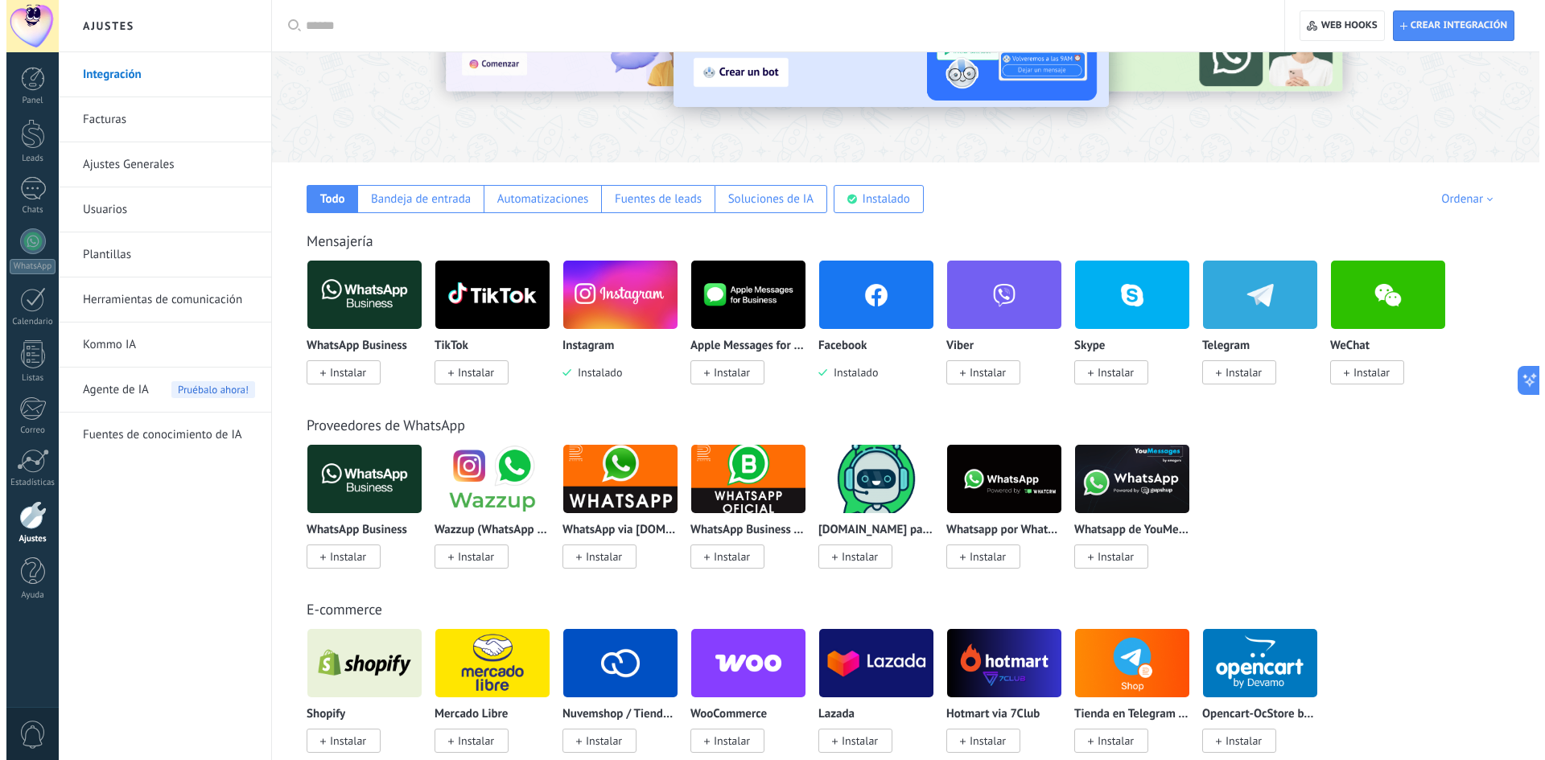
scroll to position [146, 0]
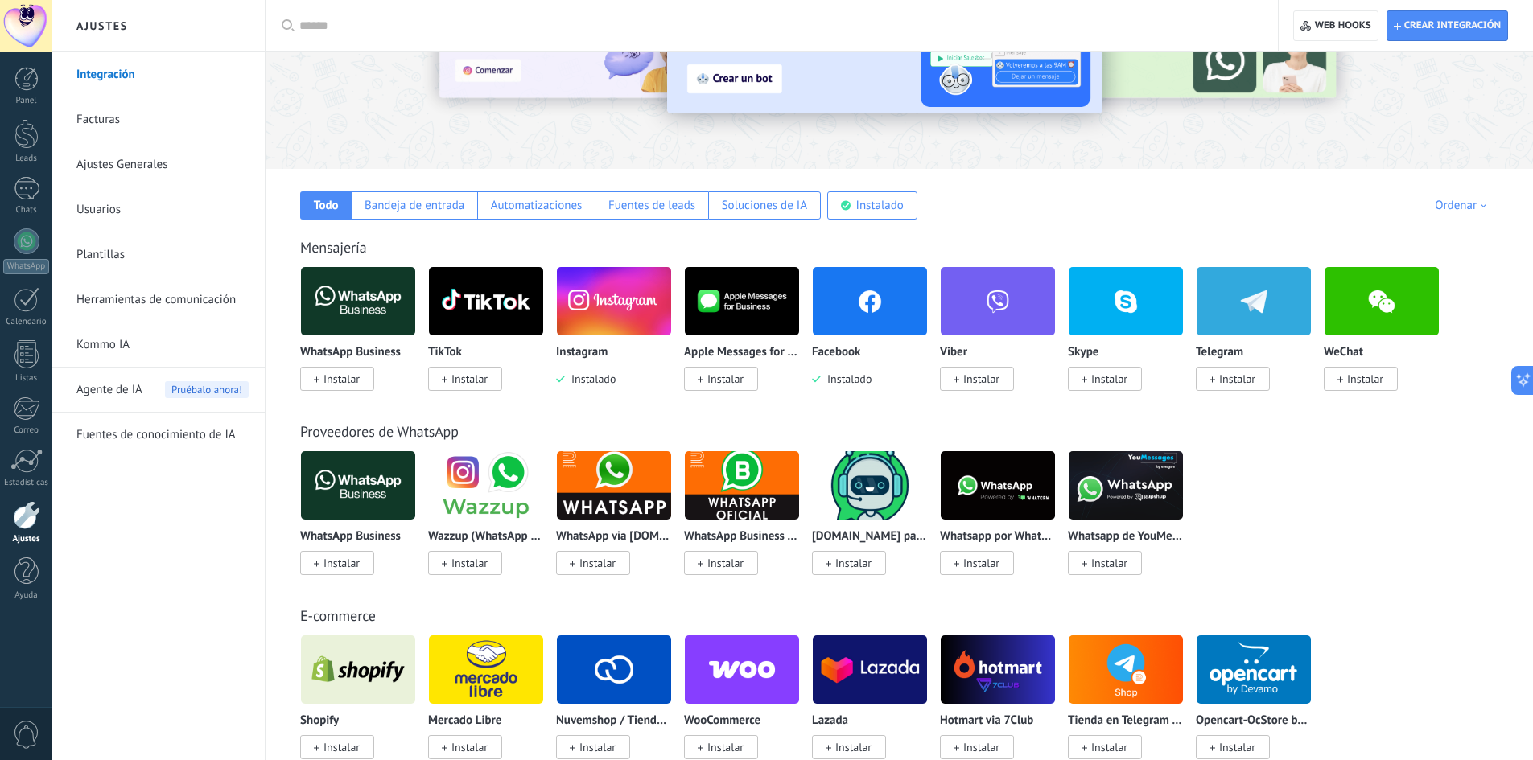
click at [346, 380] on span "Instalar" at bounding box center [341, 379] width 36 height 14
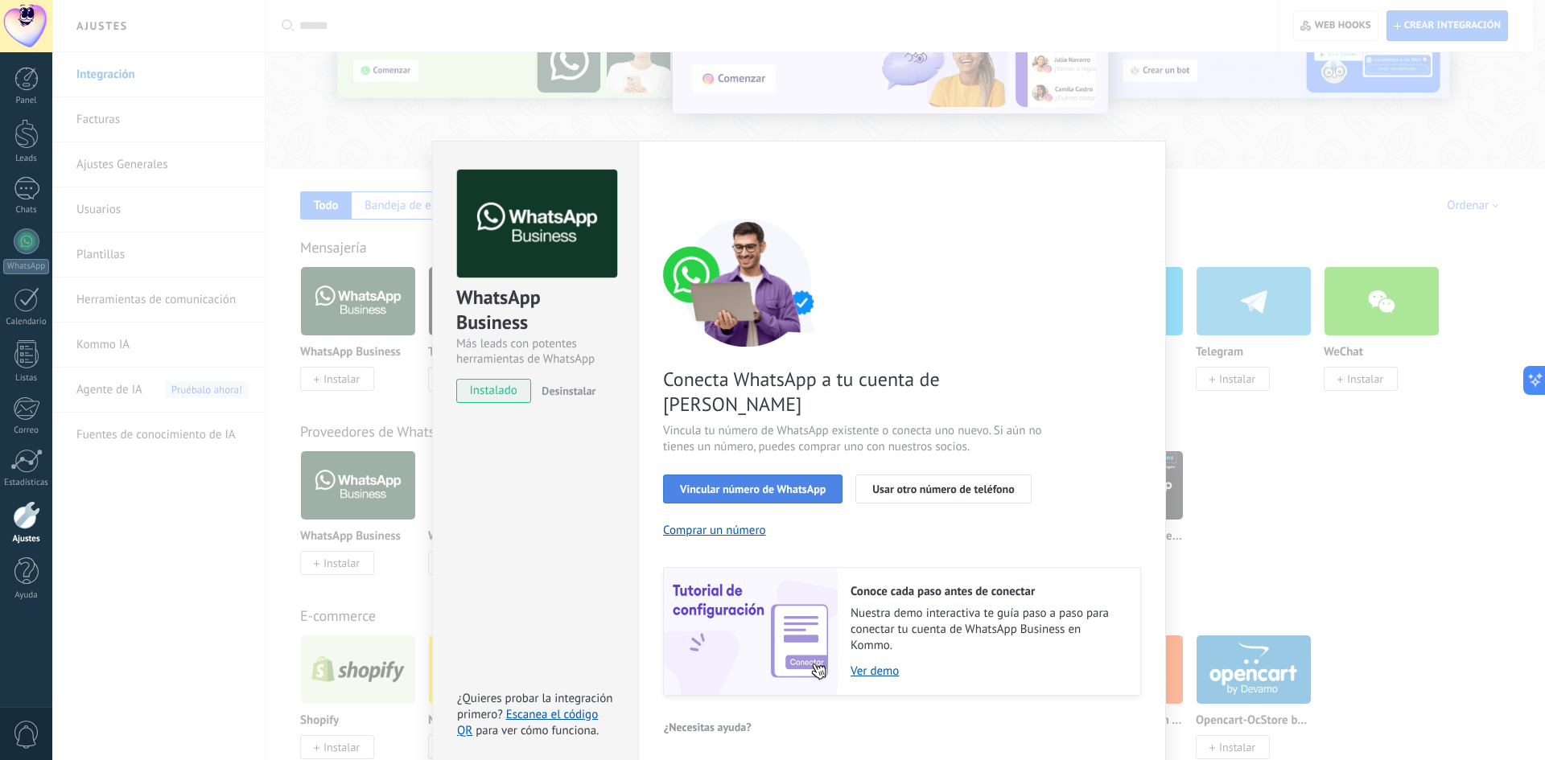
click at [817, 484] on span "Vincular número de WhatsApp" at bounding box center [753, 489] width 146 height 11
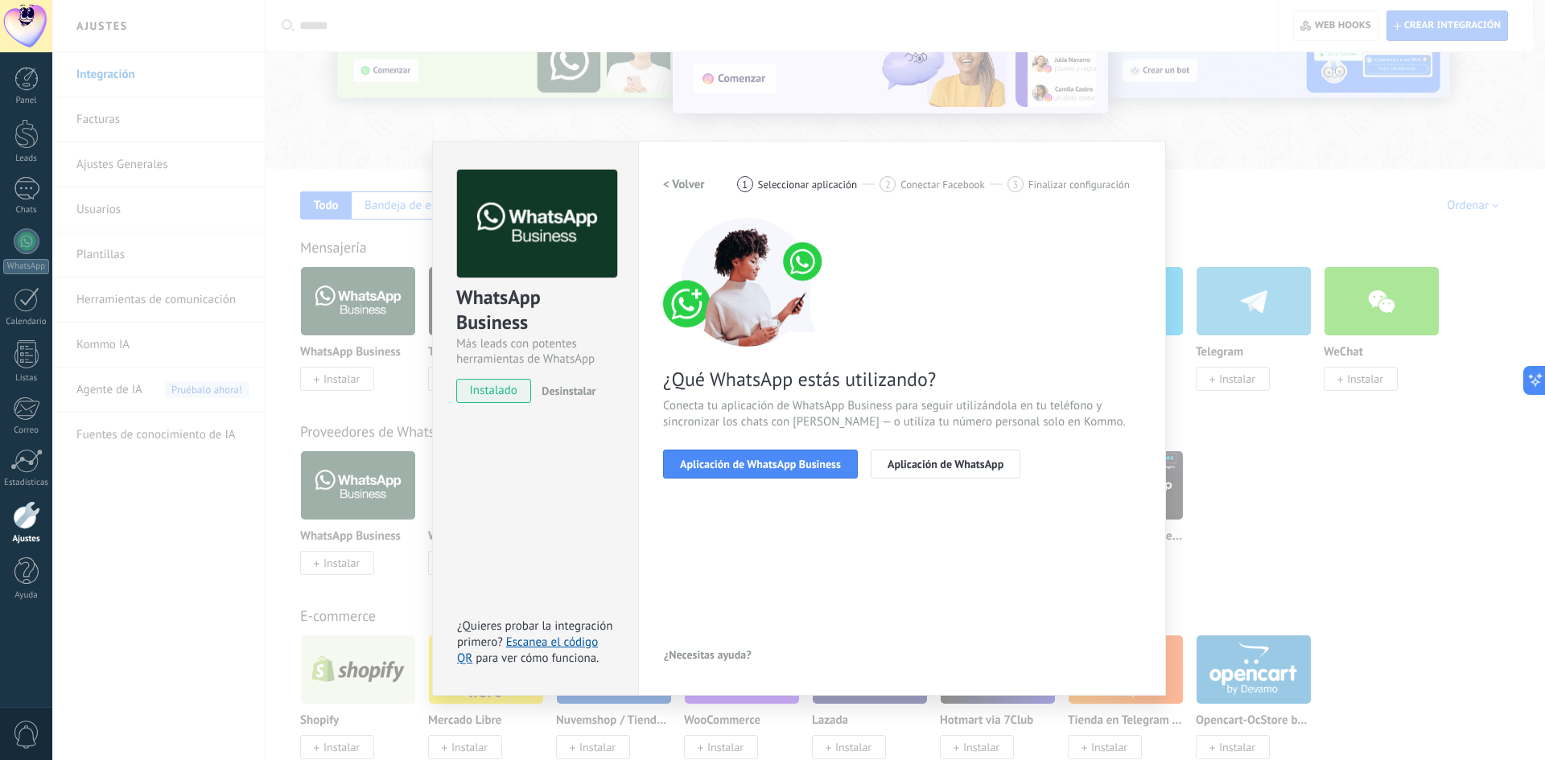
click at [692, 190] on h2 "< Volver" at bounding box center [684, 184] width 42 height 15
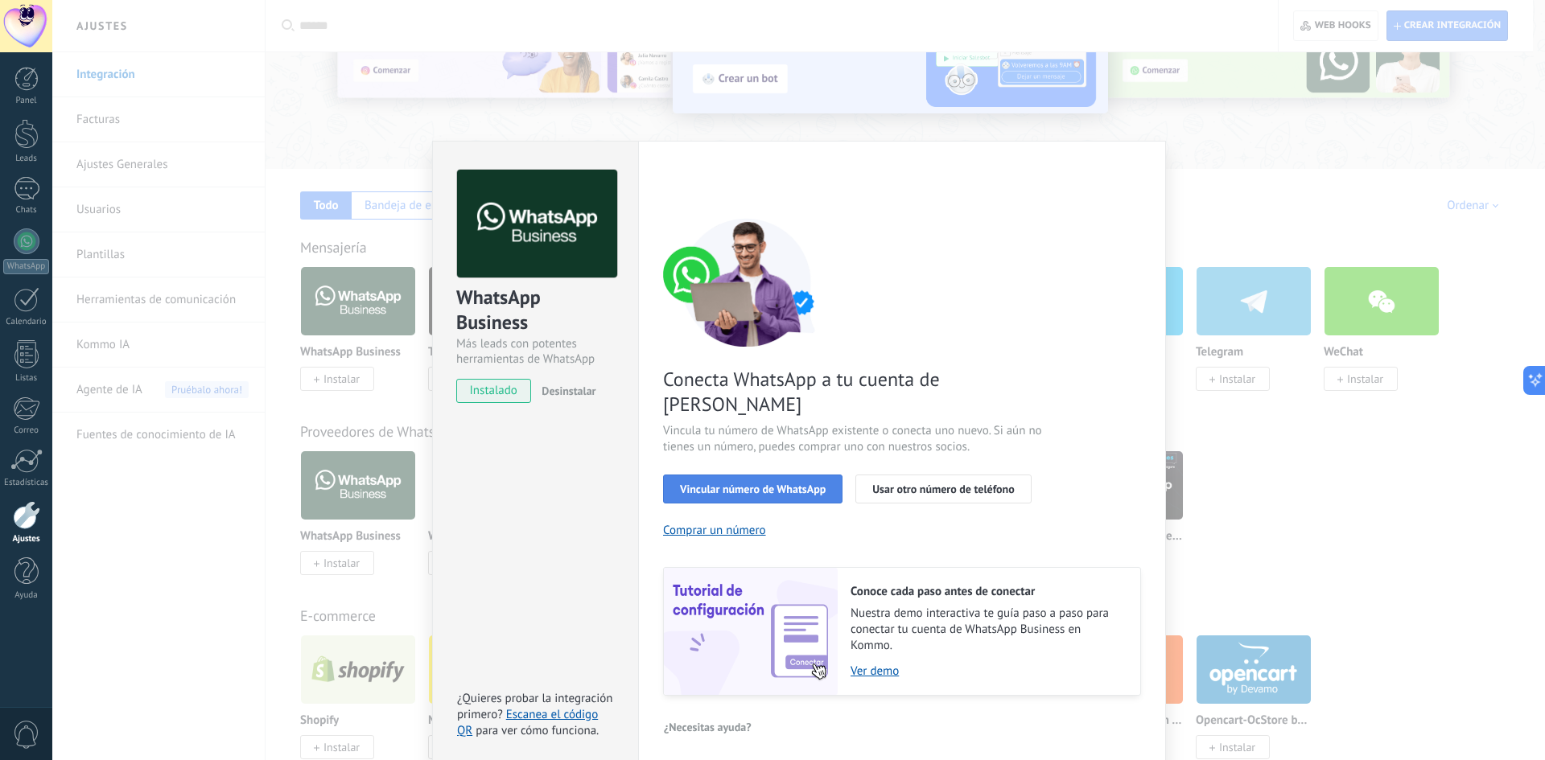
click at [764, 484] on span "Vincular número de WhatsApp" at bounding box center [753, 489] width 146 height 11
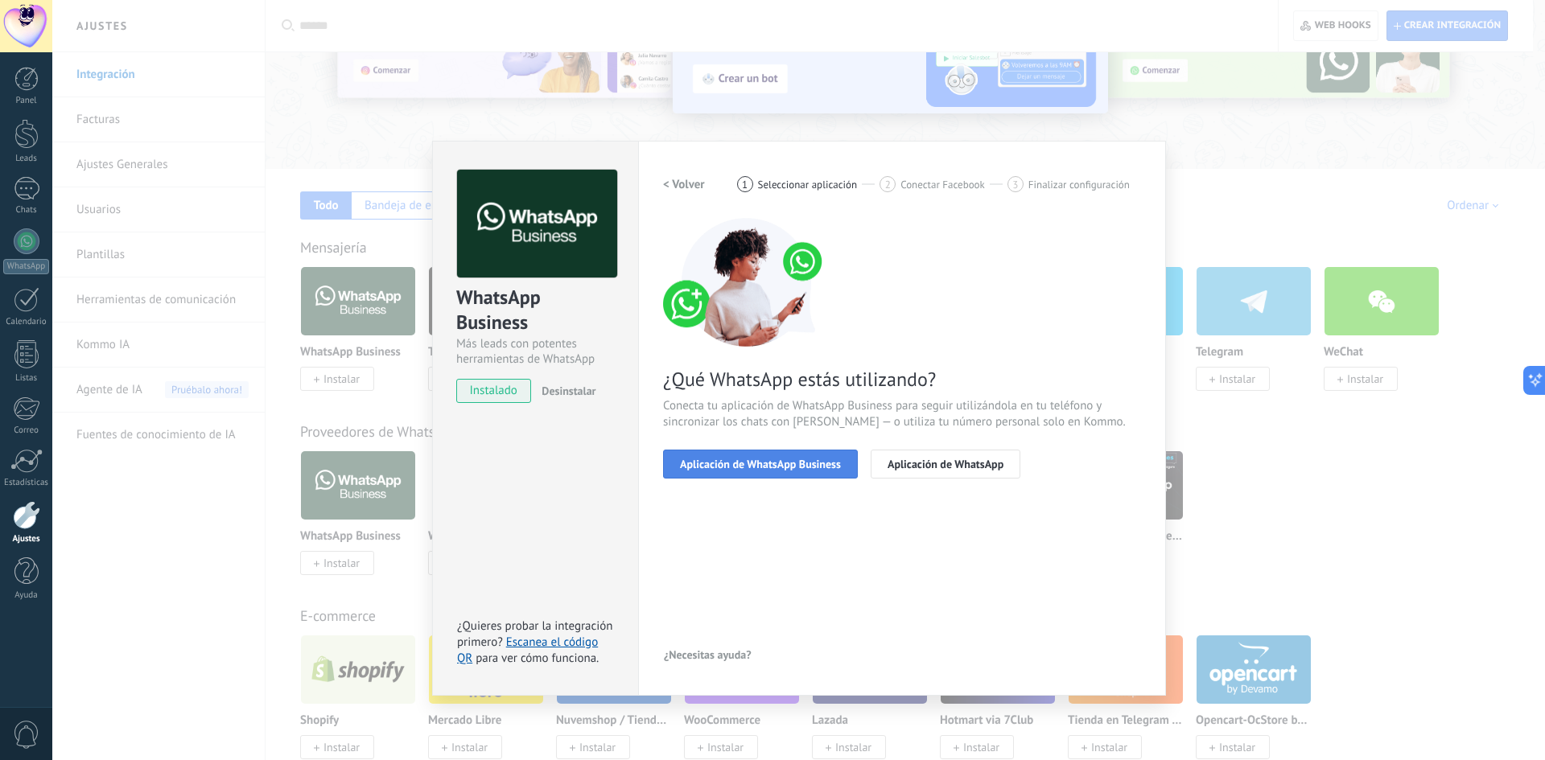
click at [772, 470] on span "Aplicación de WhatsApp Business" at bounding box center [760, 464] width 161 height 11
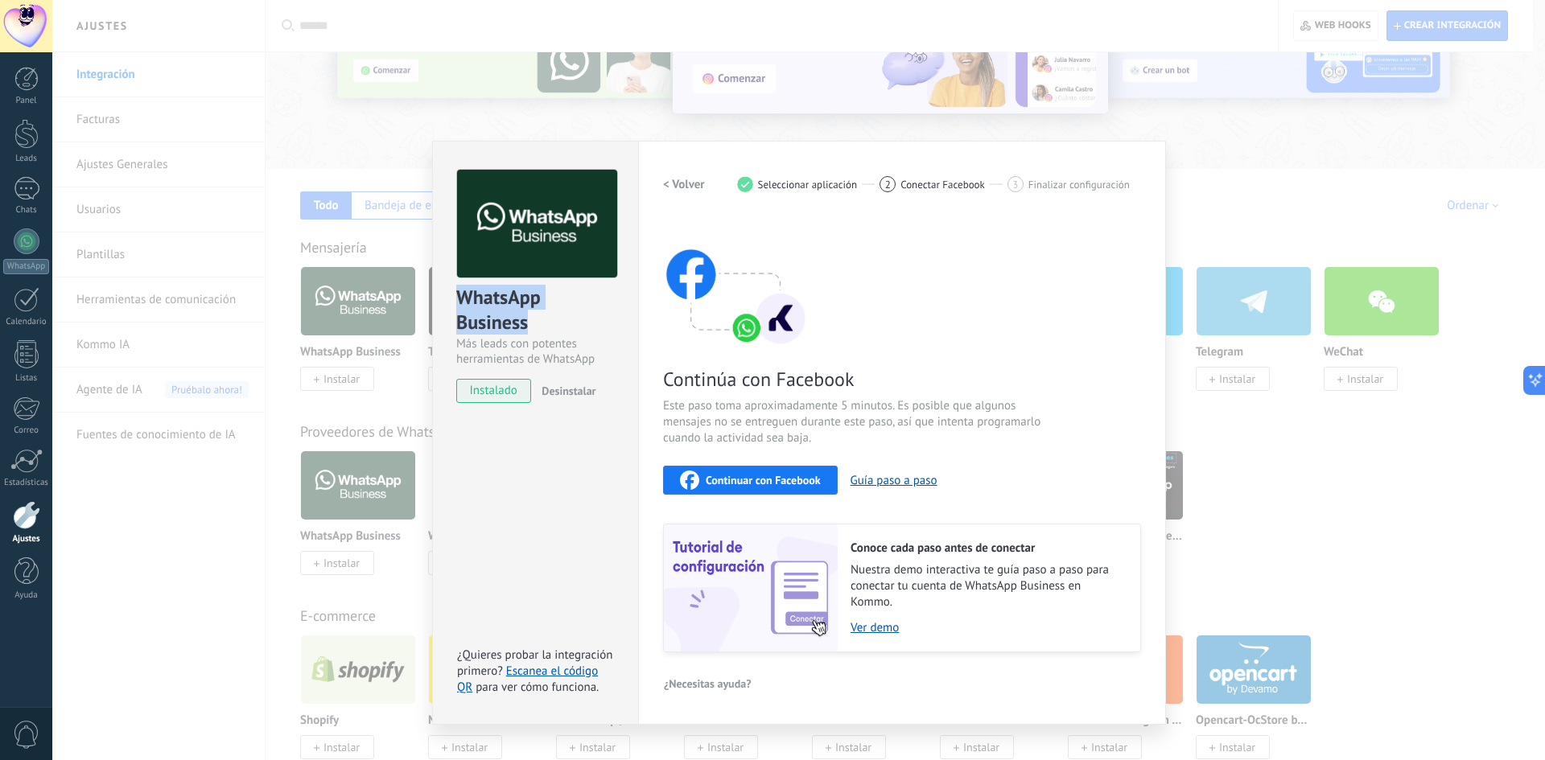
drag, startPoint x: 537, startPoint y: 326, endPoint x: 439, endPoint y: 289, distance: 104.2
click at [439, 289] on div "WhatsApp Business Más leads con potentes herramientas de WhatsApp instalado Des…" at bounding box center [535, 279] width 205 height 274
